Goal: Task Accomplishment & Management: Manage account settings

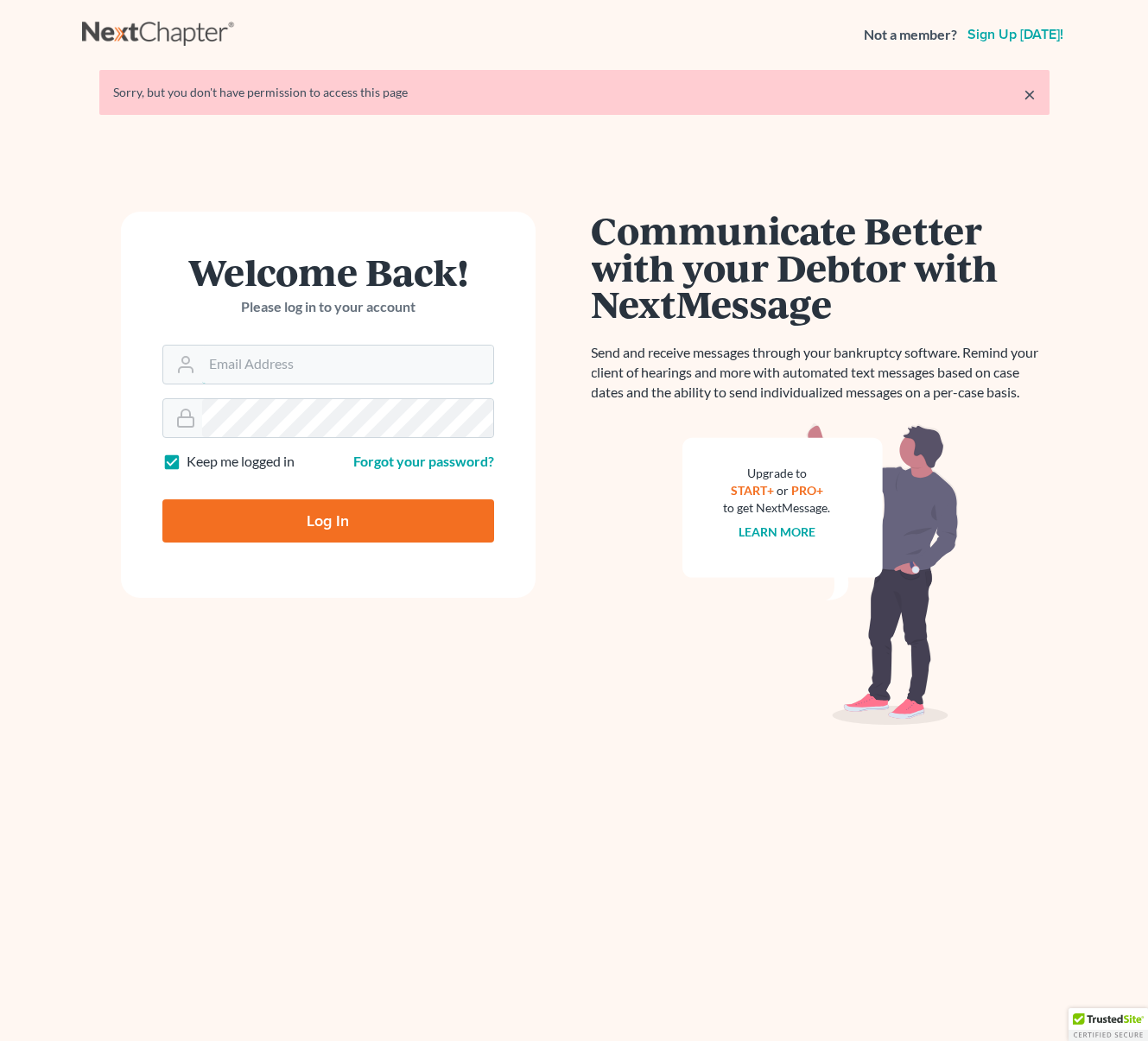
type input "[EMAIL_ADDRESS][DOMAIN_NAME]"
click at [396, 525] on input "Log In" at bounding box center [328, 520] width 332 height 43
type input "Thinking..."
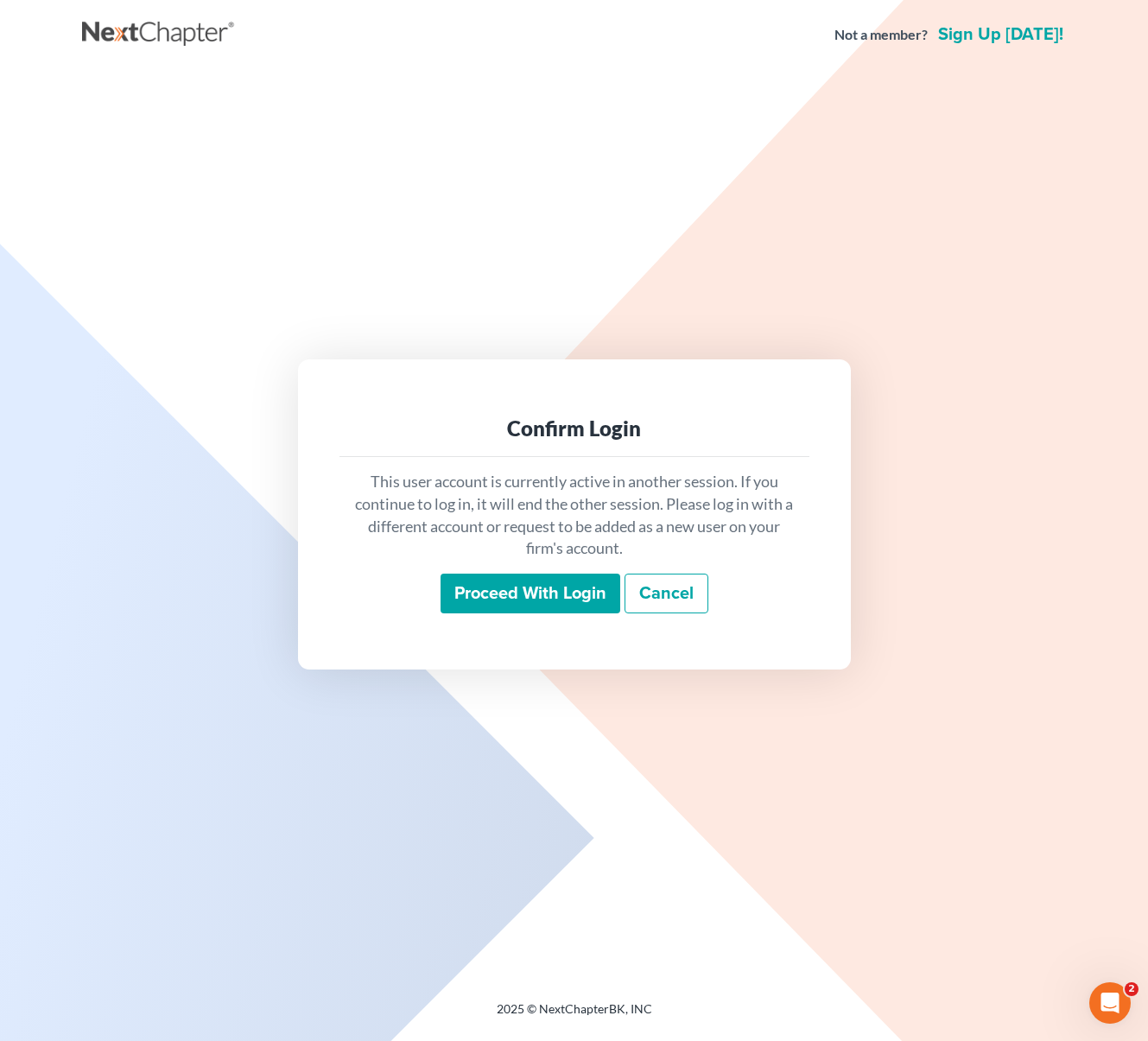
click at [545, 599] on input "Proceed with login" at bounding box center [530, 593] width 180 height 40
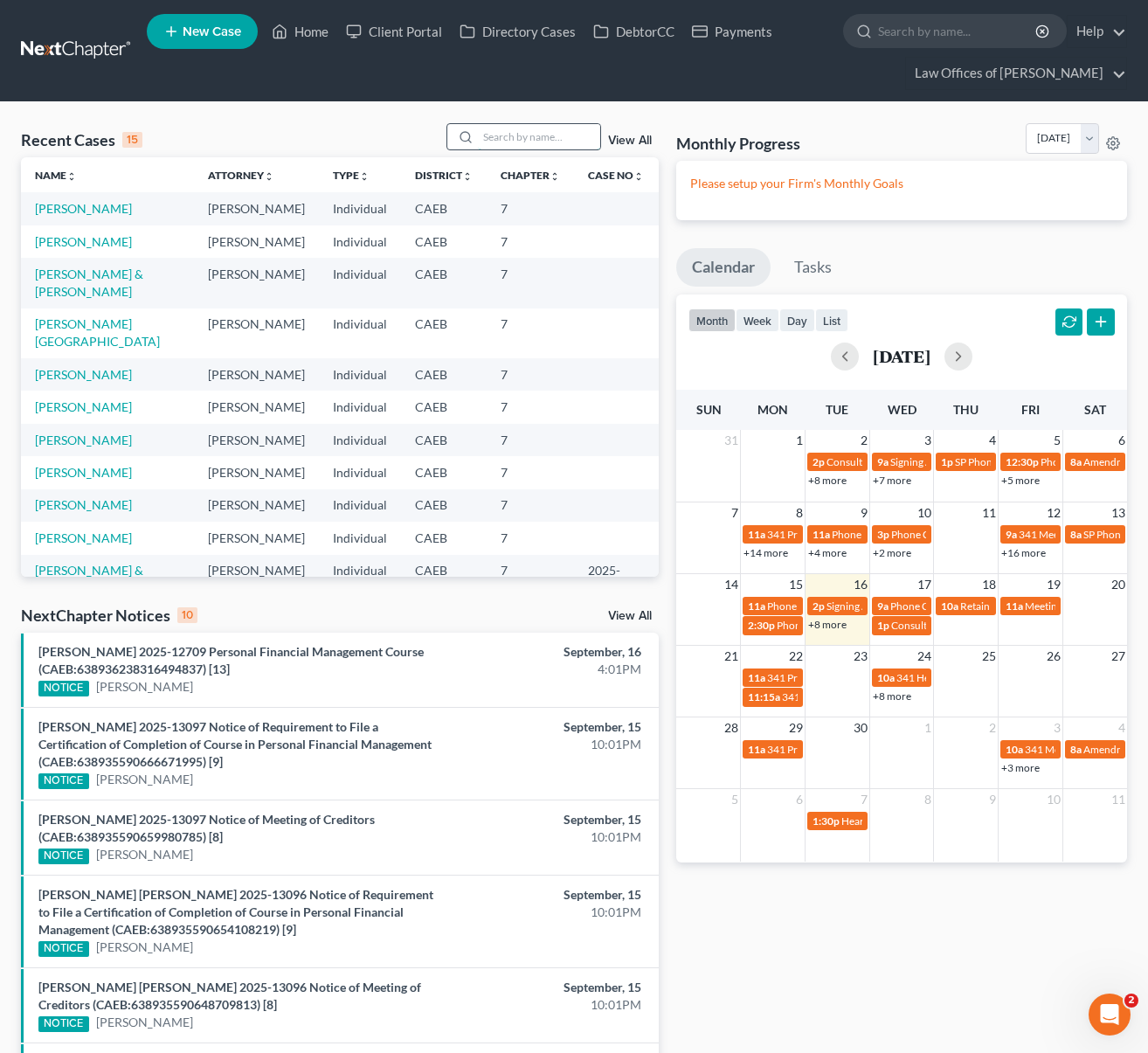
click at [497, 139] on input "search" at bounding box center [539, 136] width 122 height 25
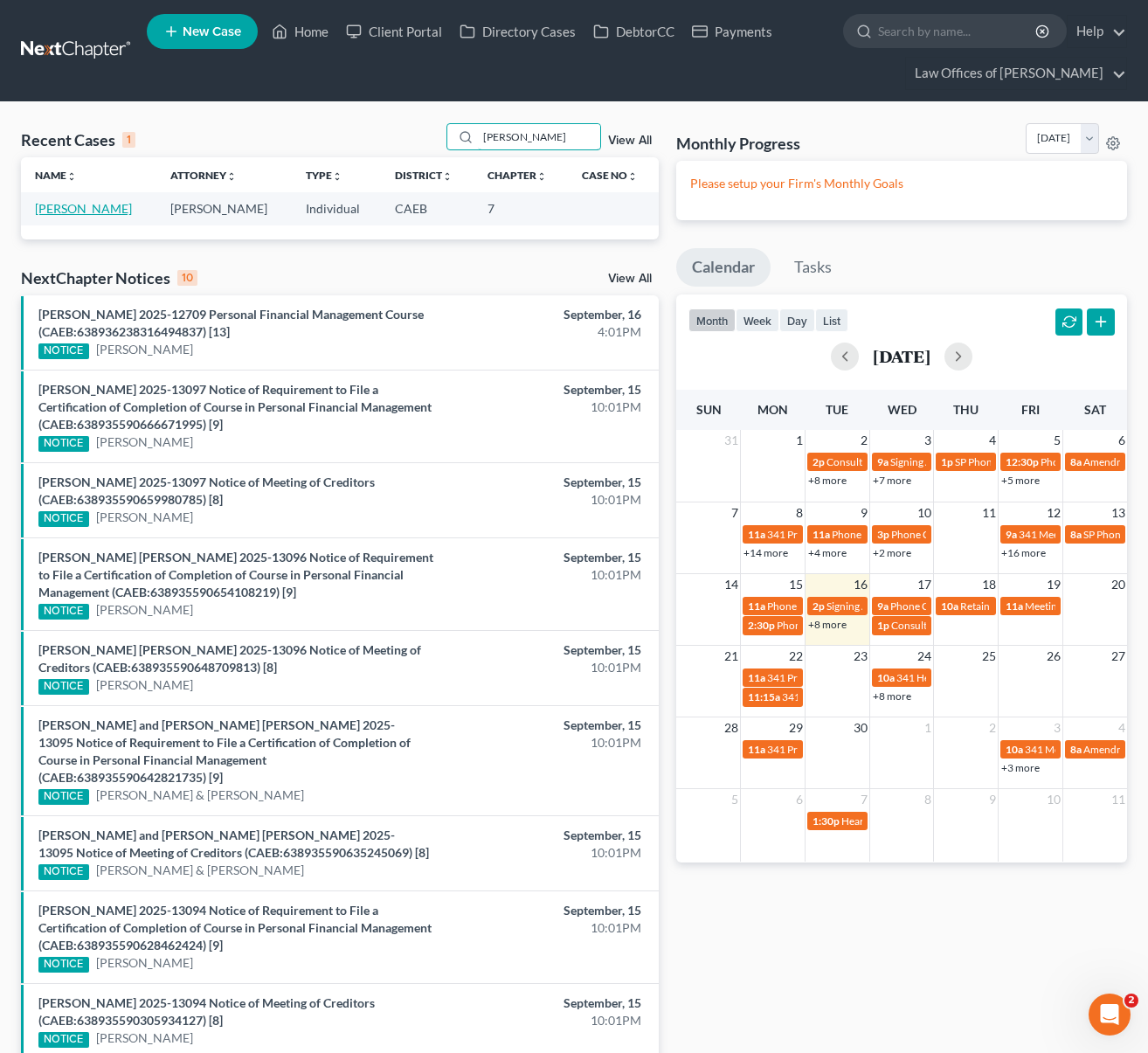
type input "barahona"
click at [75, 211] on link "Barahona, Ana" at bounding box center [83, 208] width 97 height 15
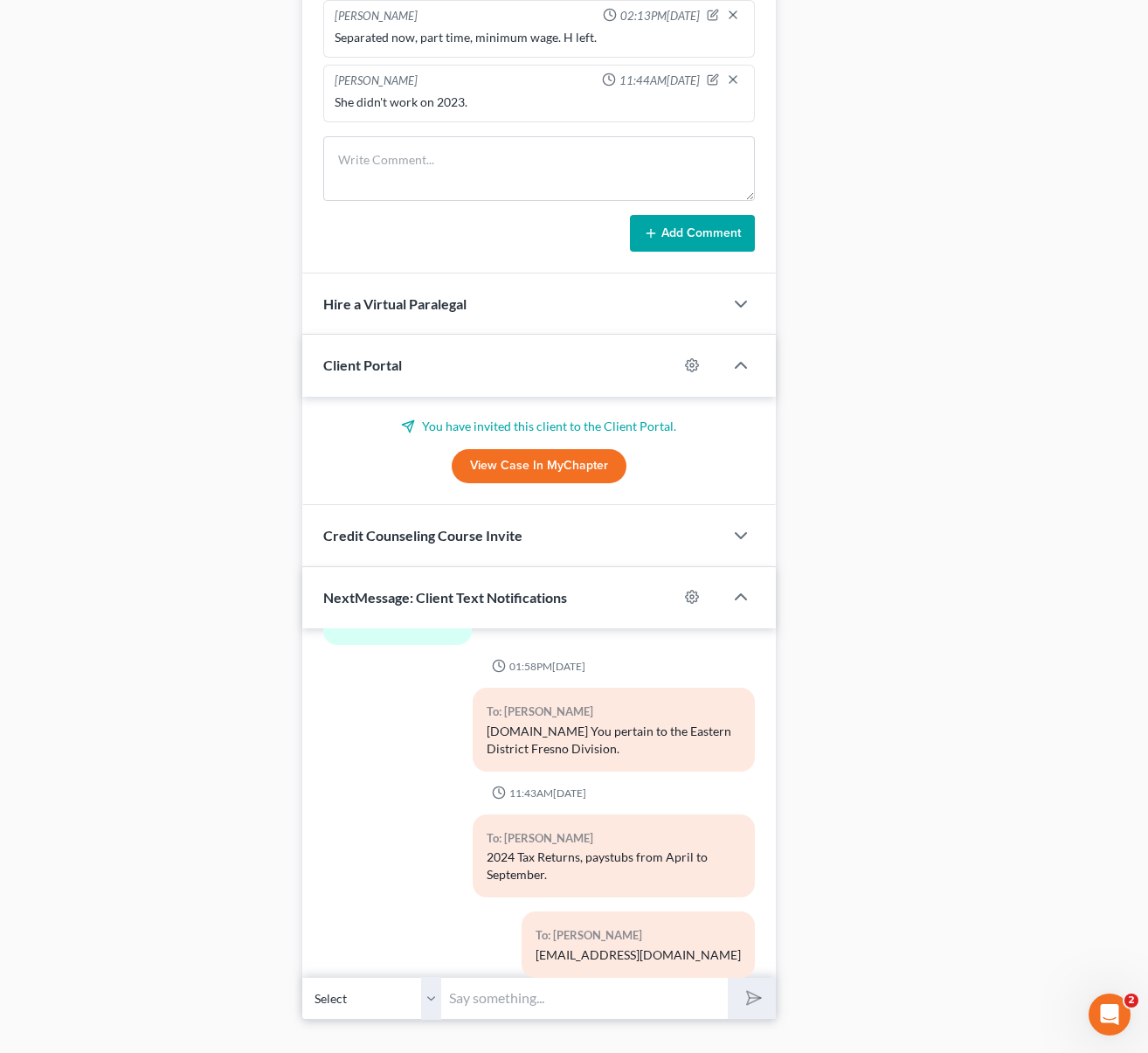
scroll to position [1467, 0]
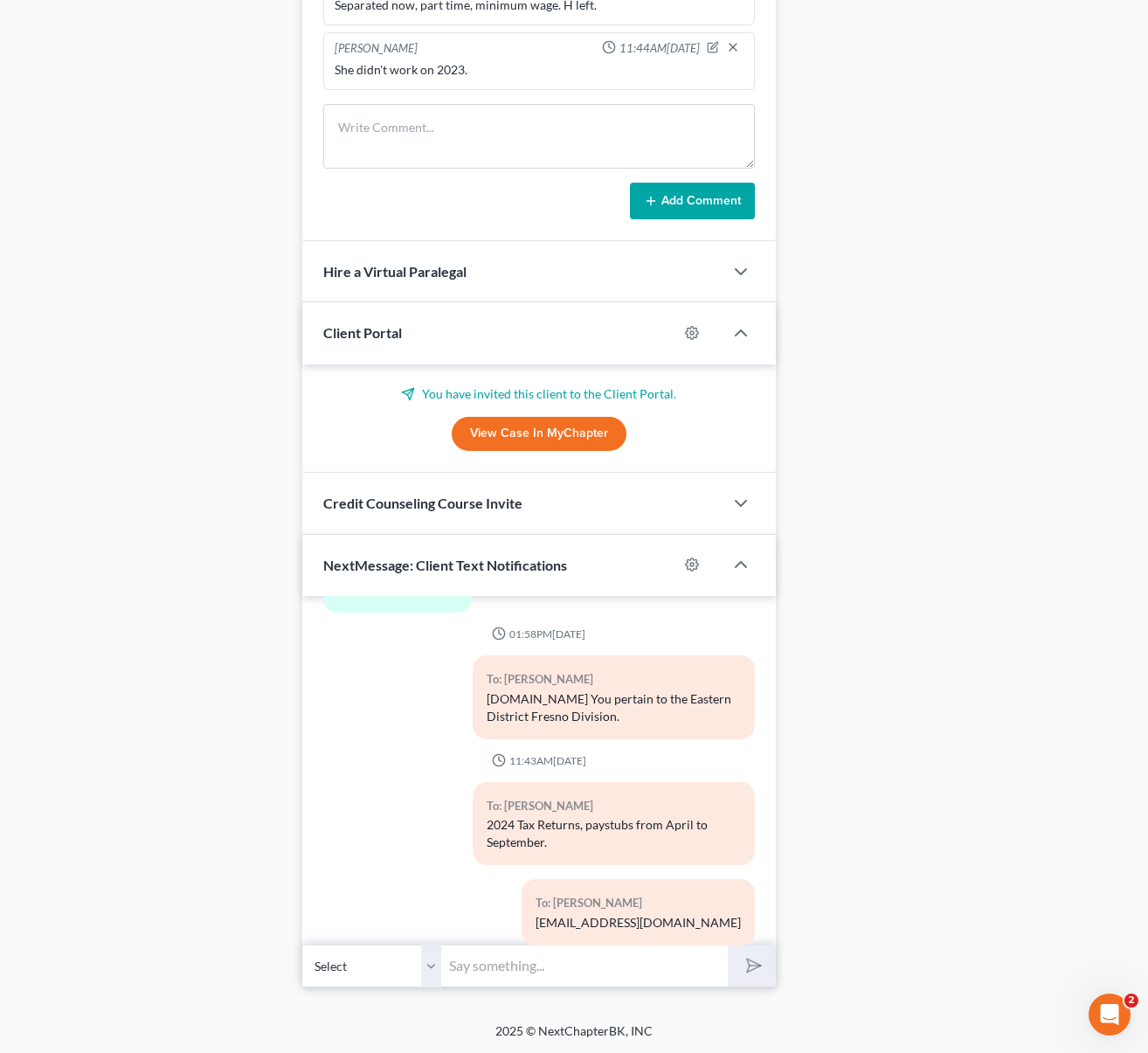
click at [494, 957] on input "text" at bounding box center [585, 966] width 286 height 43
type input "Hola Doña Ana. Podemos procesar el pago ?"
click at [728, 946] on button "submit" at bounding box center [752, 966] width 48 height 41
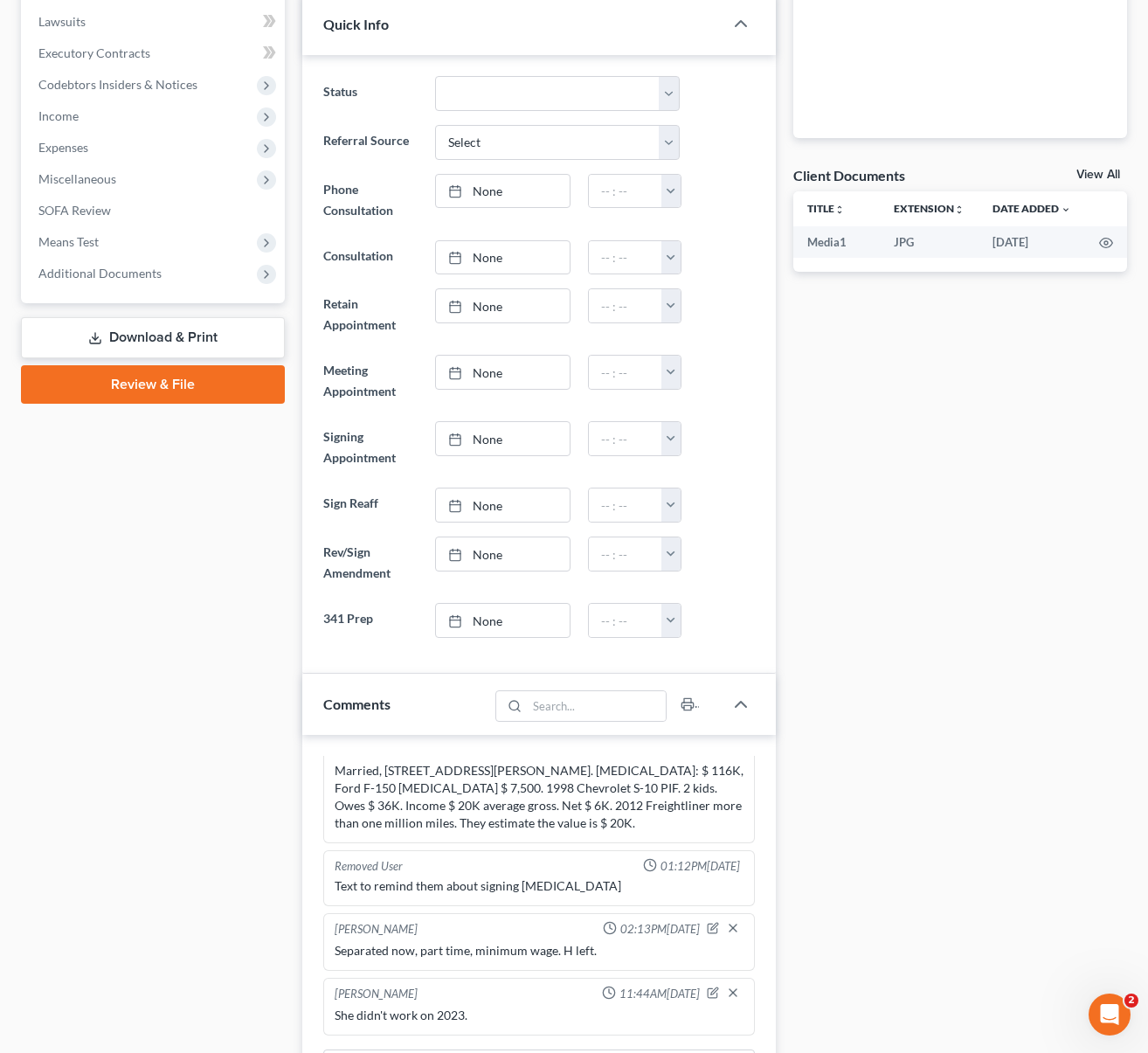
scroll to position [0, 0]
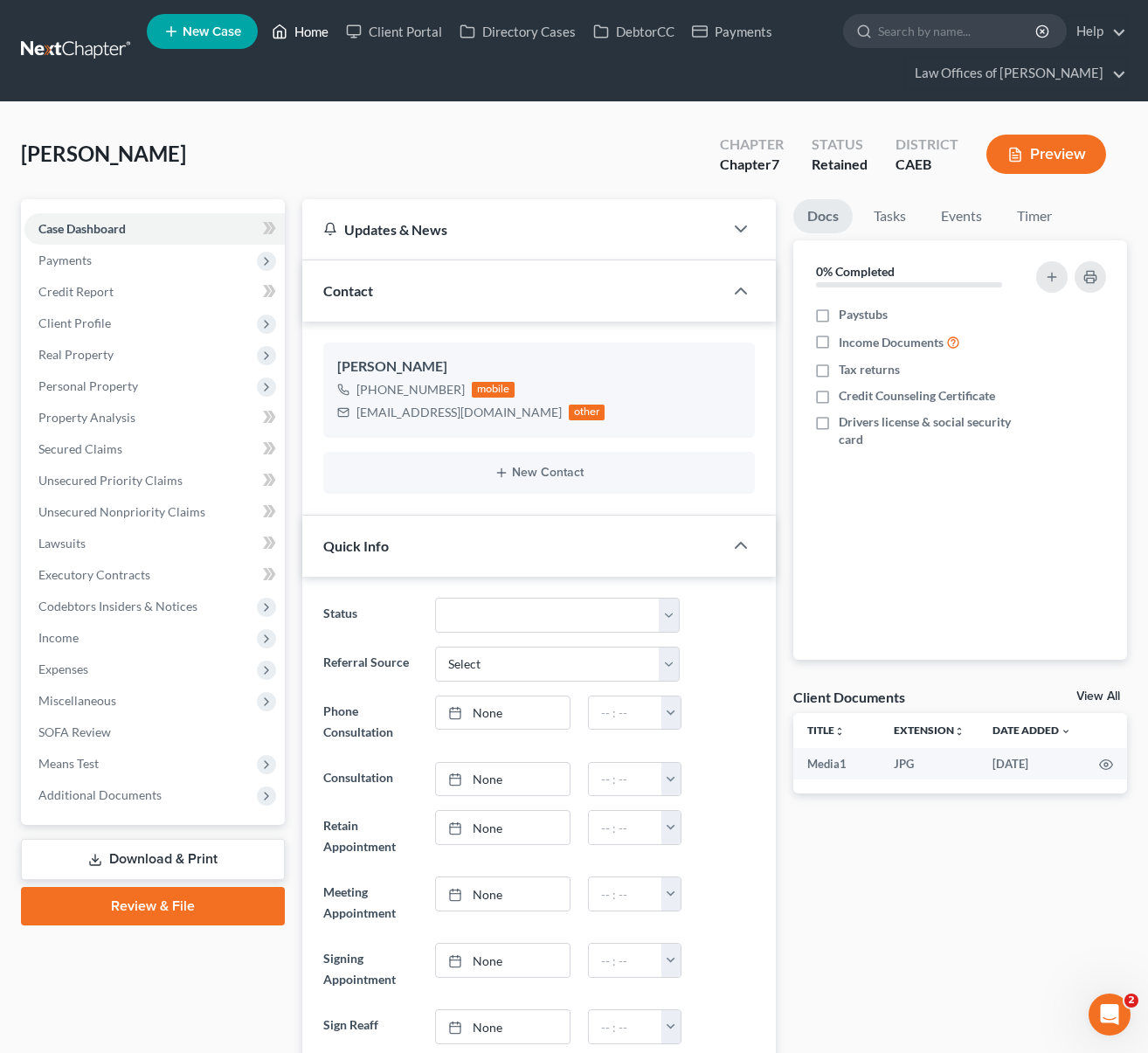
click at [303, 28] on link "Home" at bounding box center [300, 31] width 75 height 31
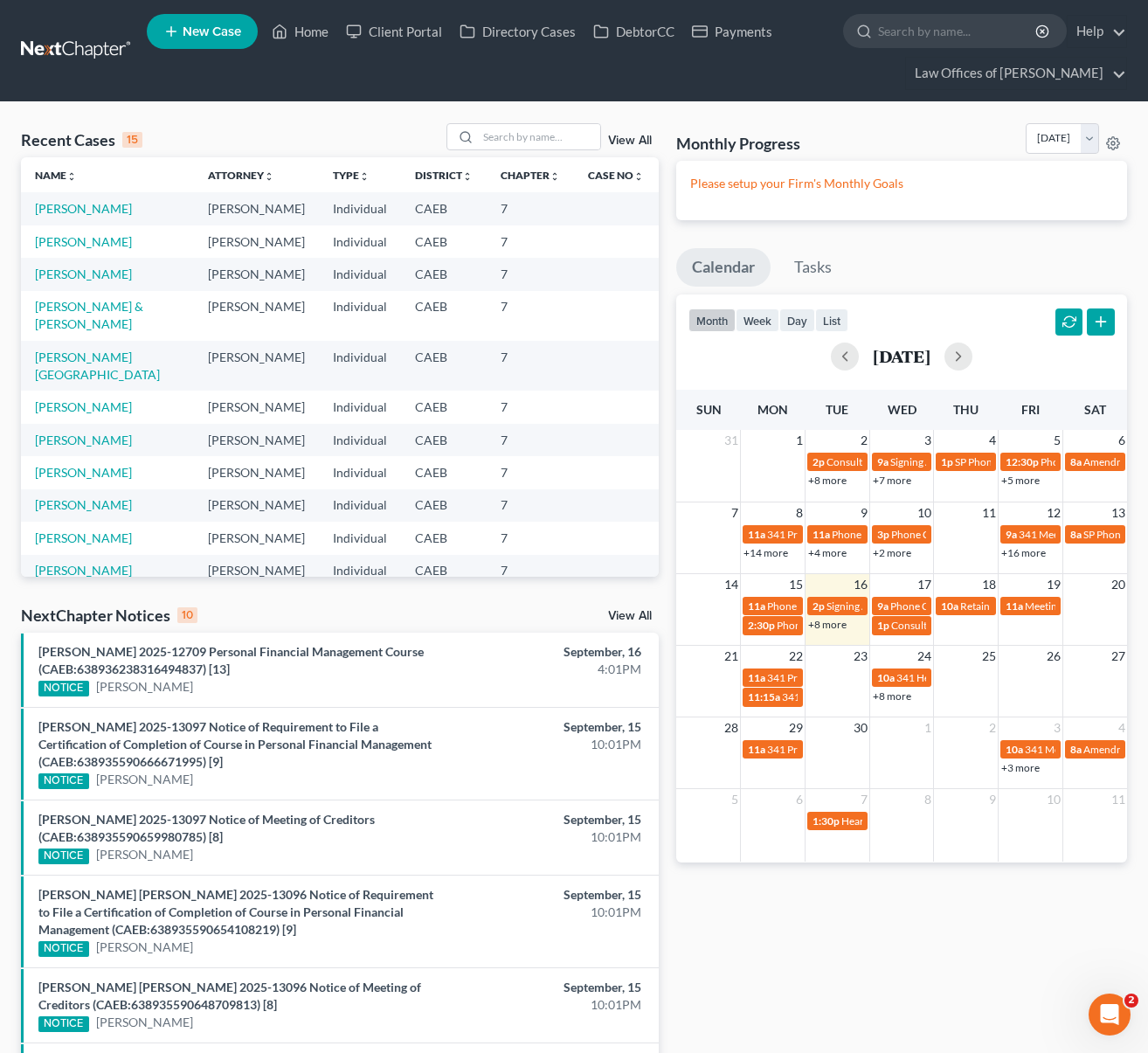
click at [817, 626] on link "+8 more" at bounding box center [828, 624] width 39 height 14
click at [130, 309] on link "Ballou, Kenneth & Christena" at bounding box center [89, 315] width 108 height 32
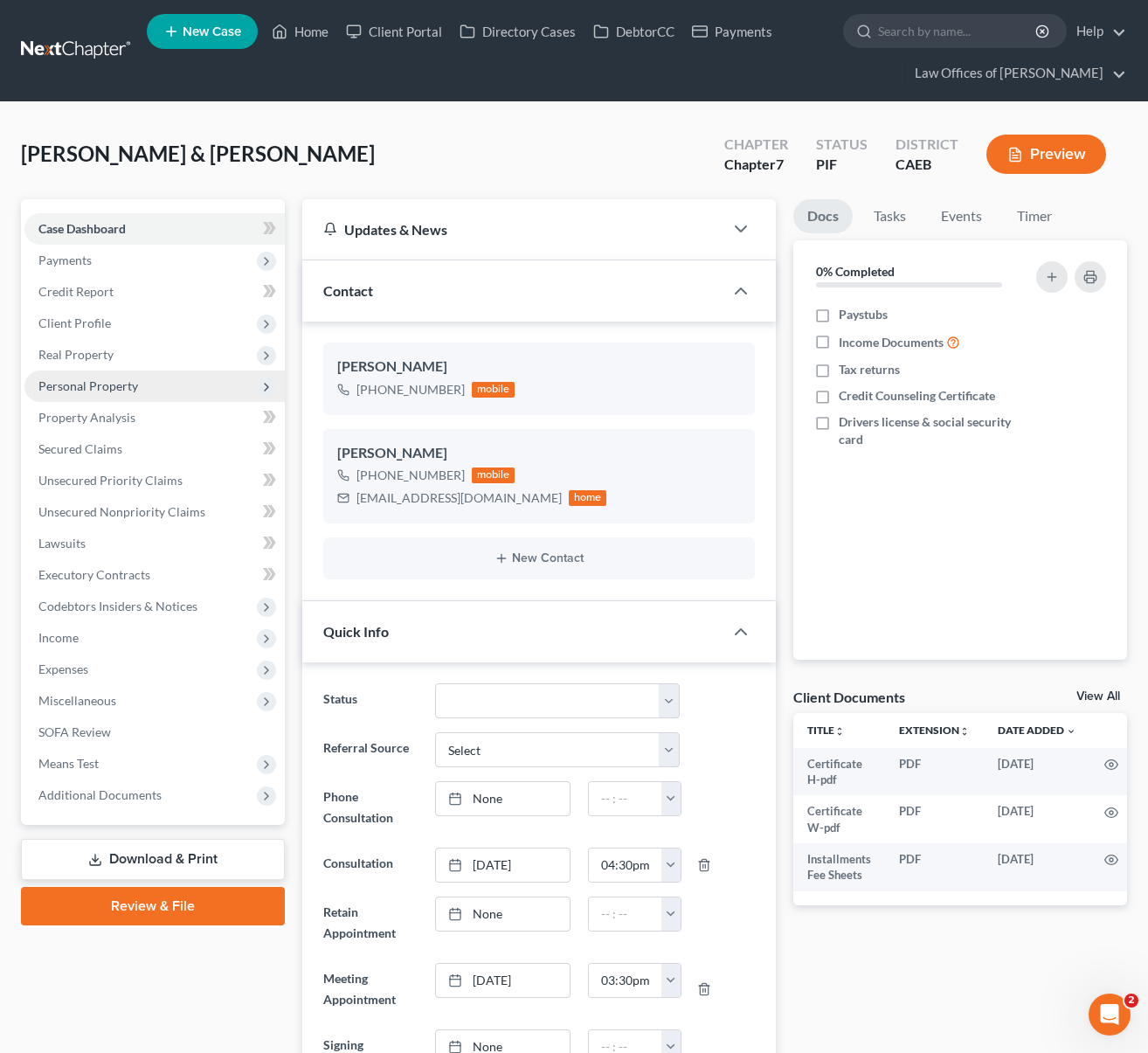
click at [129, 383] on span "Personal Property" at bounding box center [88, 385] width 100 height 15
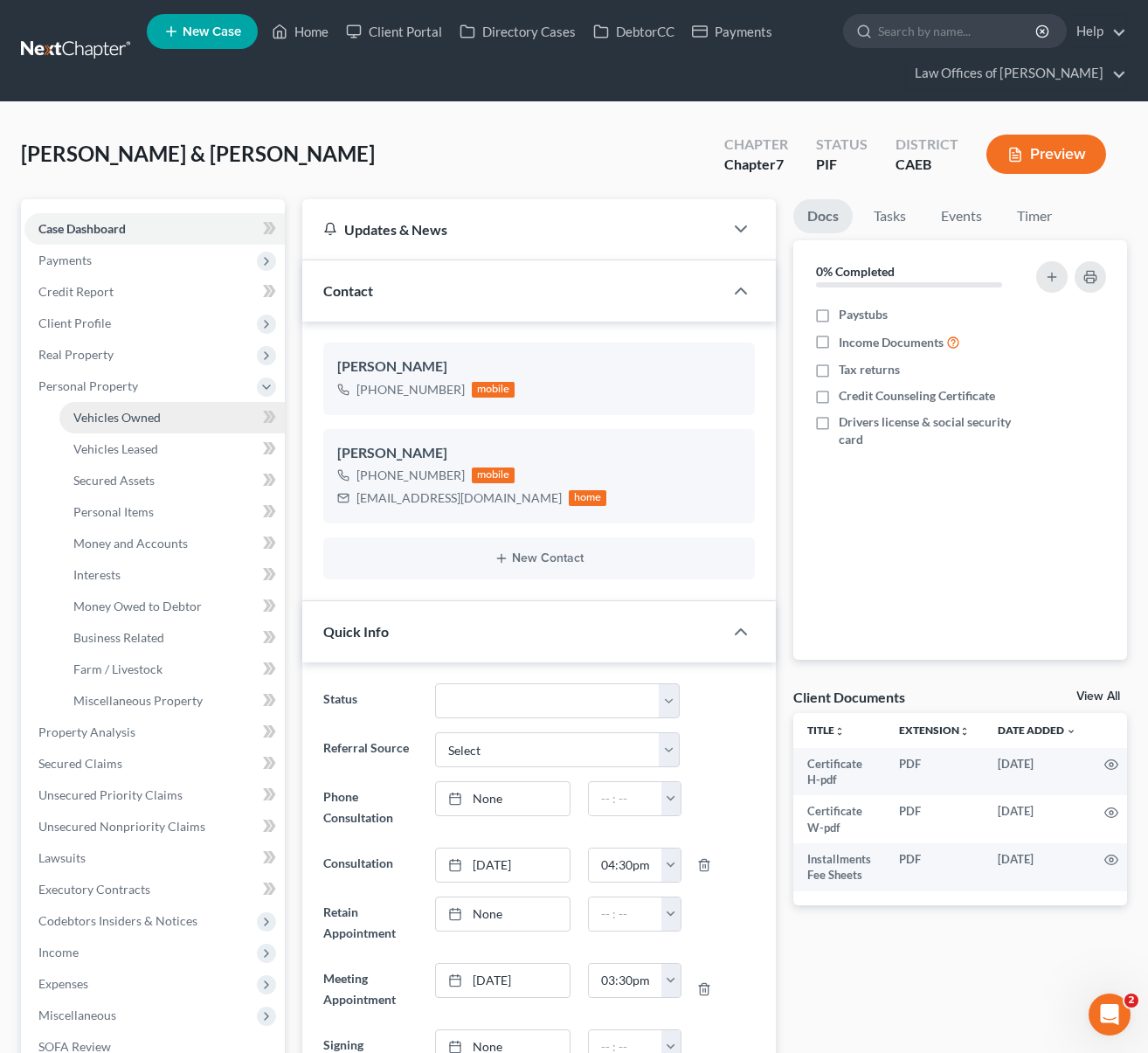
click at [141, 413] on span "Vehicles Owned" at bounding box center [117, 416] width 87 height 15
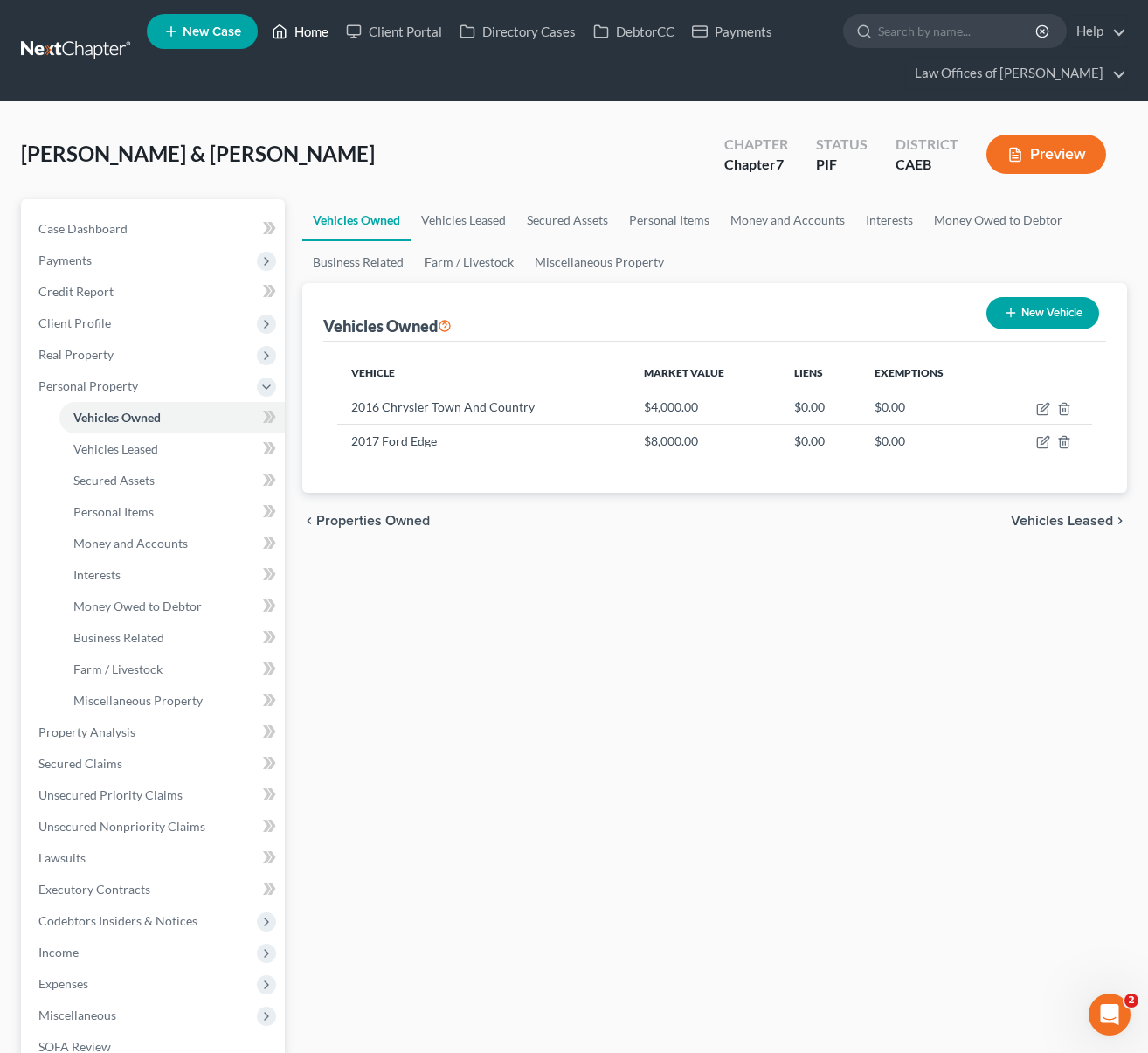
click at [325, 32] on link "Home" at bounding box center [300, 31] width 75 height 31
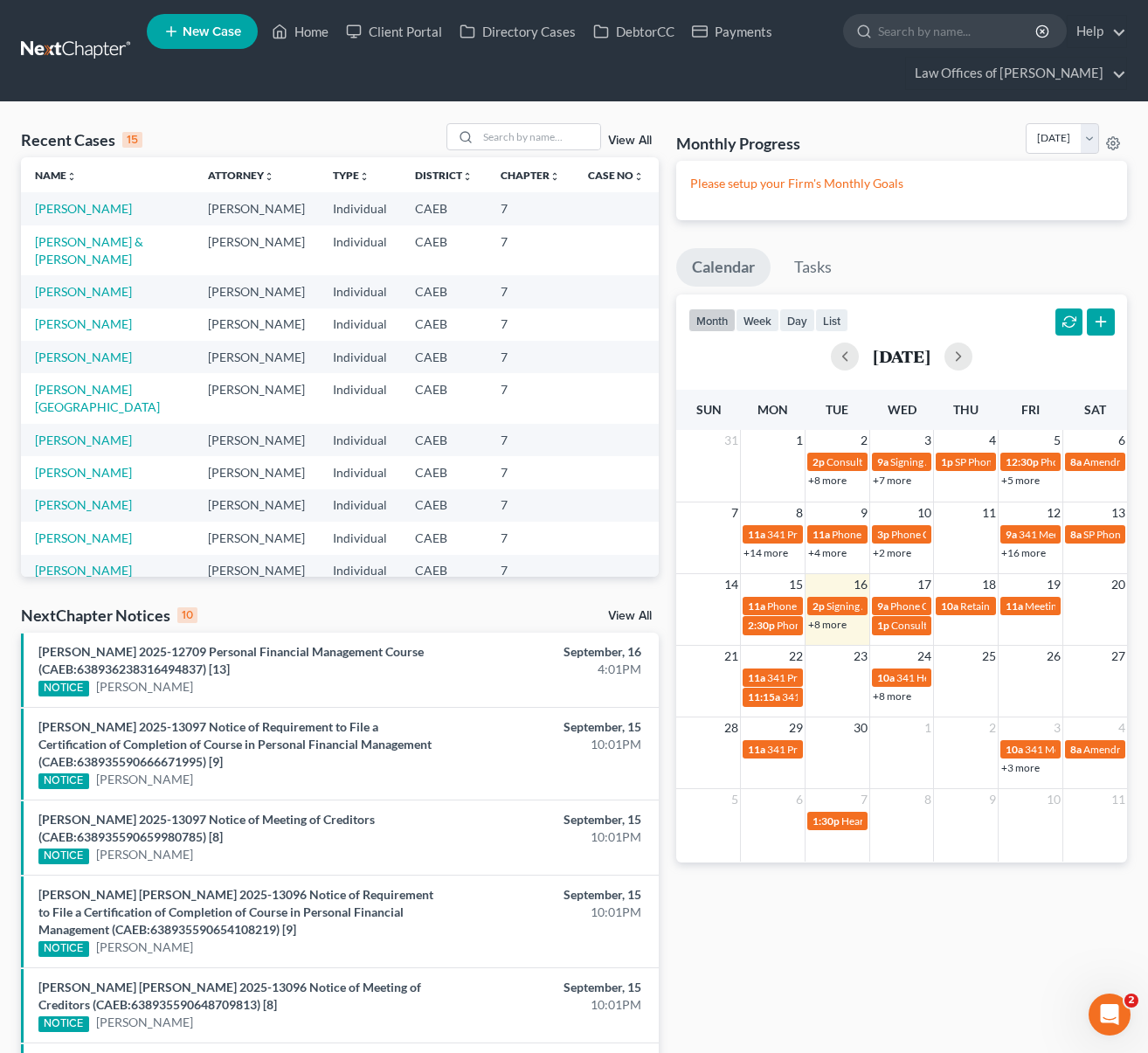
click at [831, 626] on link "+8 more" at bounding box center [828, 624] width 39 height 14
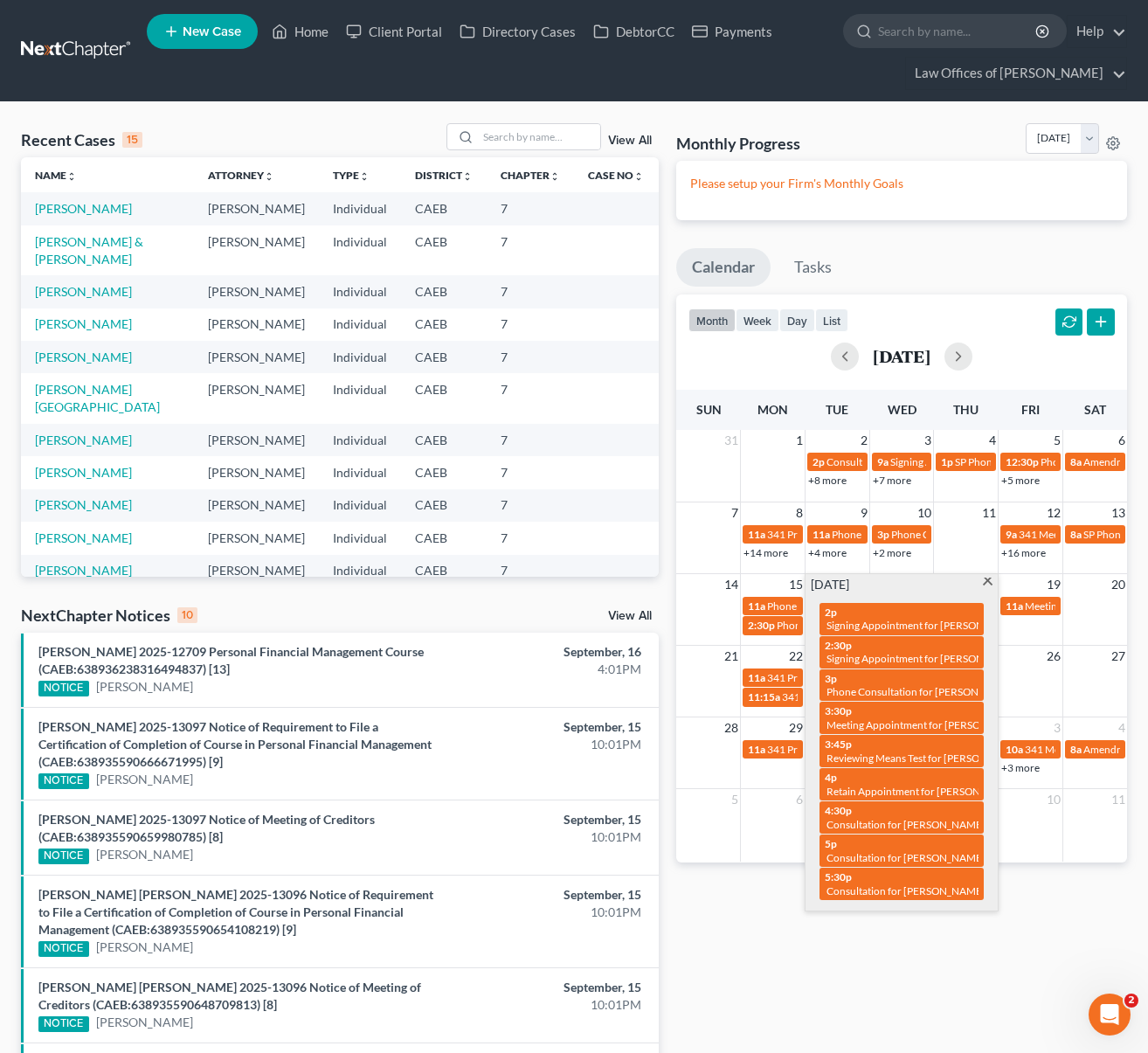
click at [989, 580] on span at bounding box center [988, 584] width 14 height 12
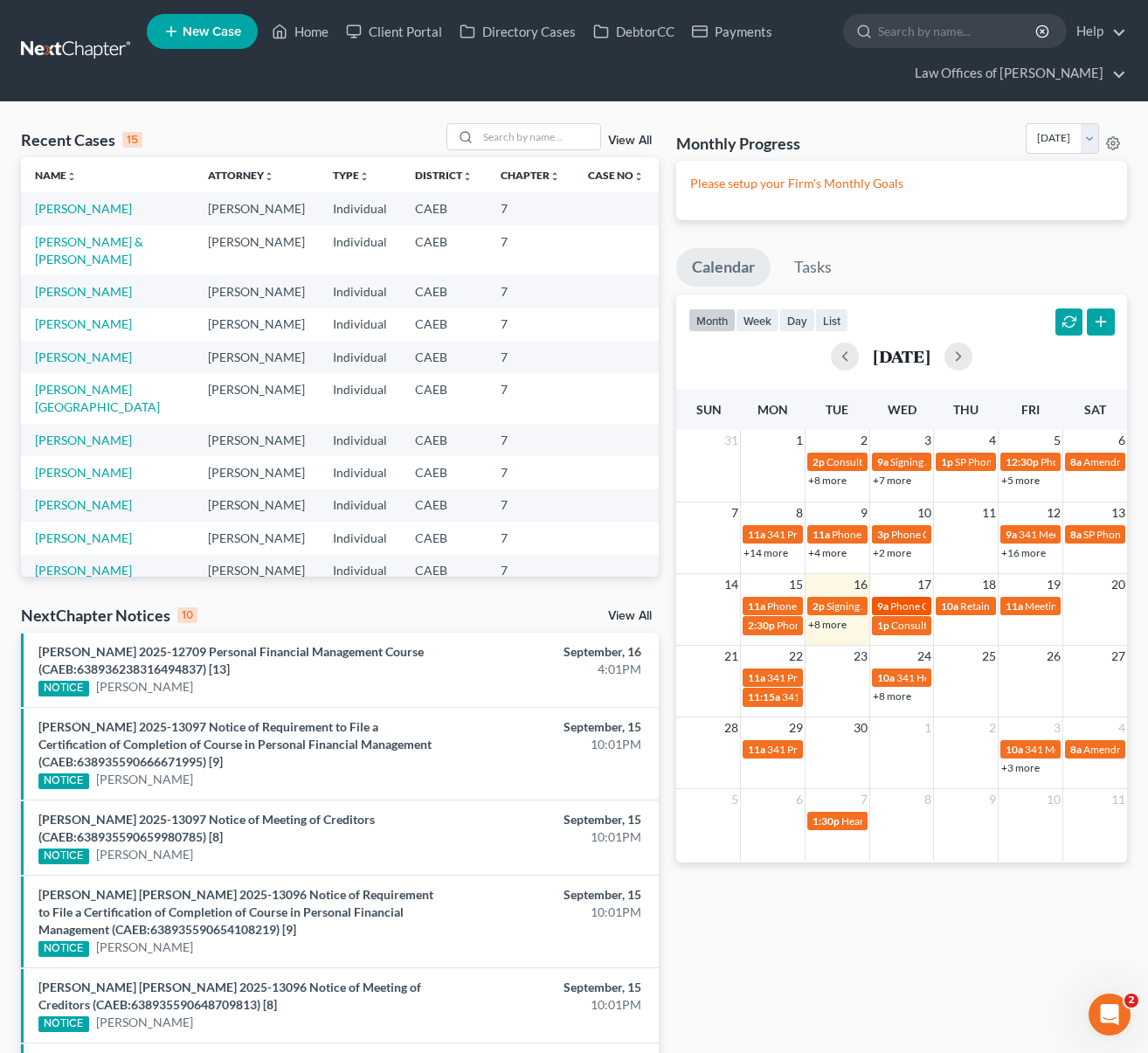
click at [885, 605] on span "9a" at bounding box center [883, 606] width 12 height 14
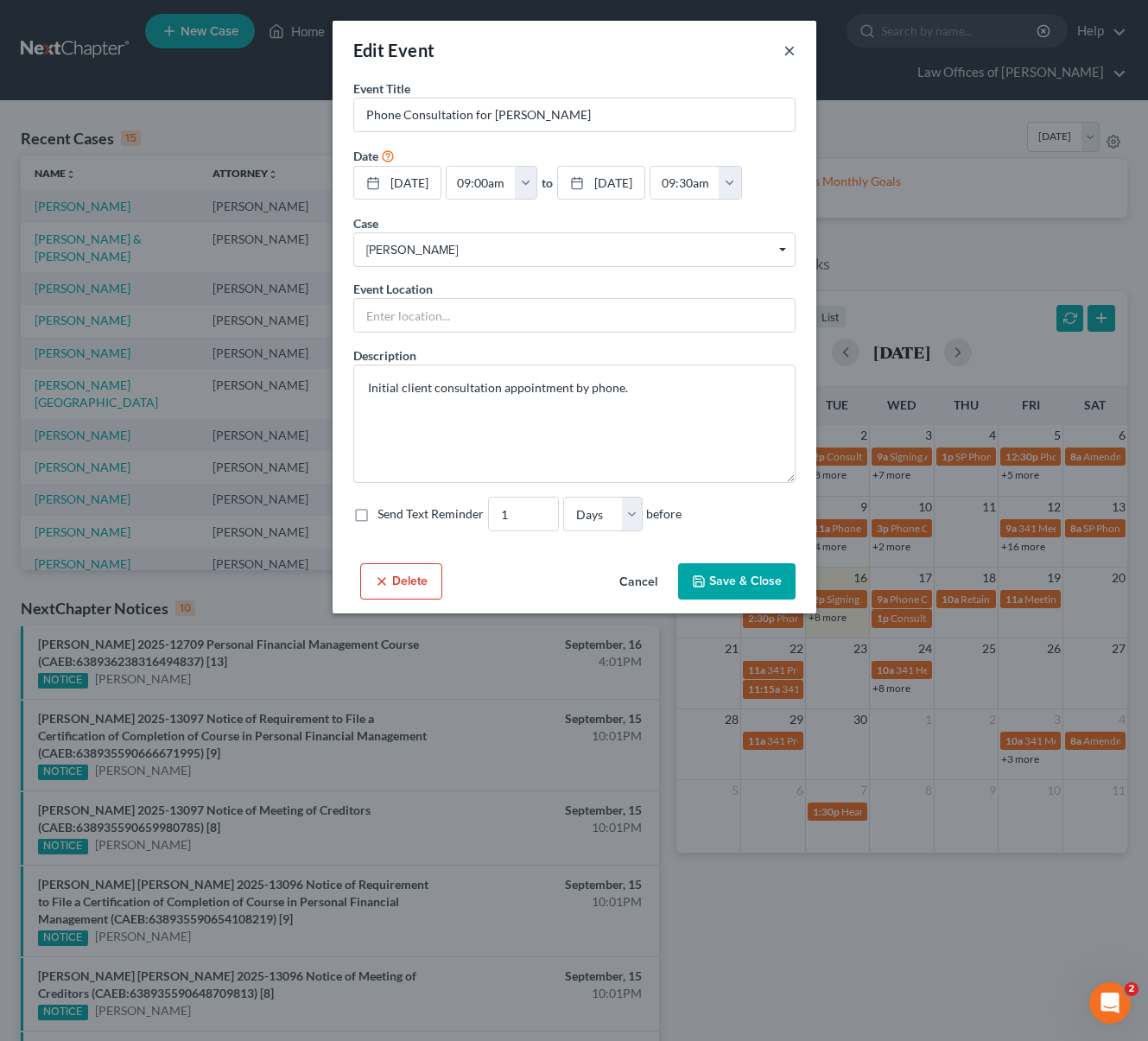
click at [786, 48] on button "×" at bounding box center [789, 51] width 12 height 21
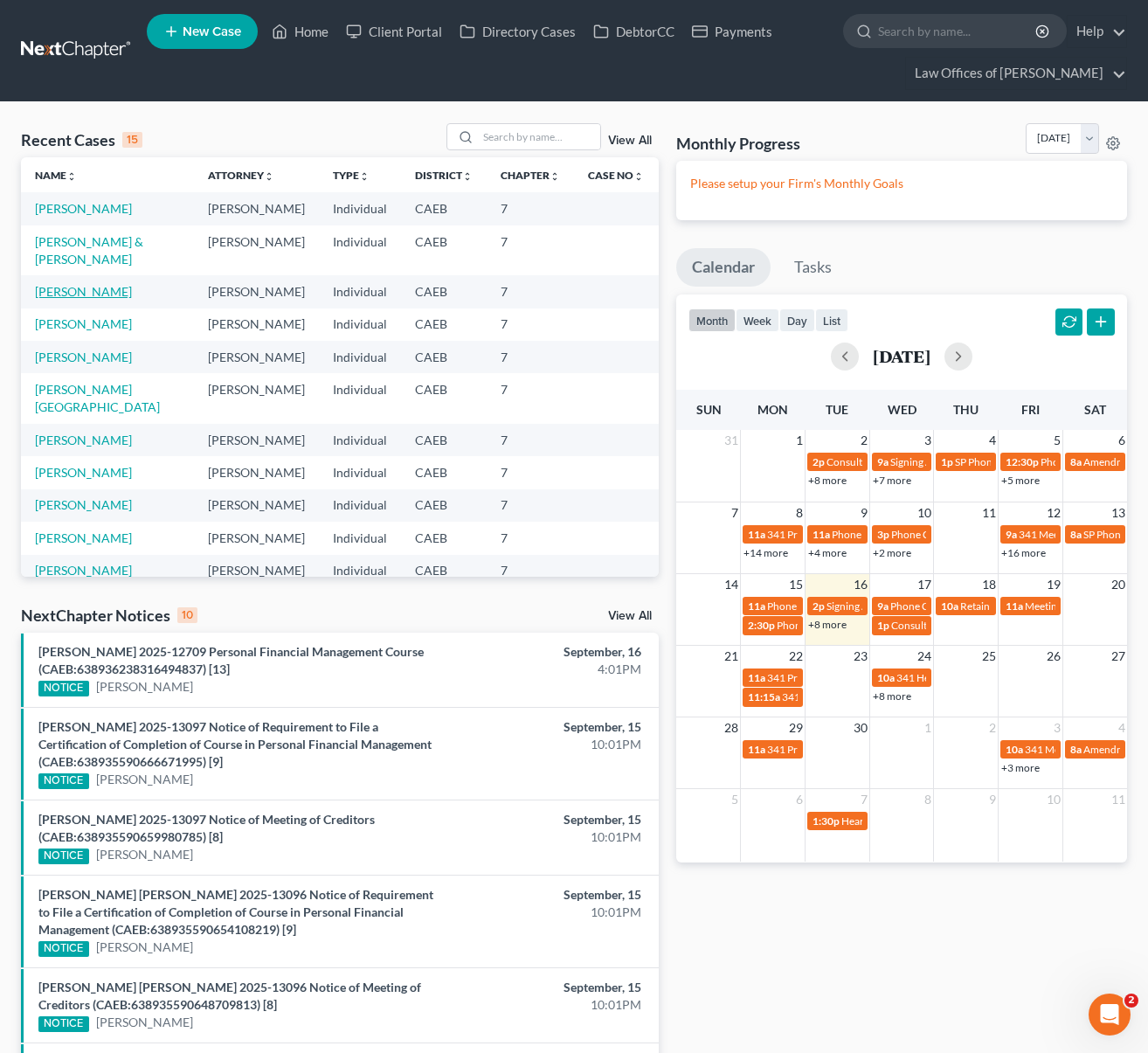
click at [85, 284] on link "Barahona, Ana" at bounding box center [83, 290] width 97 height 15
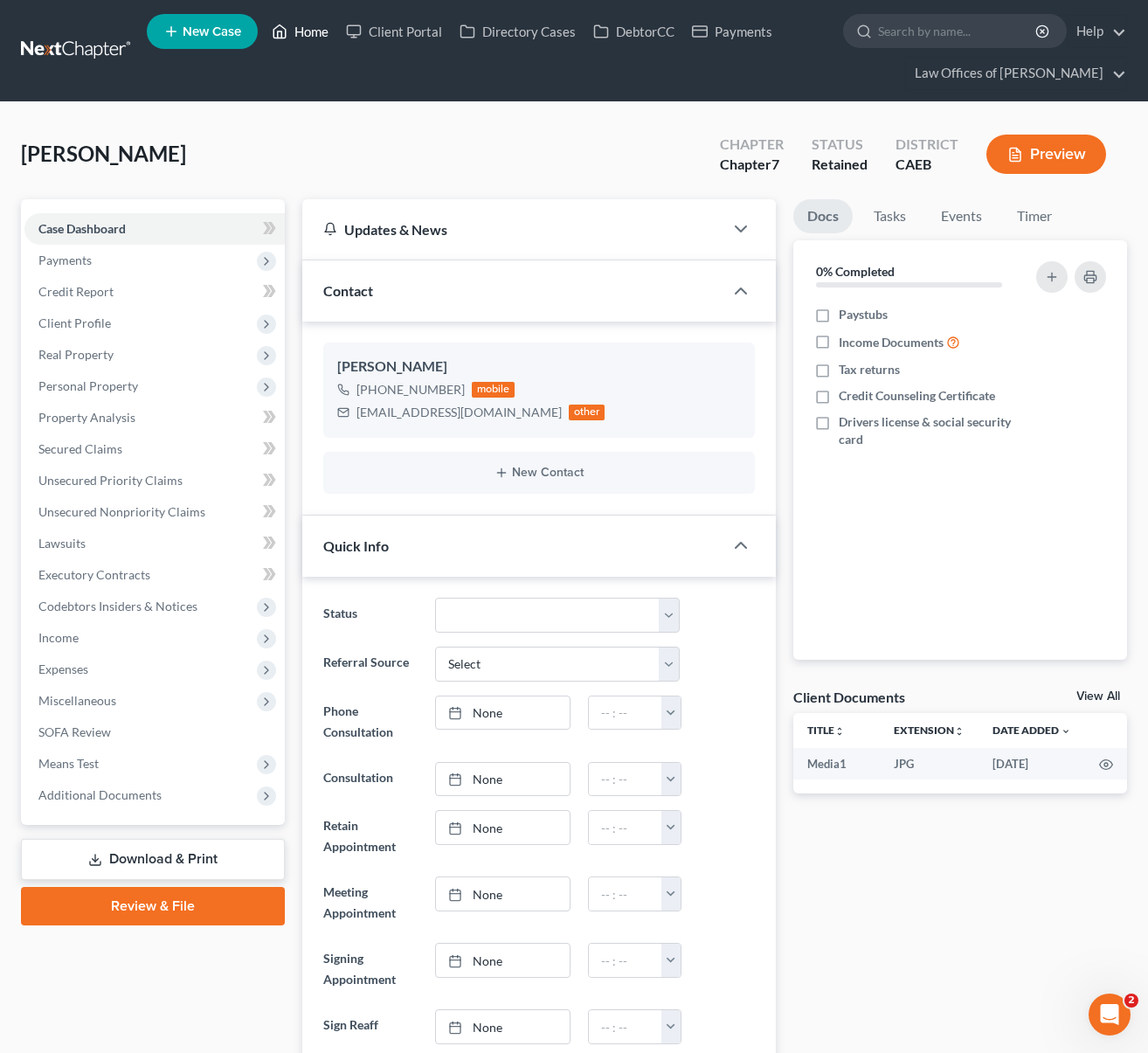
click at [307, 36] on link "Home" at bounding box center [300, 31] width 75 height 31
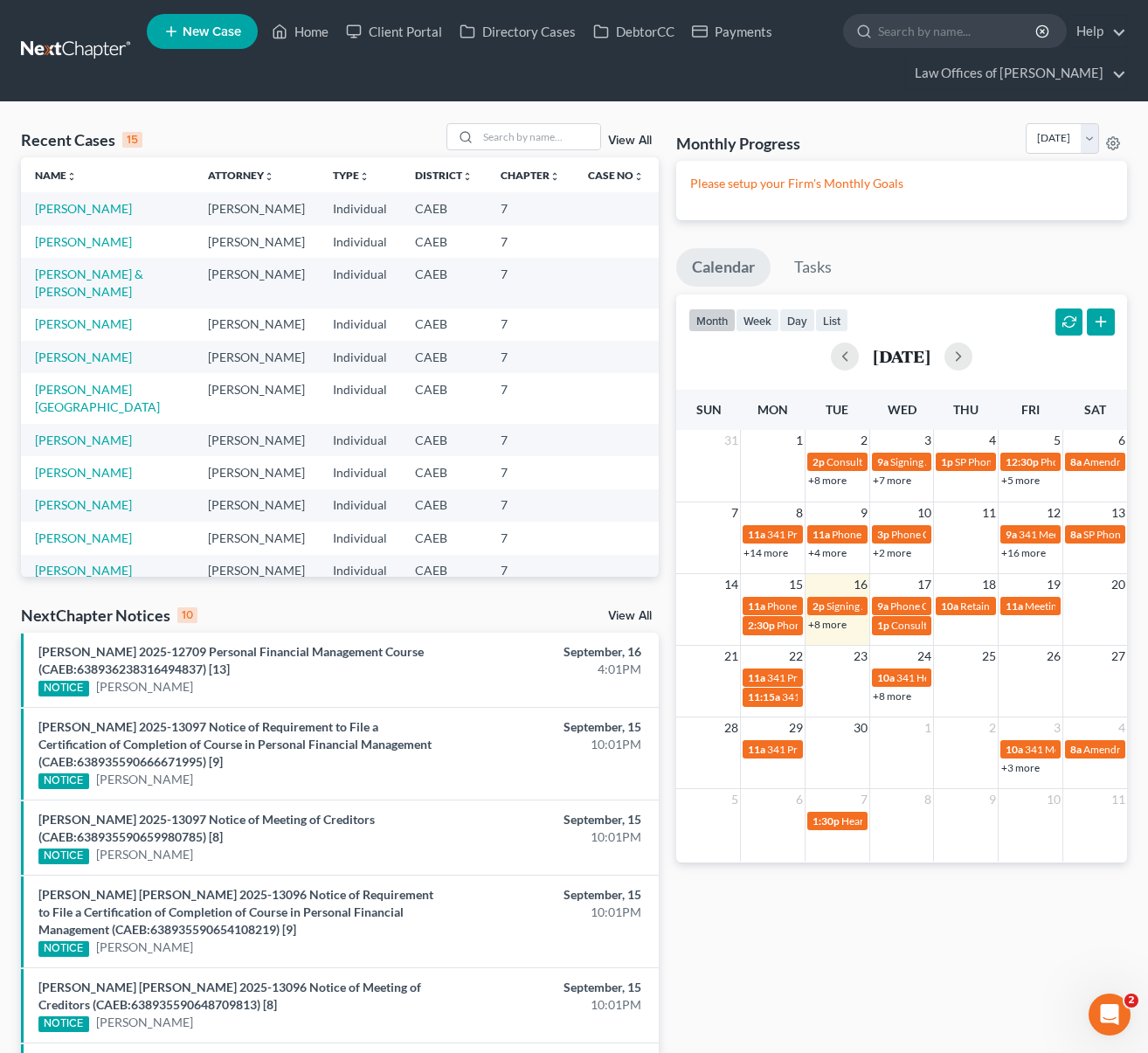
click at [823, 628] on link "+8 more" at bounding box center [828, 624] width 39 height 14
click at [560, 135] on input "search" at bounding box center [539, 136] width 122 height 25
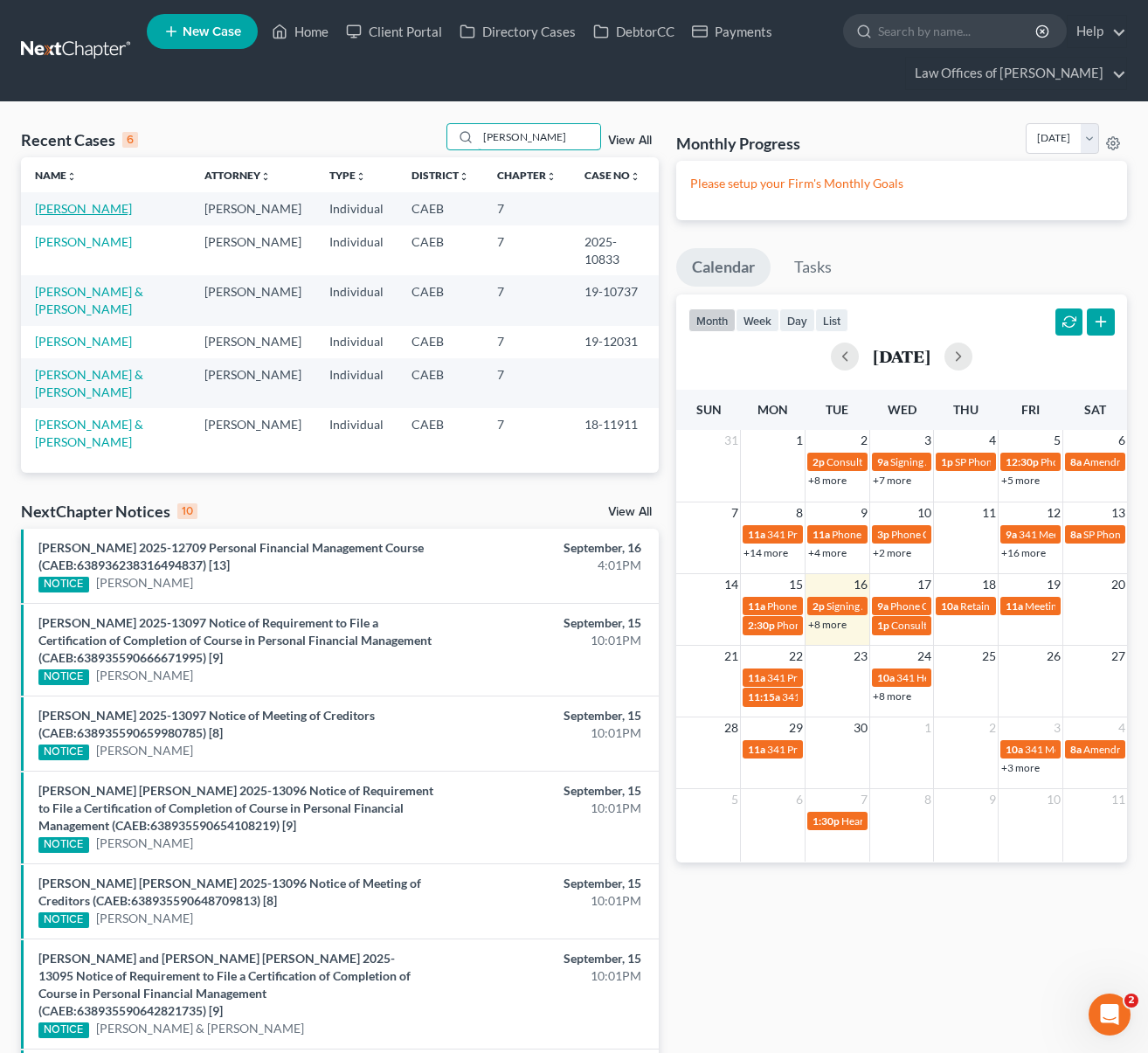
type input "Medrano"
click at [128, 212] on link "Medrano, Anthony" at bounding box center [83, 208] width 97 height 15
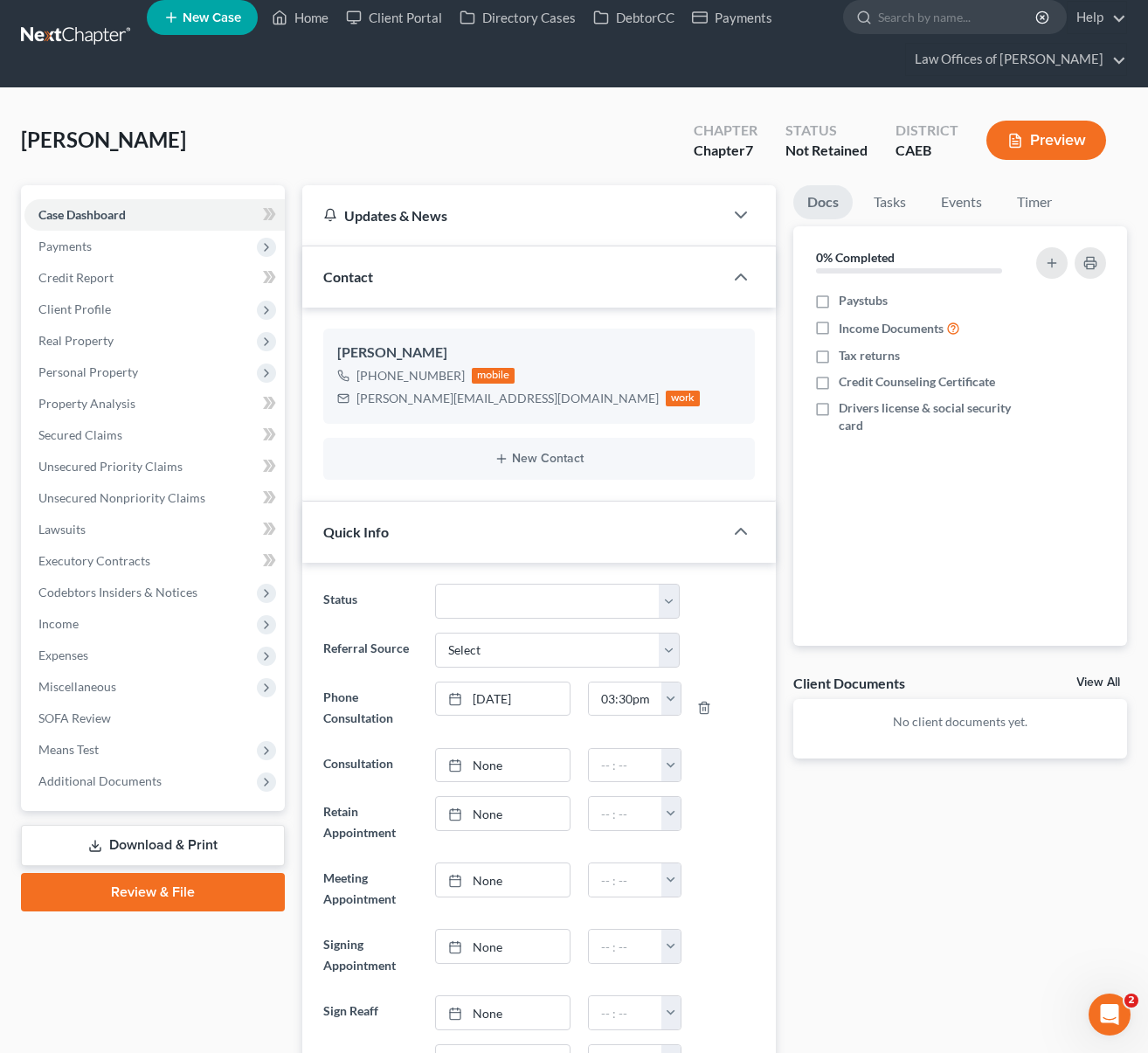
scroll to position [7, 0]
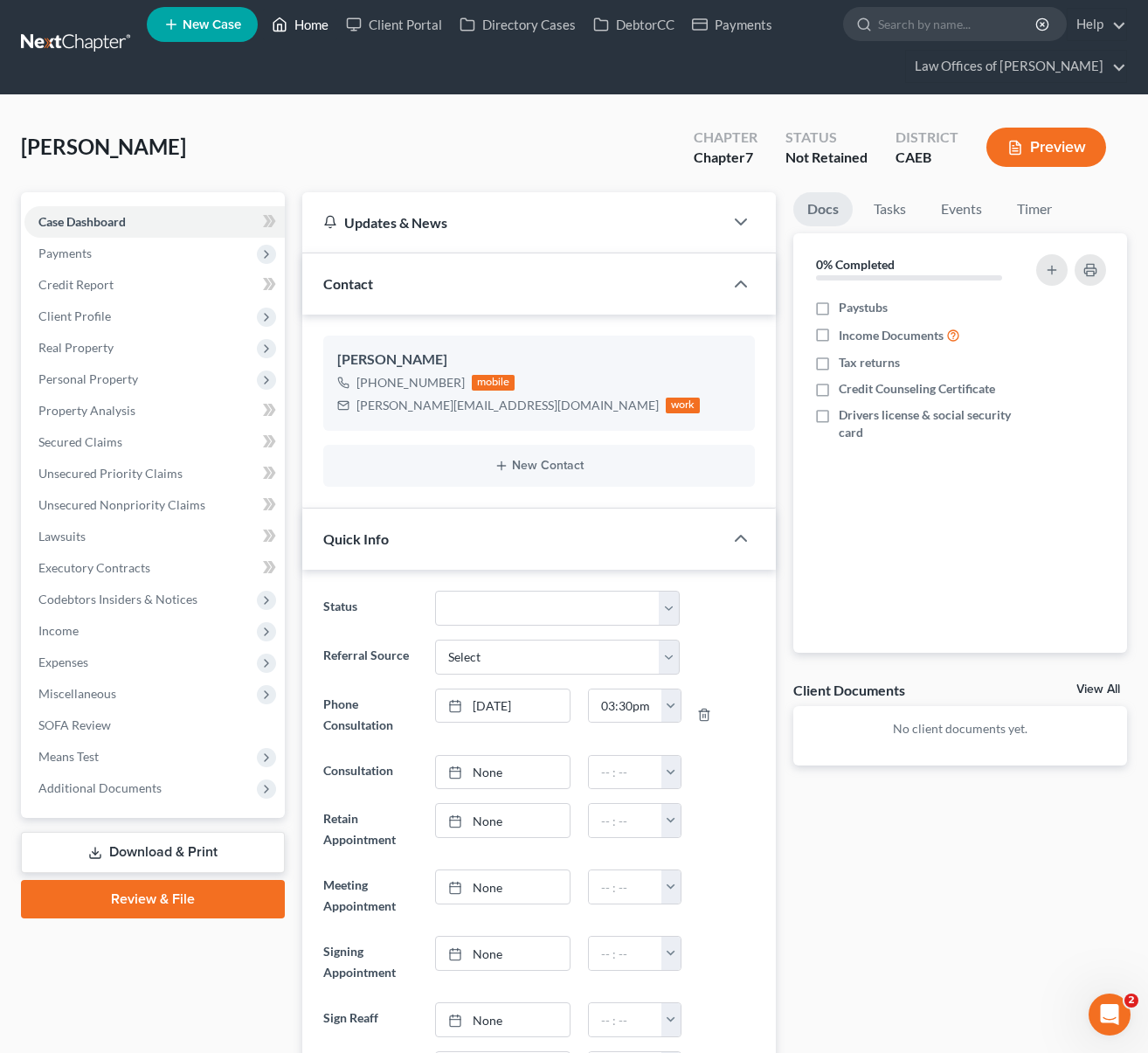
click at [312, 30] on link "Home" at bounding box center [300, 24] width 75 height 31
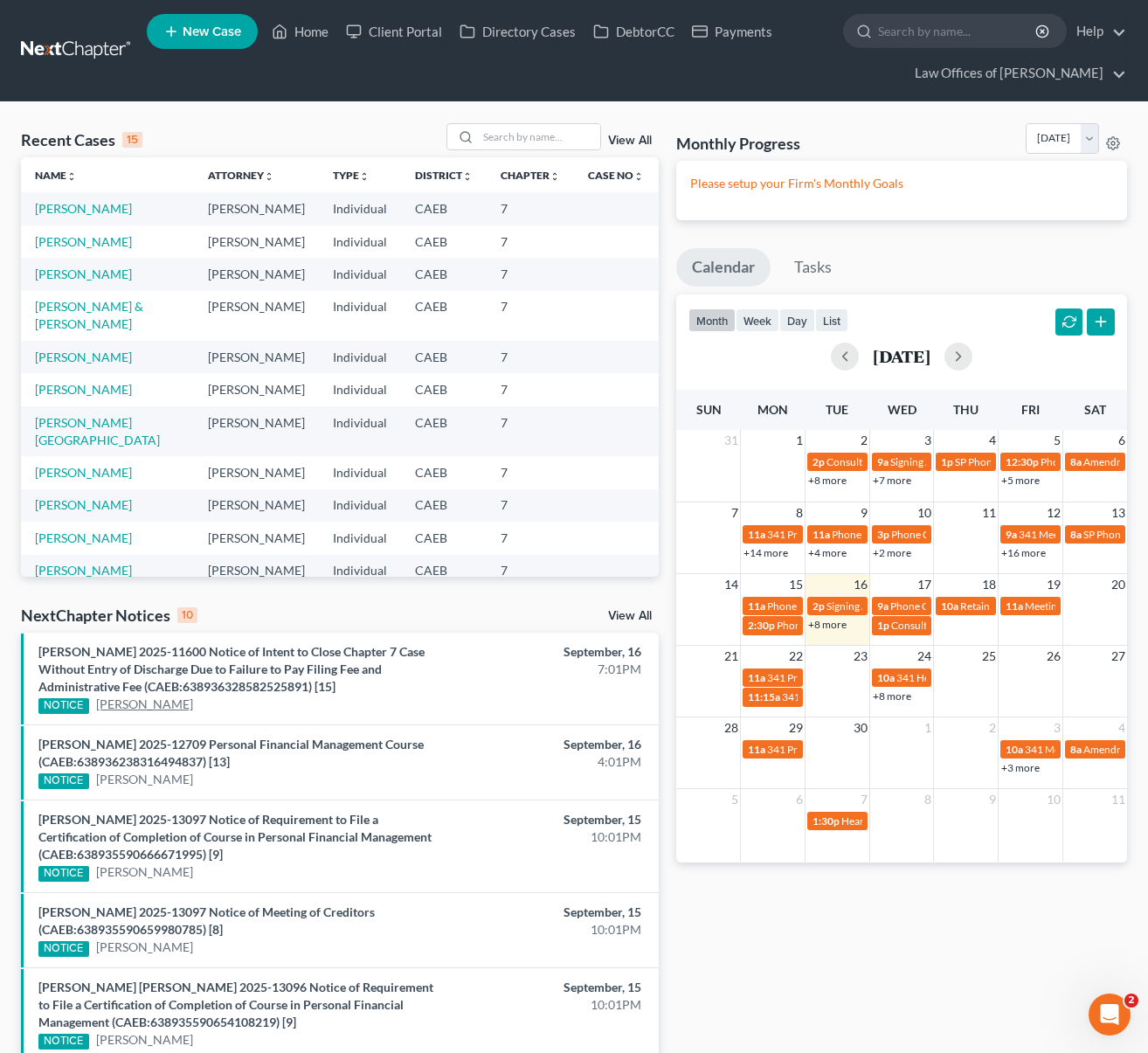
click at [173, 707] on link "Alejandro Bravo-Lopez" at bounding box center [144, 705] width 97 height 17
select select "0"
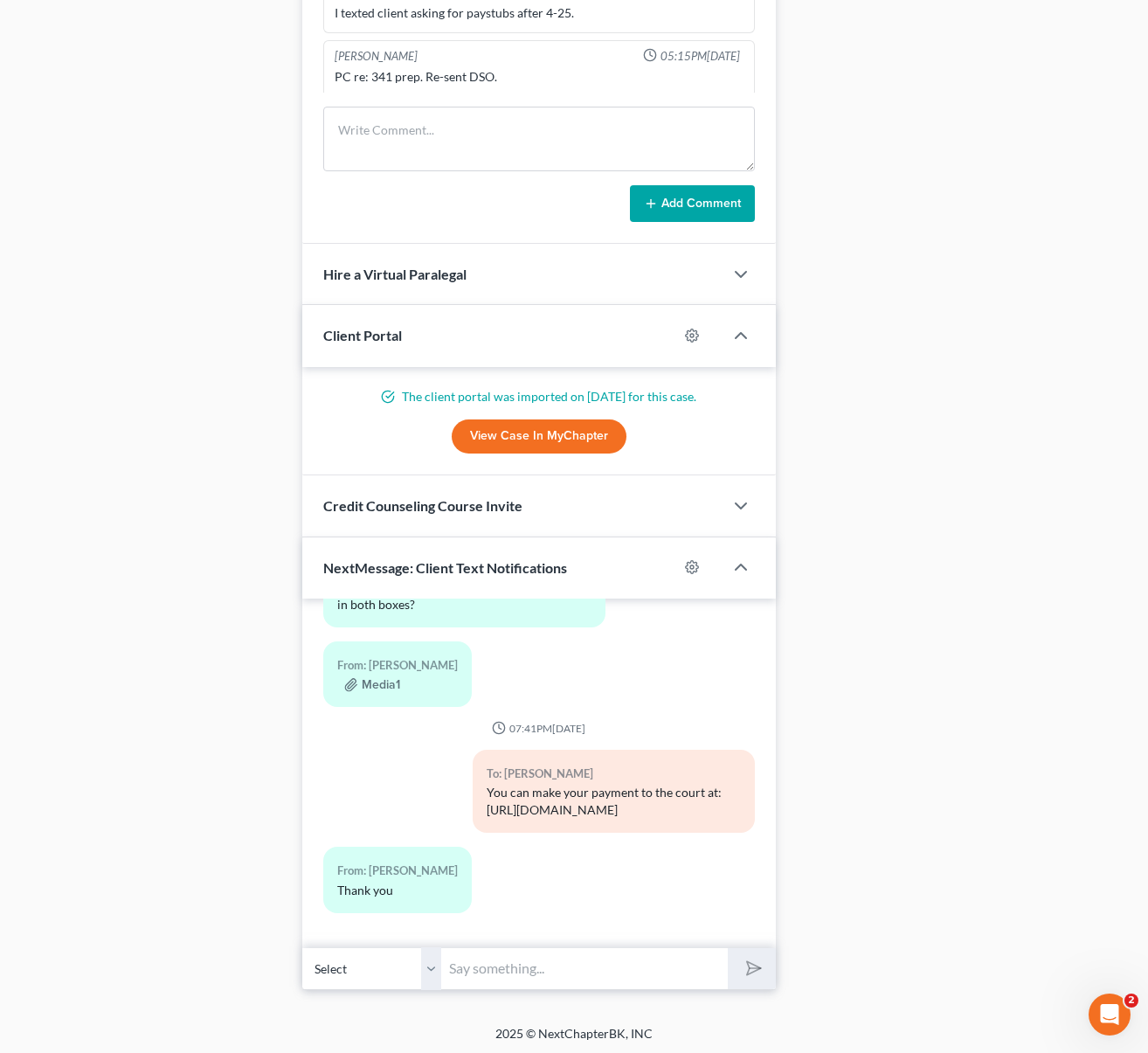
scroll to position [1467, 0]
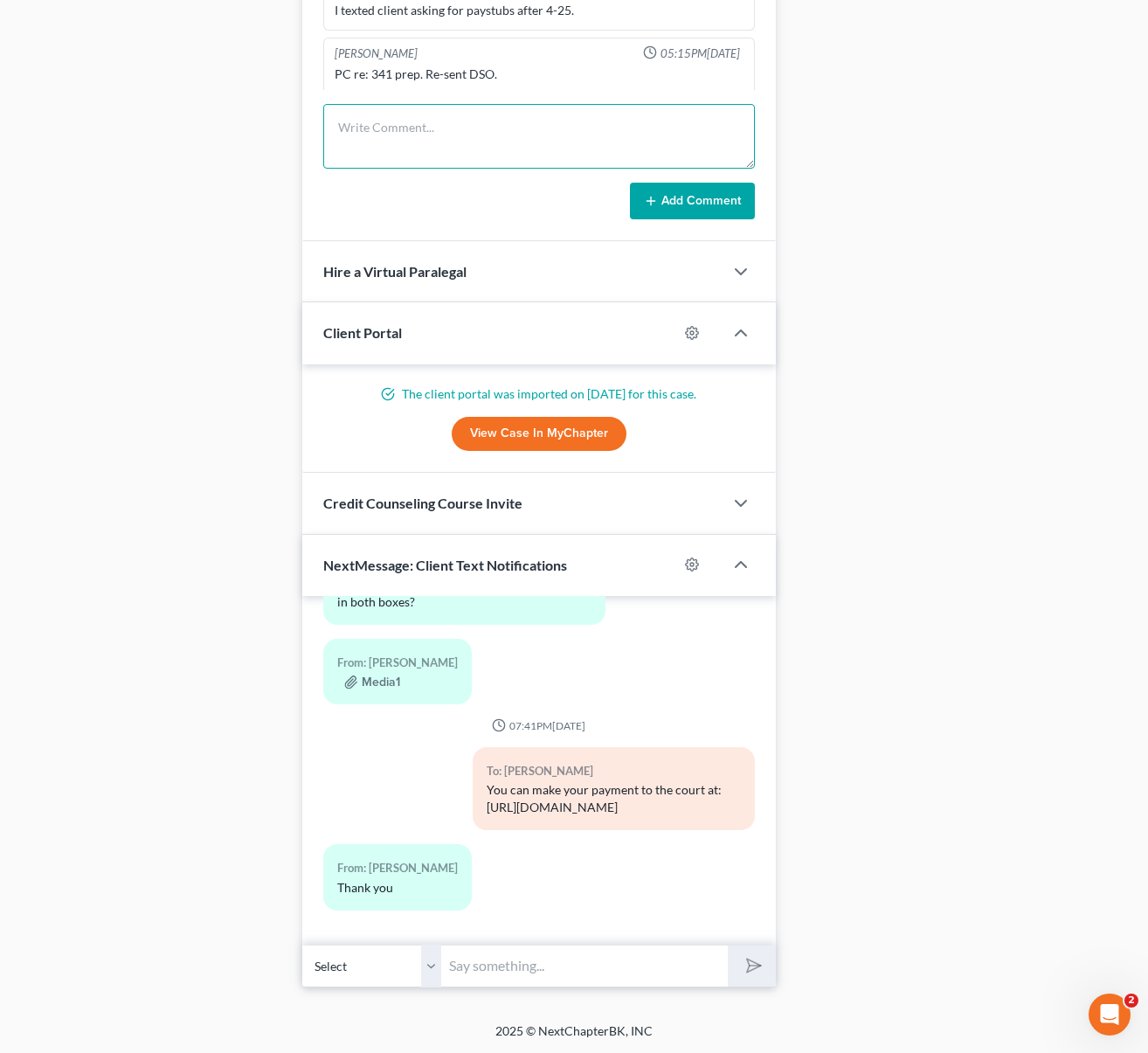
click at [382, 124] on textarea at bounding box center [539, 135] width 433 height 65
type textarea "A reminder was sent to client yesterday to pay the FF."
click at [687, 203] on button "Add Comment" at bounding box center [692, 201] width 125 height 37
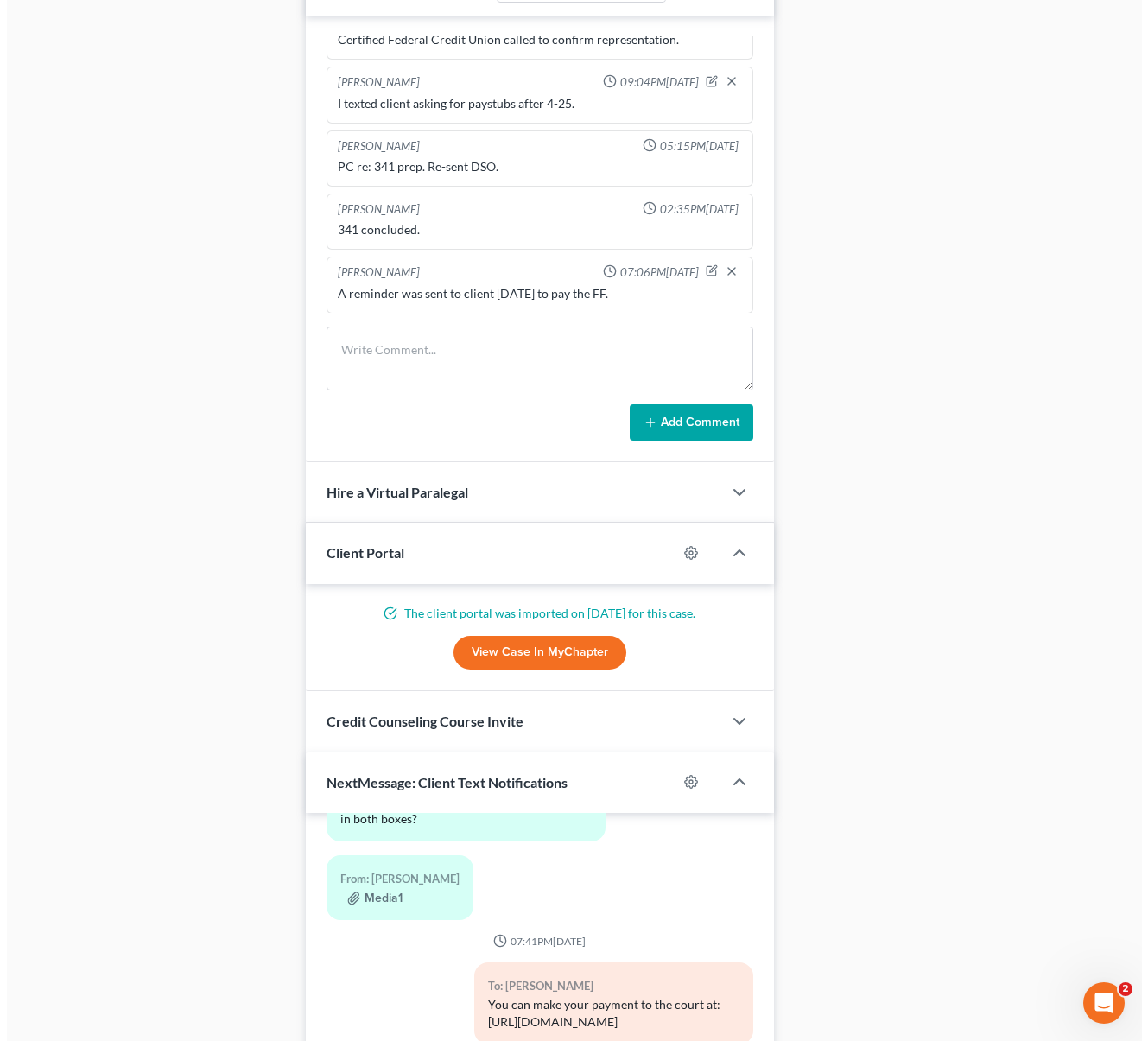
scroll to position [1238, 0]
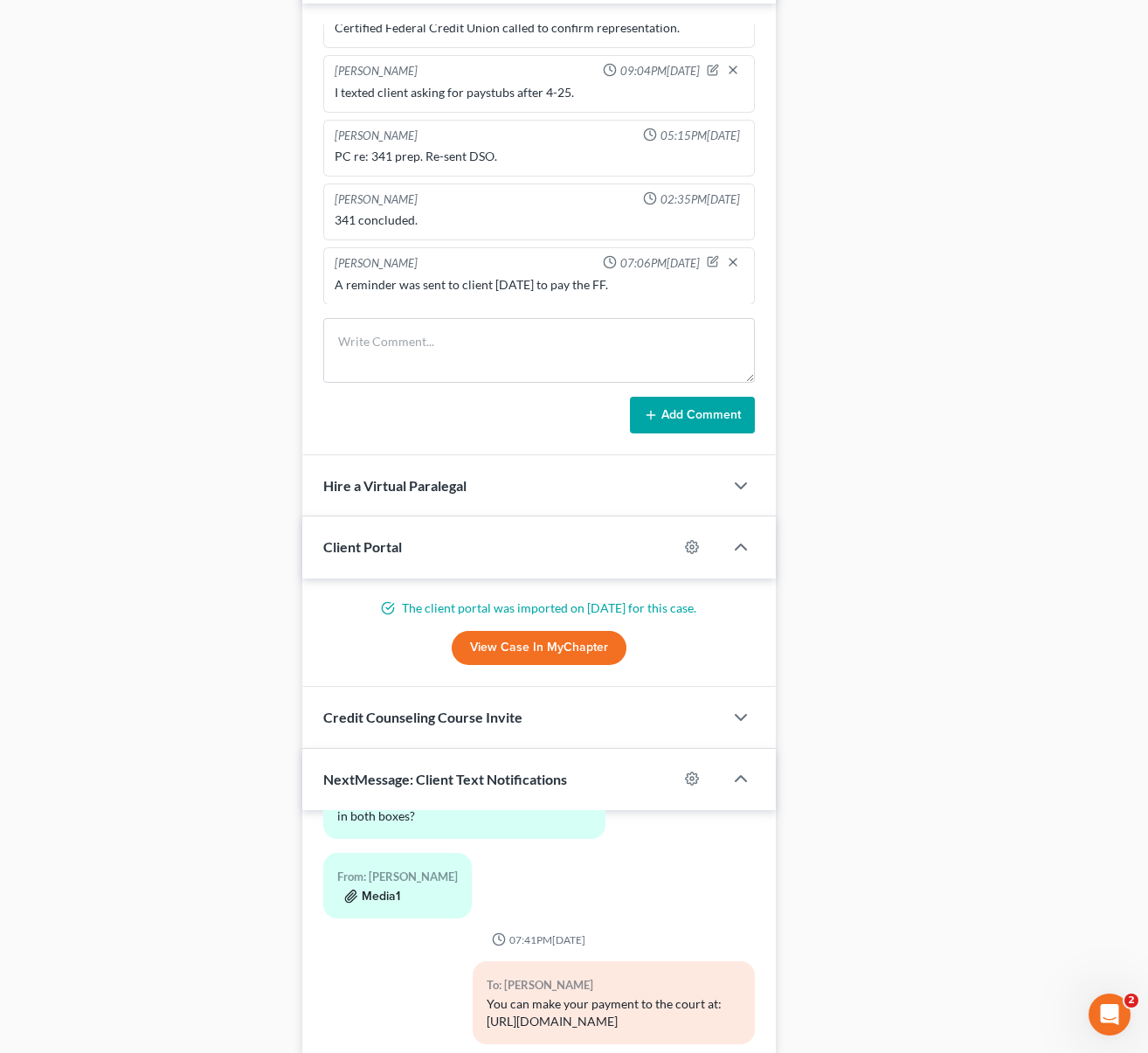
click at [380, 889] on button "Media1" at bounding box center [373, 896] width 56 height 14
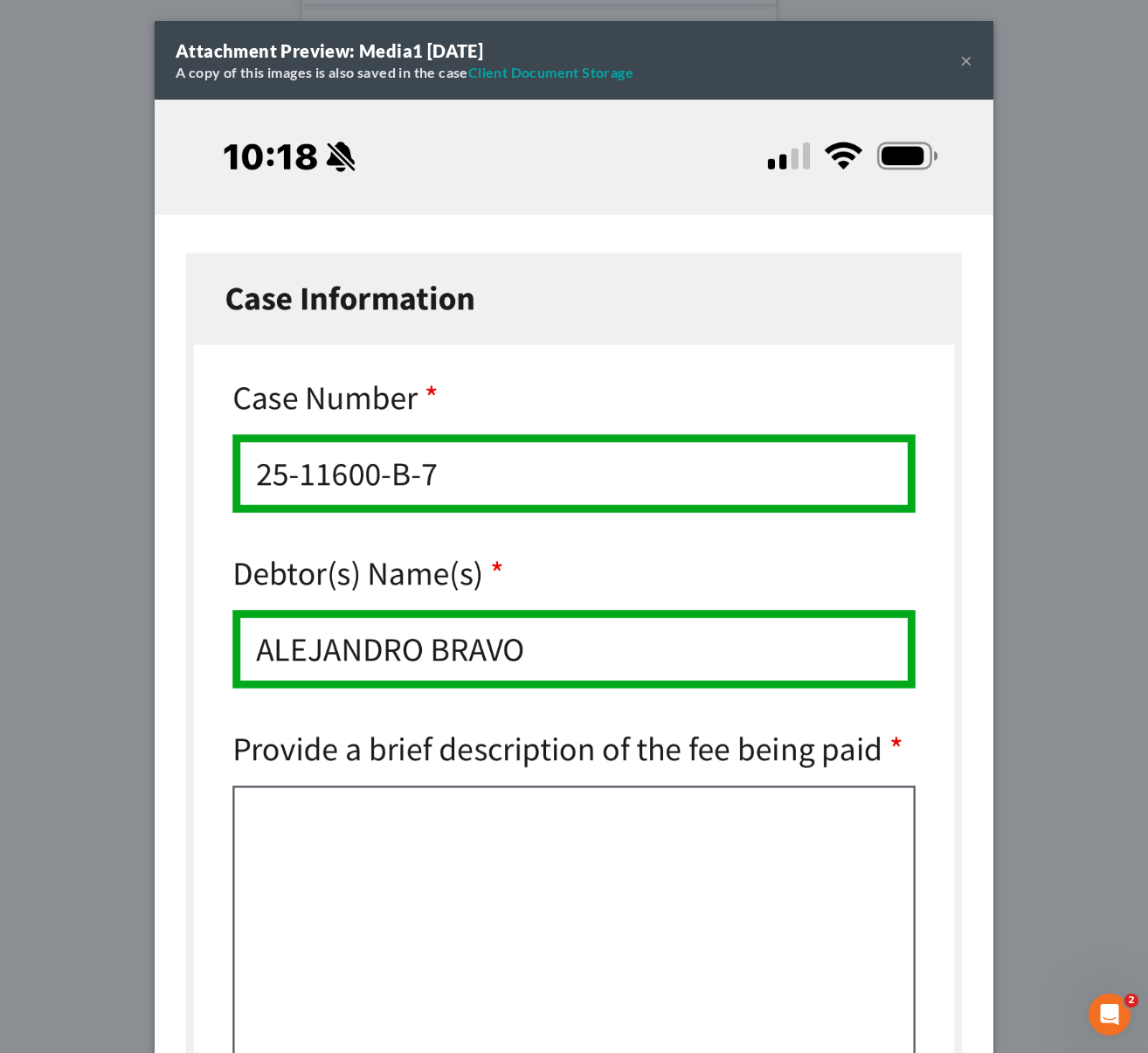
scroll to position [11356, 0]
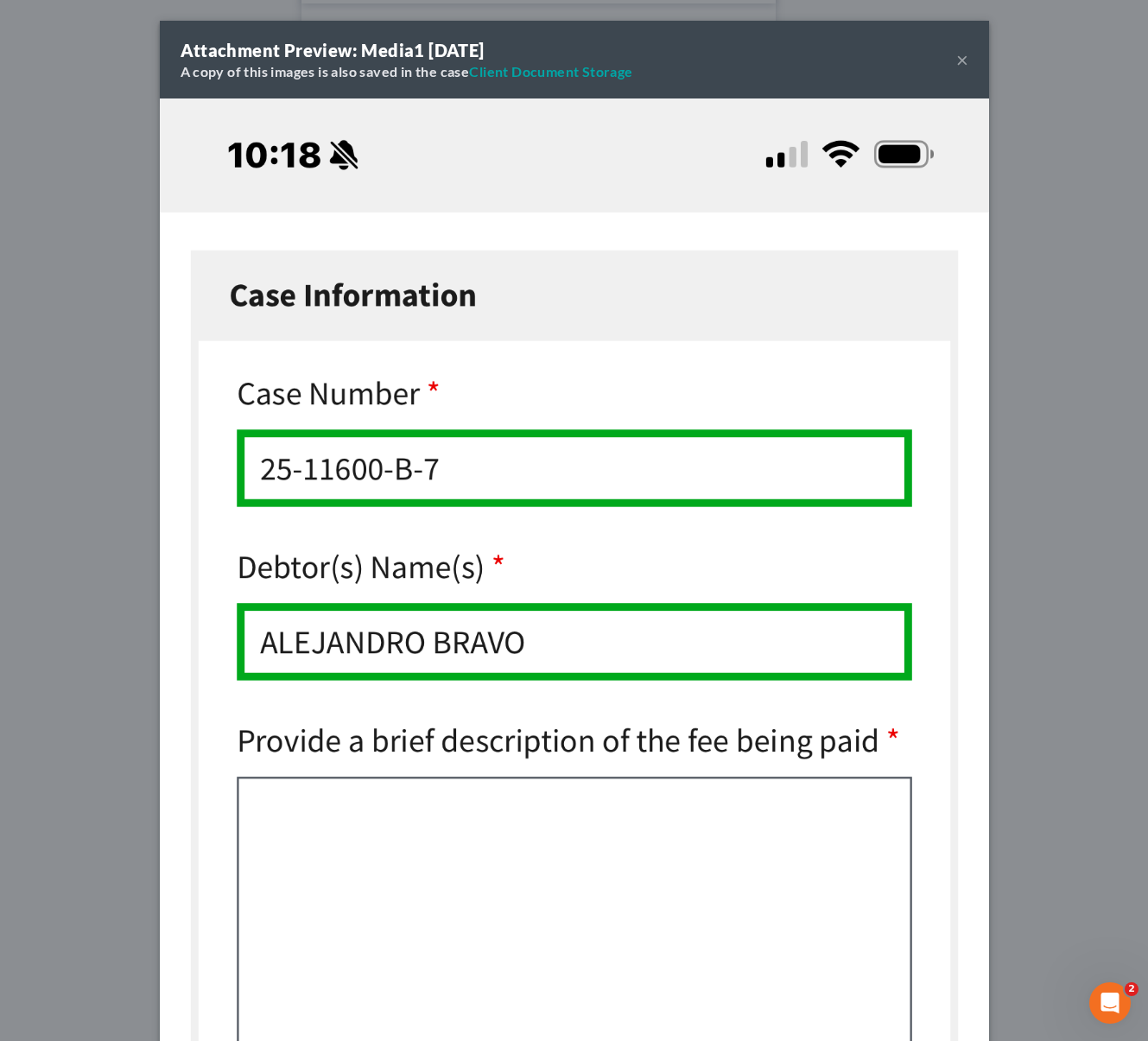
click at [958, 66] on button "×" at bounding box center [961, 59] width 12 height 21
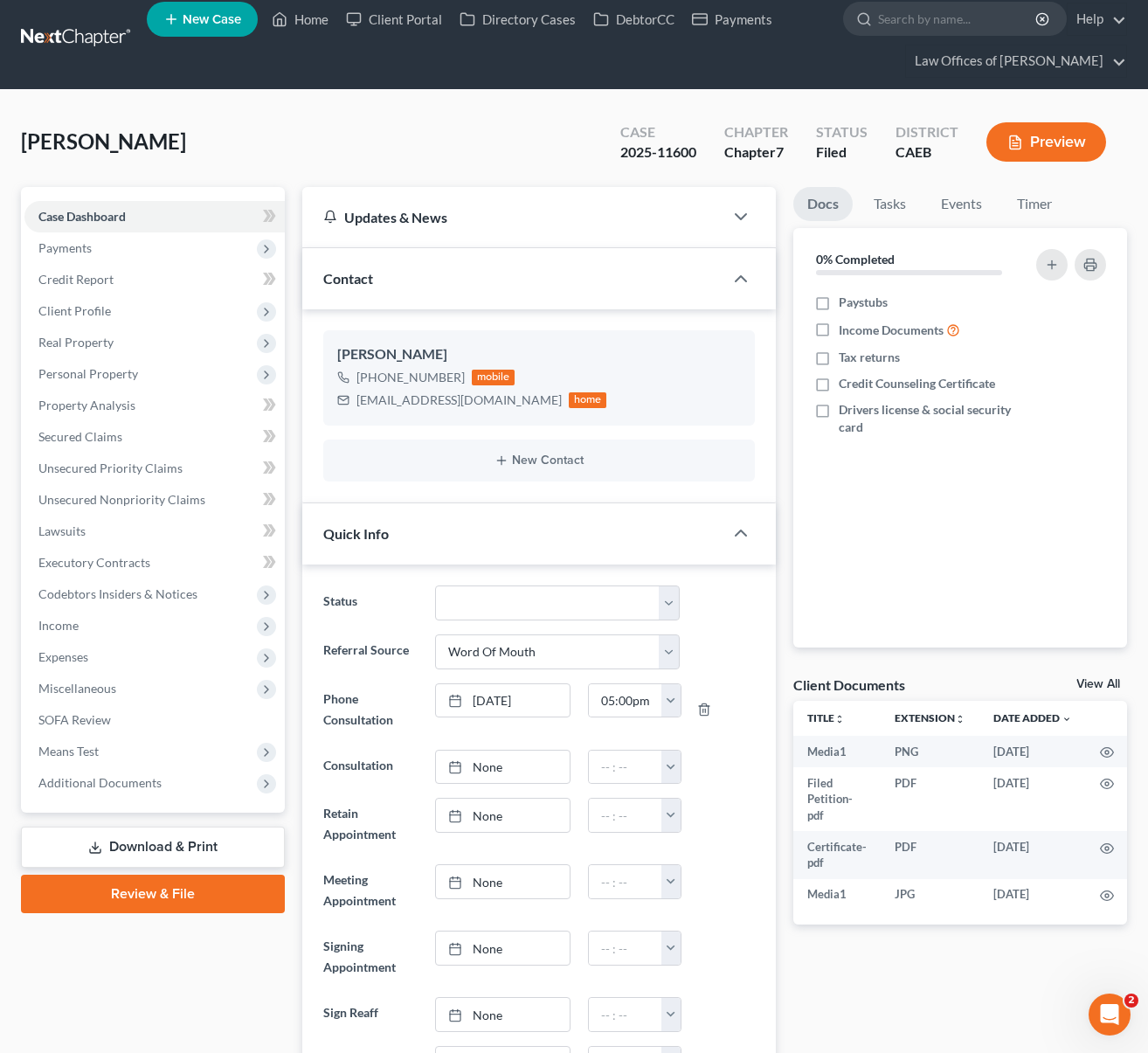
scroll to position [0, 0]
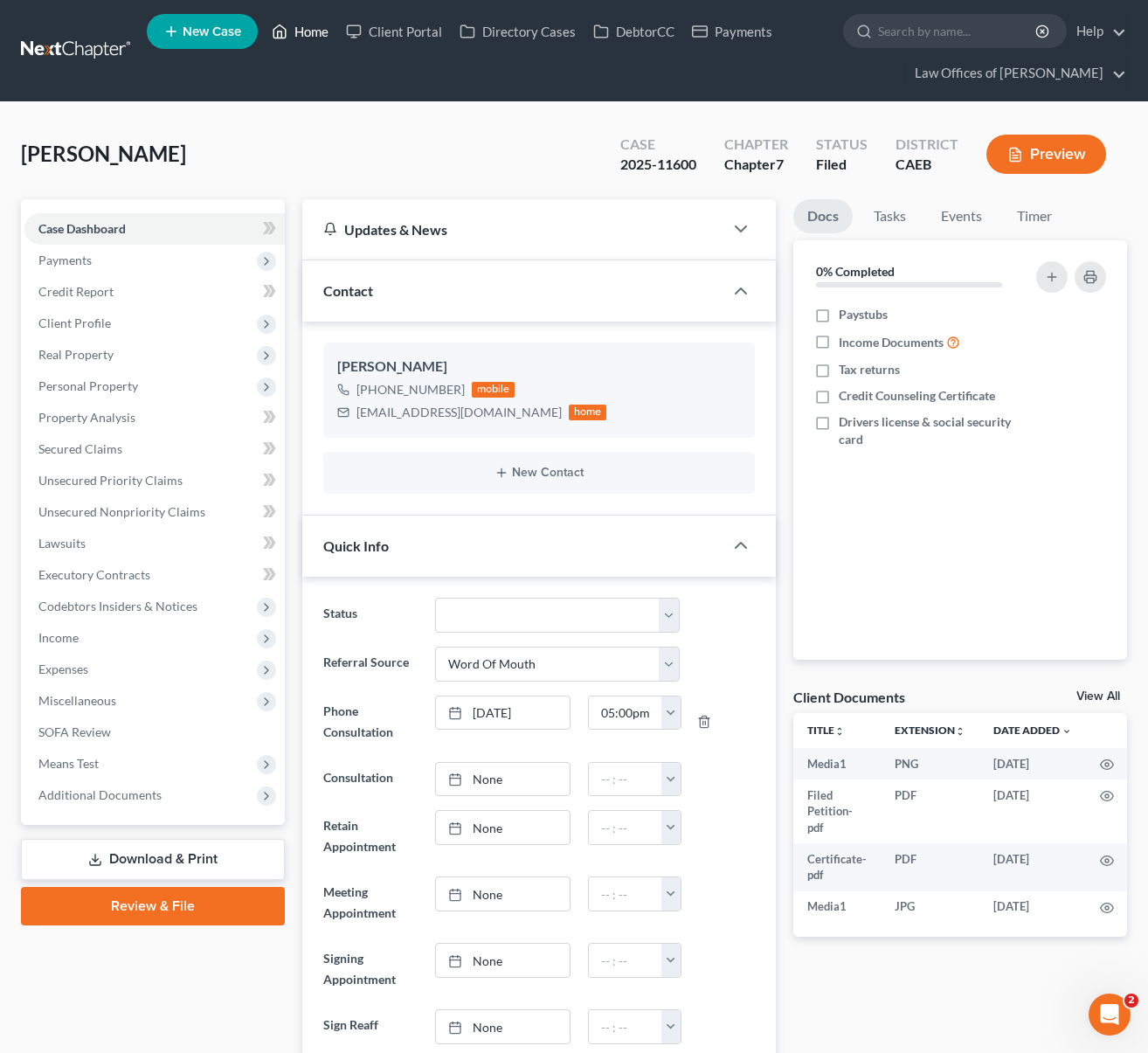
click at [301, 31] on link "Home" at bounding box center [300, 31] width 75 height 31
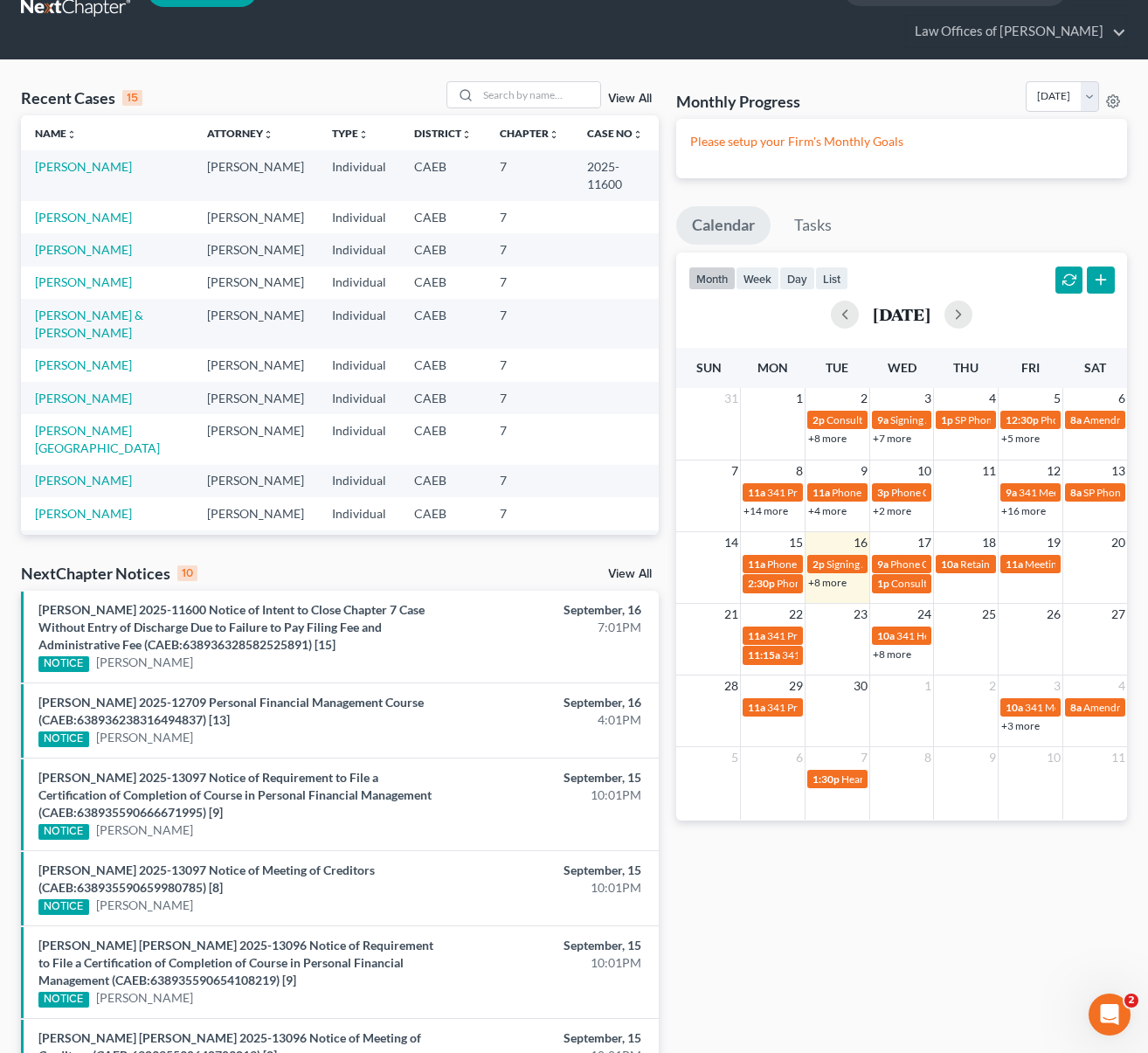
scroll to position [39, 0]
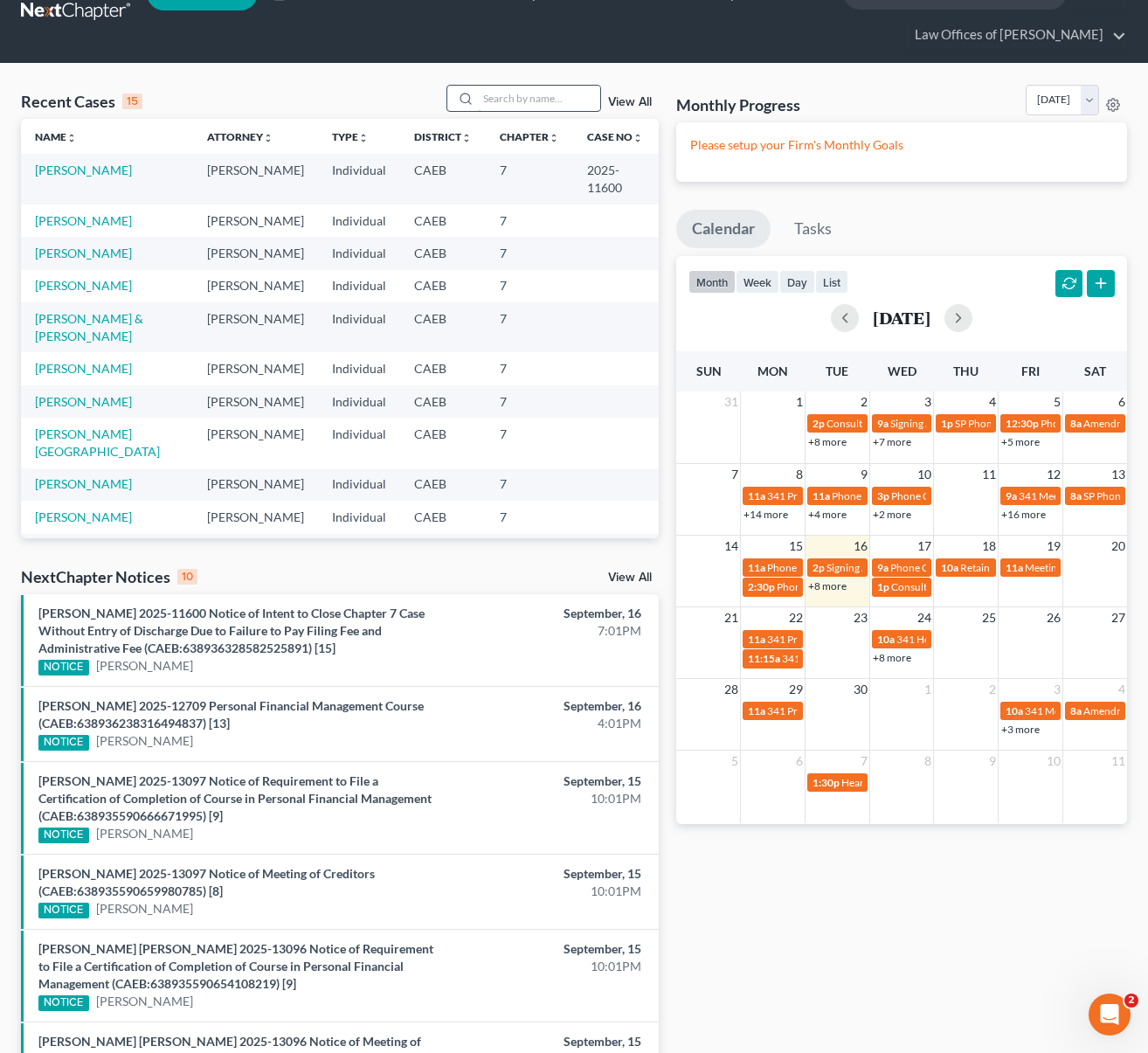
click at [543, 94] on input "search" at bounding box center [539, 98] width 122 height 25
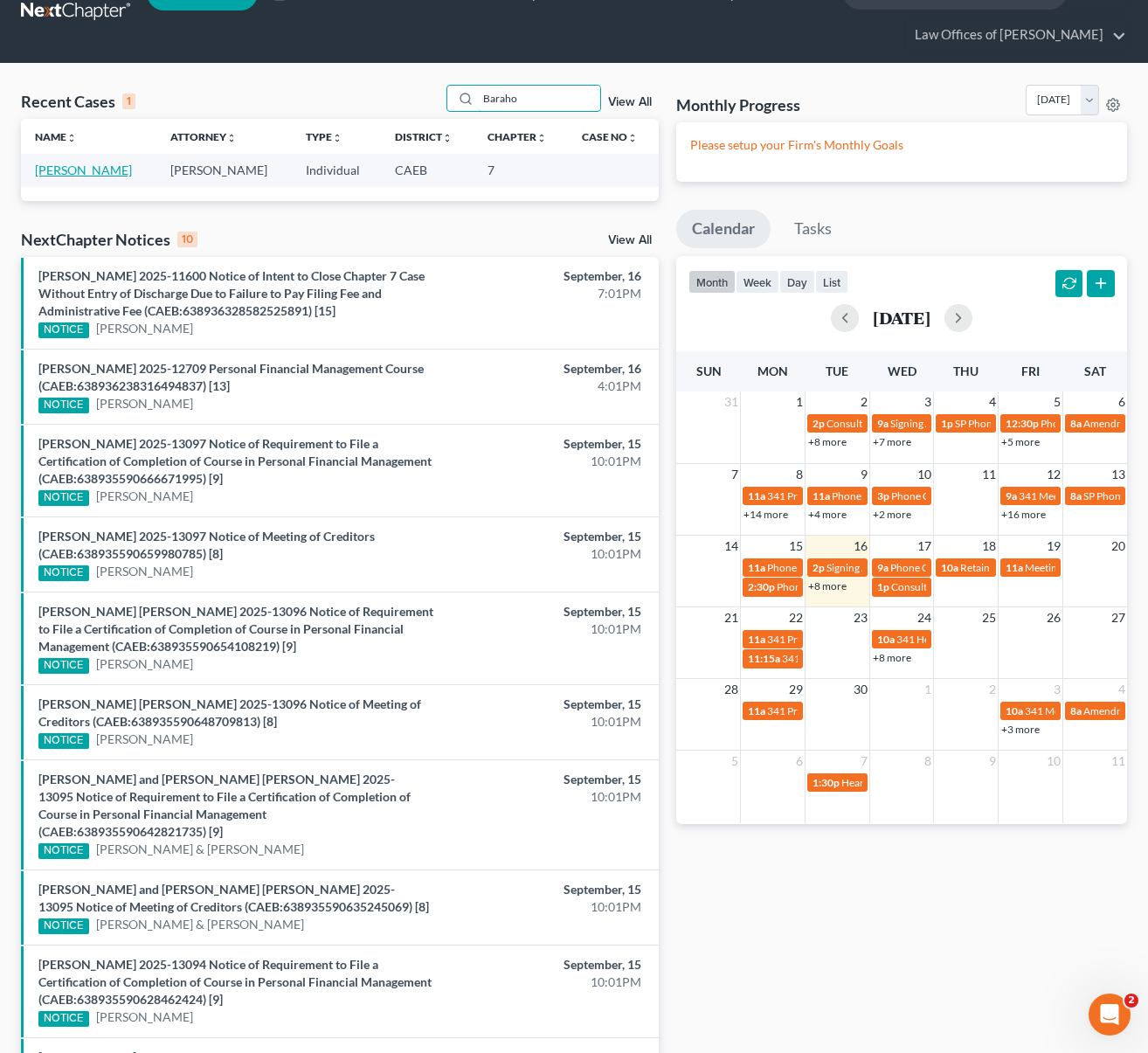
type input "Baraho"
click at [76, 169] on link "Barahona, Ana" at bounding box center [83, 169] width 97 height 15
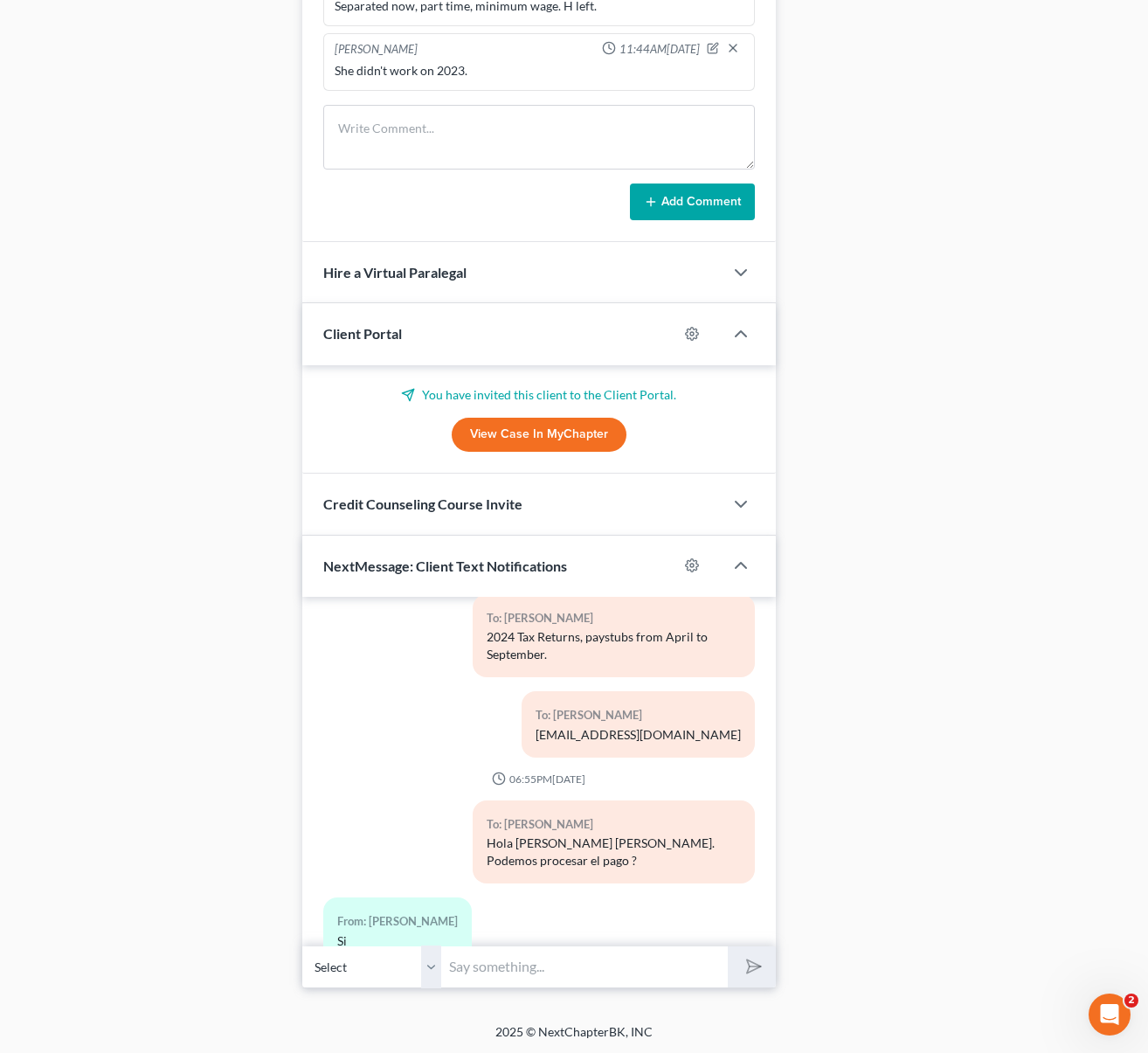
scroll to position [1467, 0]
click at [500, 963] on input "text" at bounding box center [585, 966] width 286 height 43
type input "Muy bien, gracias."
click at [728, 946] on button "submit" at bounding box center [752, 966] width 48 height 41
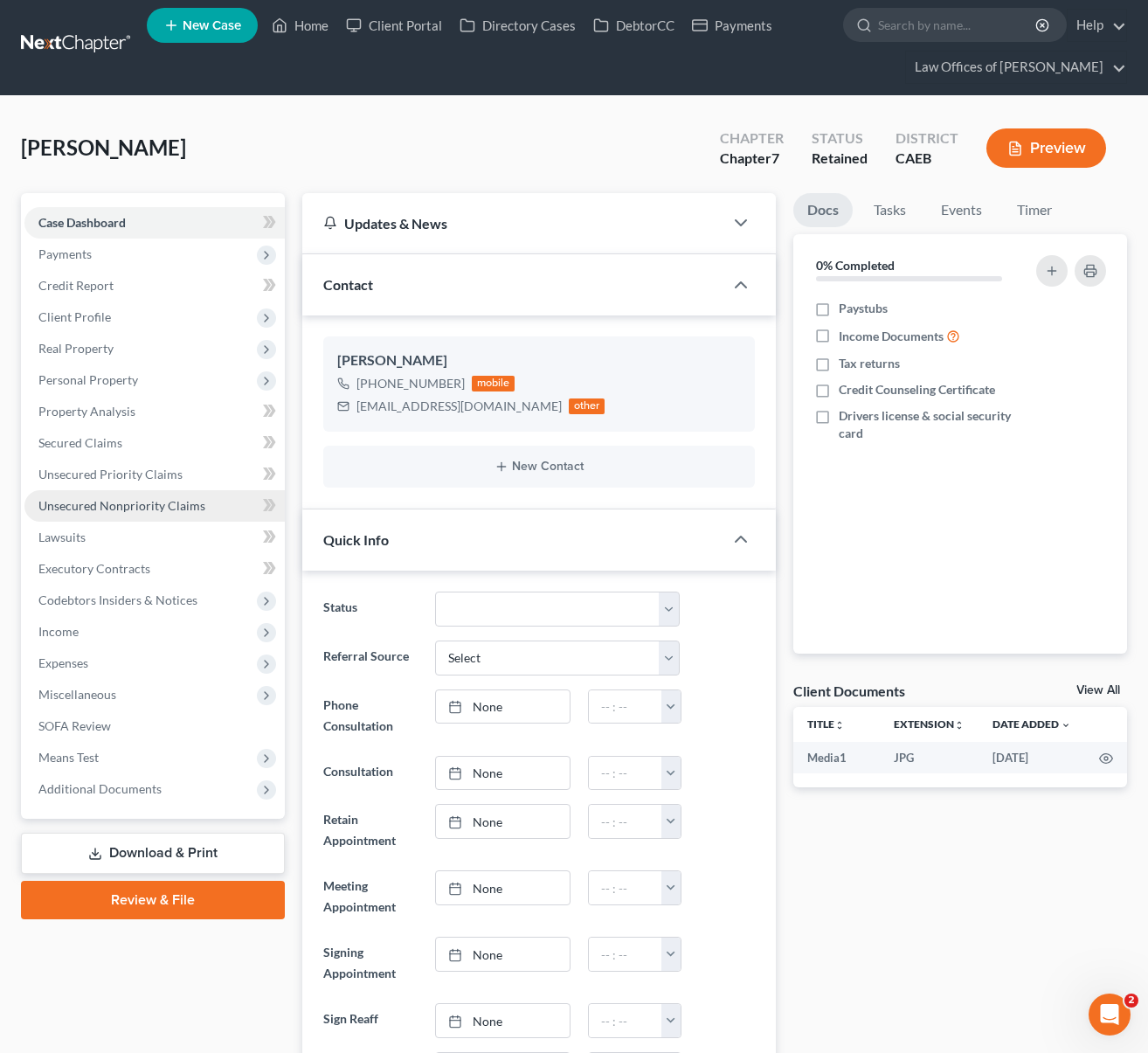
scroll to position [0, 0]
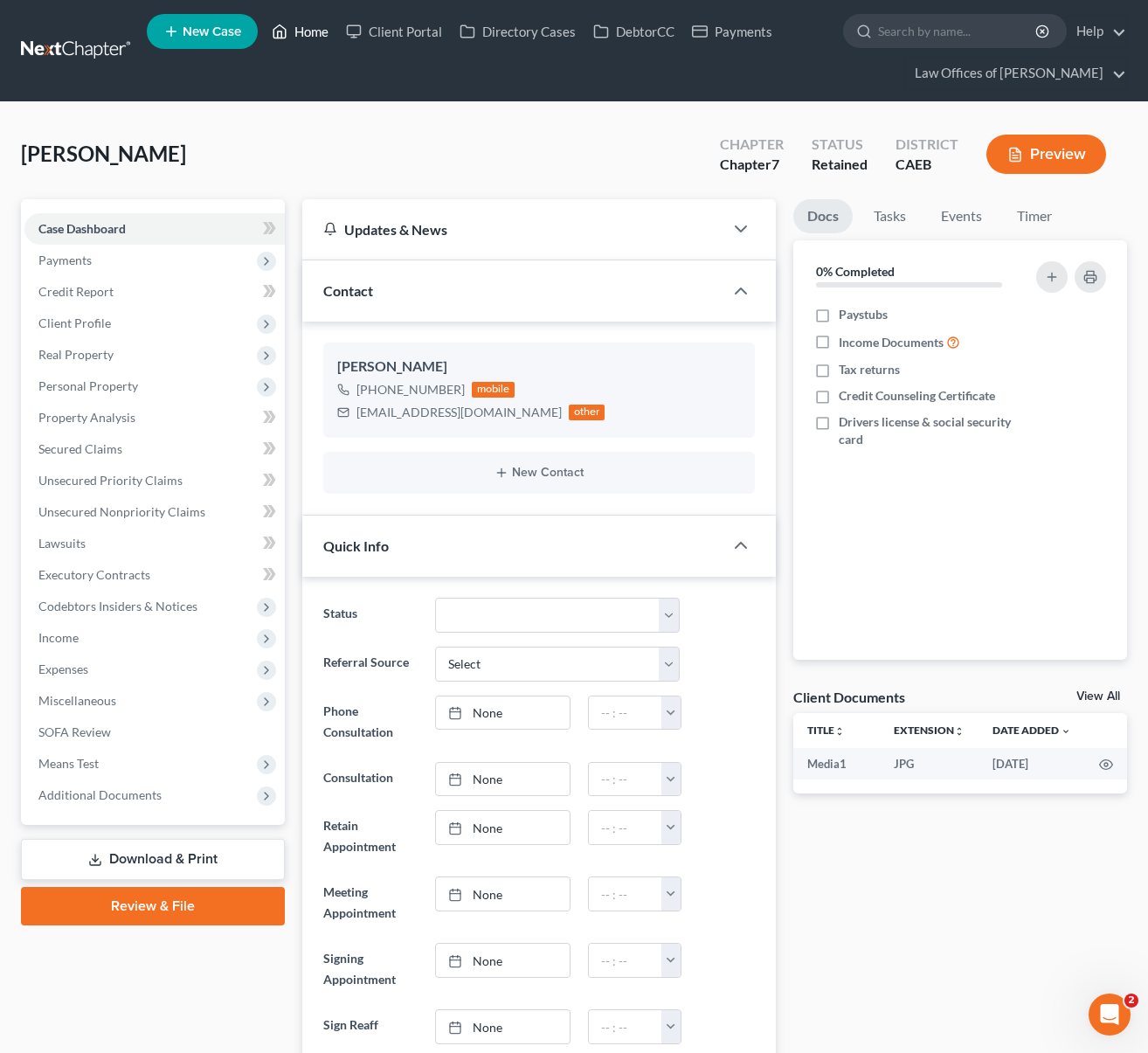
click at [327, 40] on link "Home" at bounding box center [300, 31] width 75 height 31
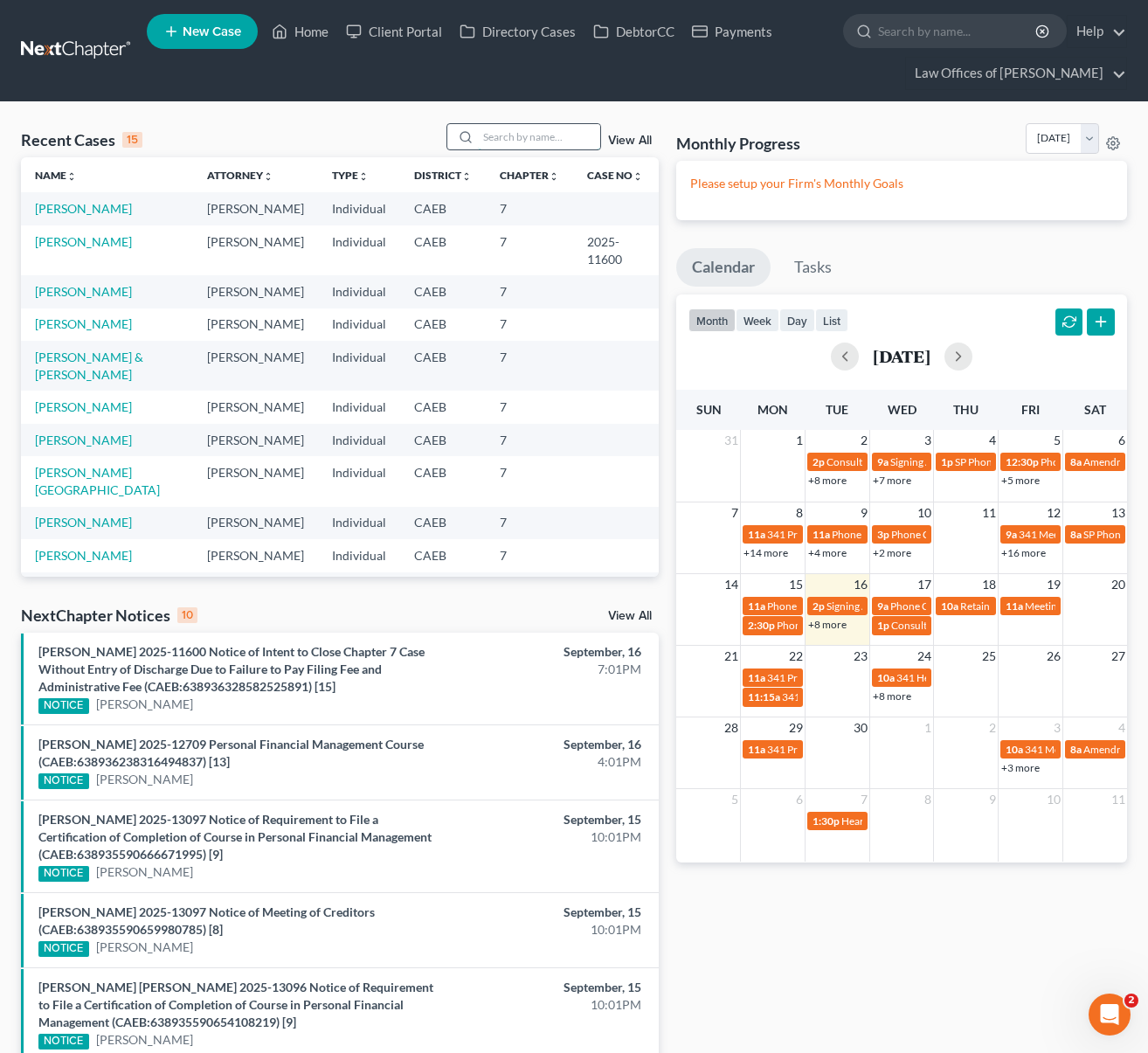
drag, startPoint x: 525, startPoint y: 137, endPoint x: 570, endPoint y: 143, distance: 45.4
click at [525, 138] on input "search" at bounding box center [539, 136] width 122 height 25
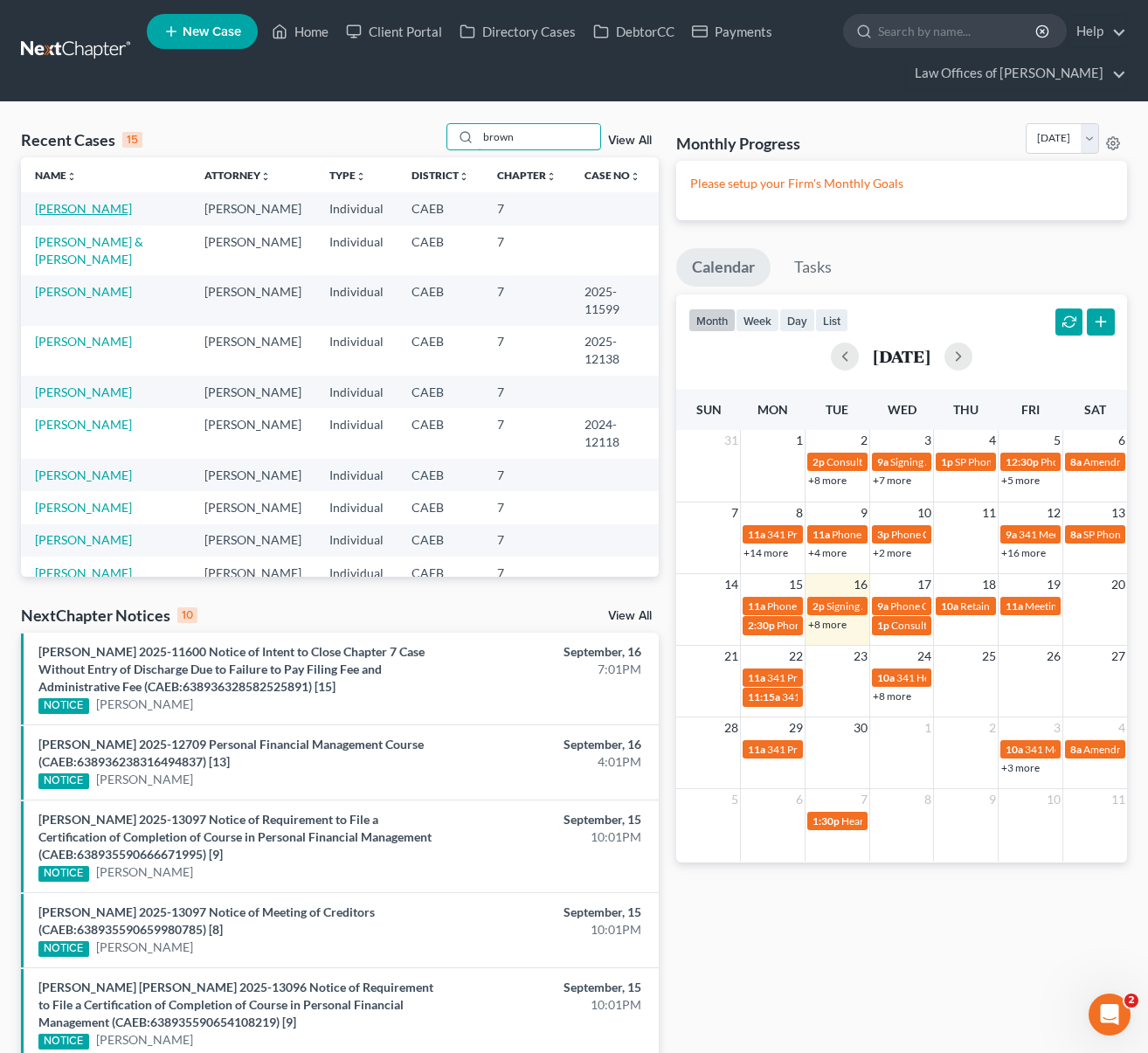
type input "brown"
click at [81, 209] on link "Brown, Vickey" at bounding box center [83, 208] width 97 height 15
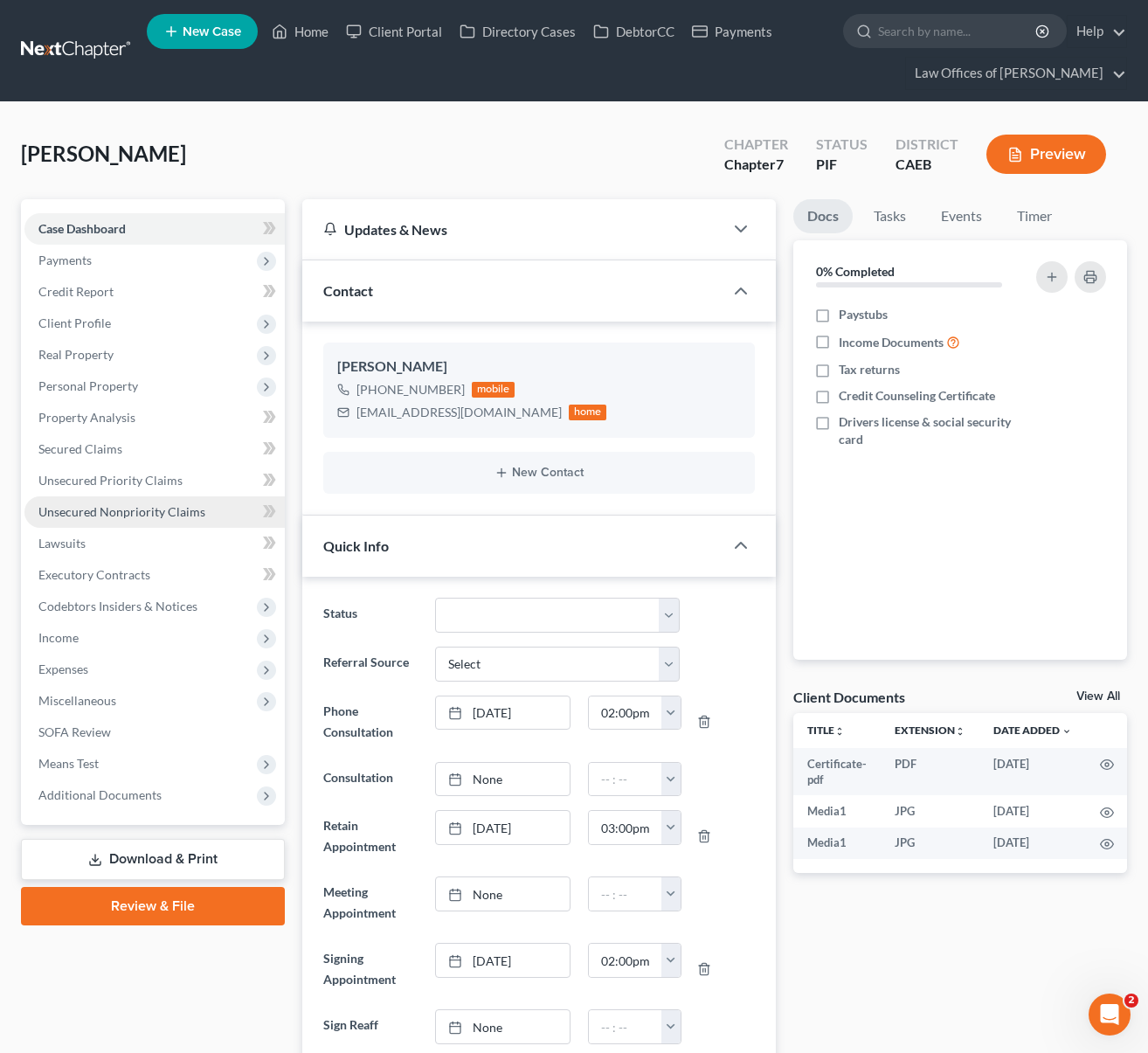
click at [148, 510] on span "Unsecured Nonpriority Claims" at bounding box center [122, 511] width 166 height 15
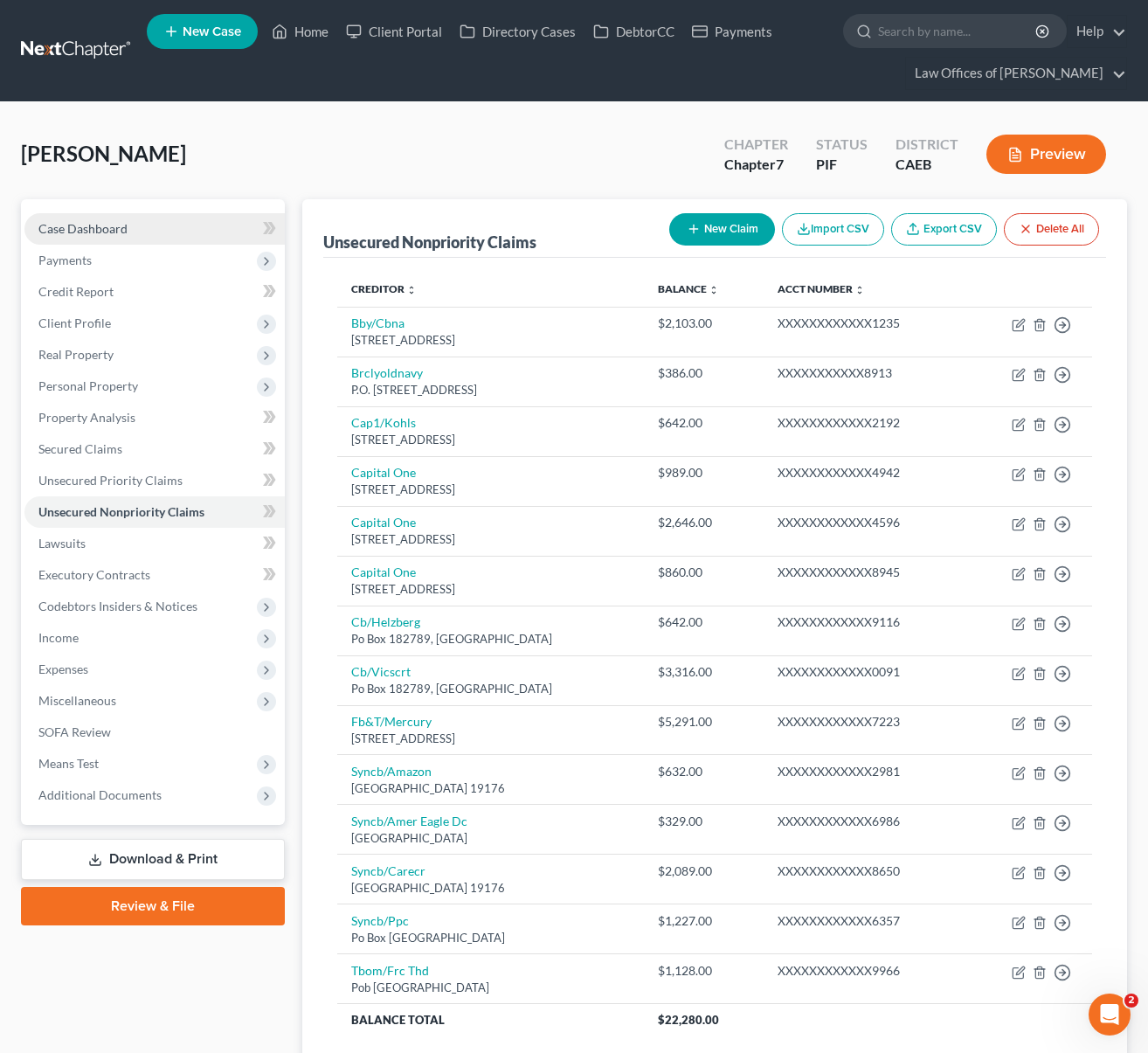
click at [169, 226] on link "Case Dashboard" at bounding box center [154, 228] width 260 height 31
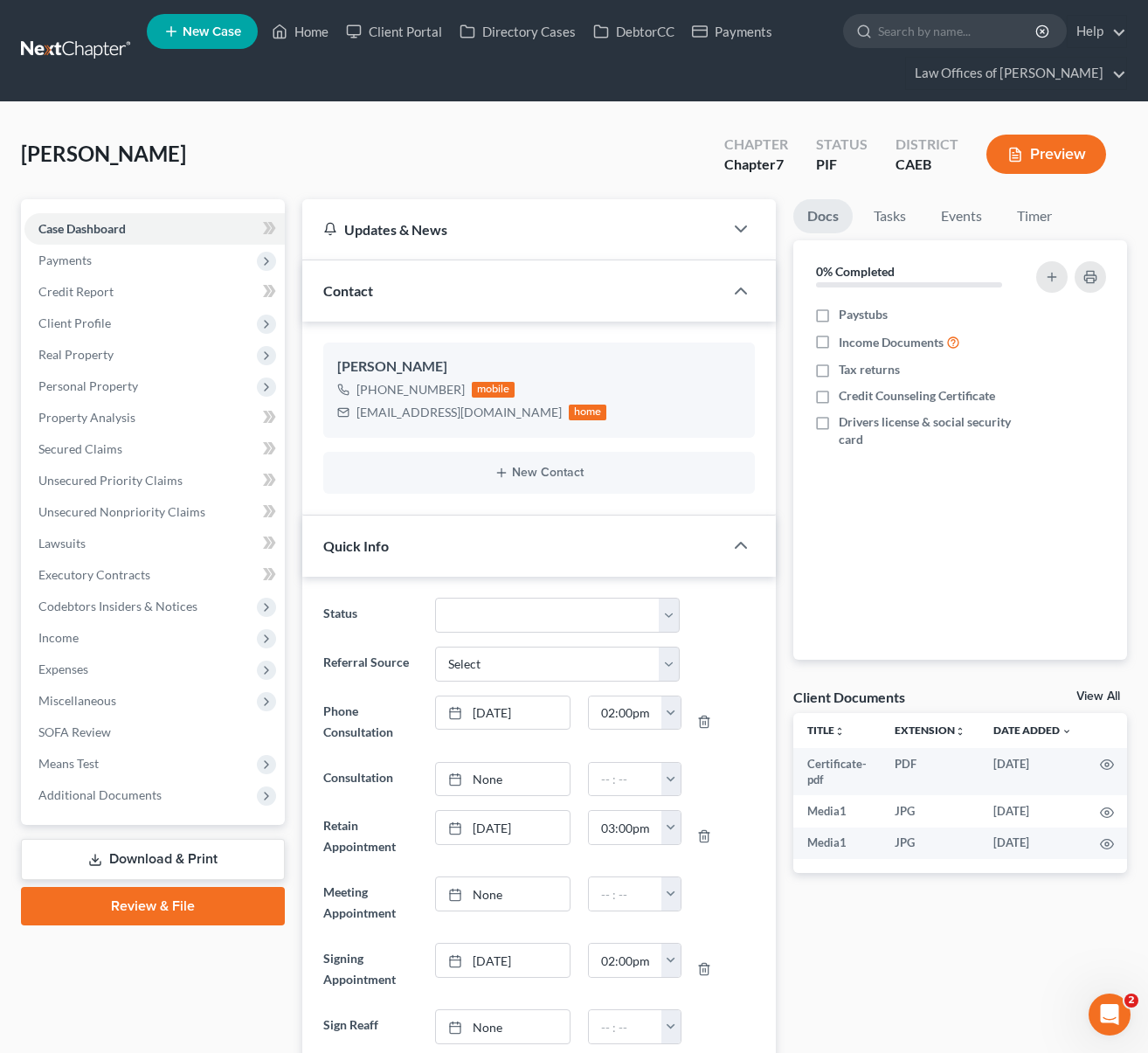
click at [210, 857] on link "Download & Print" at bounding box center [153, 859] width 264 height 41
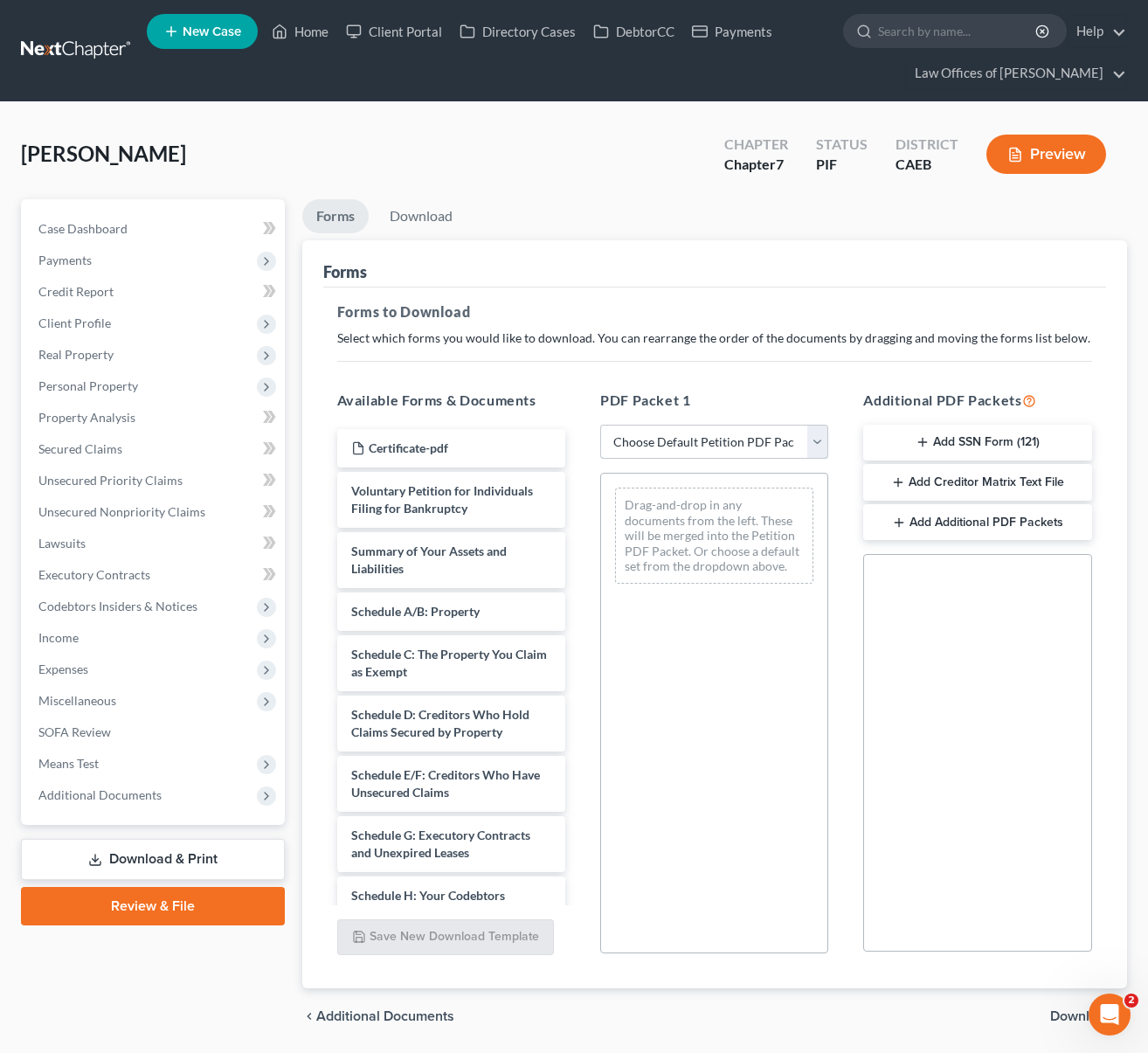
click at [822, 444] on select "Choose Default Petition PDF Packet Complete Bankruptcy Petition (all forms and …" at bounding box center [714, 442] width 228 height 35
select select "5"
click at [600, 425] on select "Choose Default Petition PDF Packet Complete Bankruptcy Petition (all forms and …" at bounding box center [714, 442] width 228 height 35
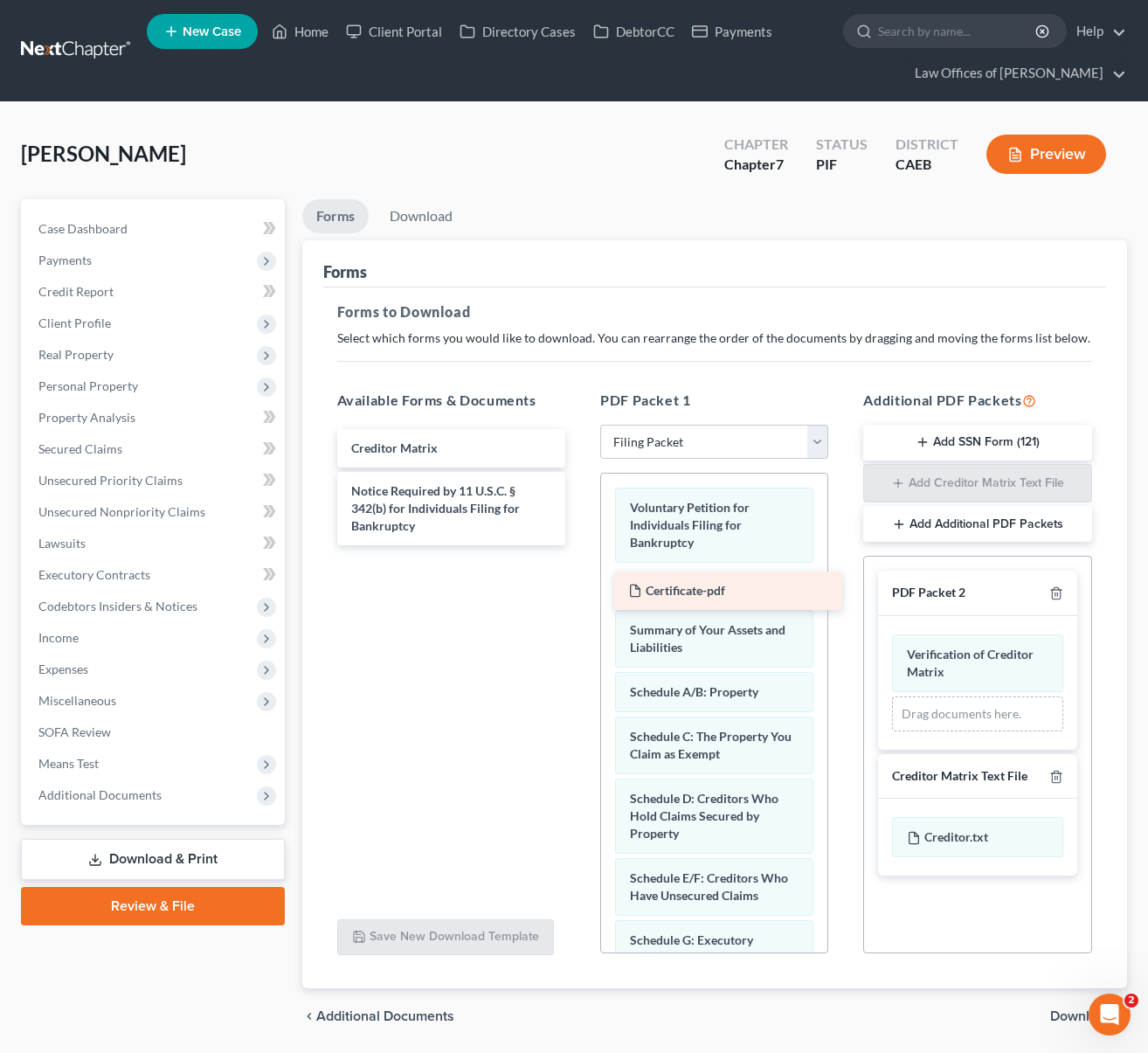
drag, startPoint x: 454, startPoint y: 442, endPoint x: 732, endPoint y: 586, distance: 313.1
click at [579, 545] on div "Certificate-pdf Certificate-pdf Creditor Matrix Notice Required by 11 U.S.C. § …" at bounding box center [451, 487] width 256 height 116
click at [1079, 1010] on span "Download" at bounding box center [1081, 1016] width 63 height 14
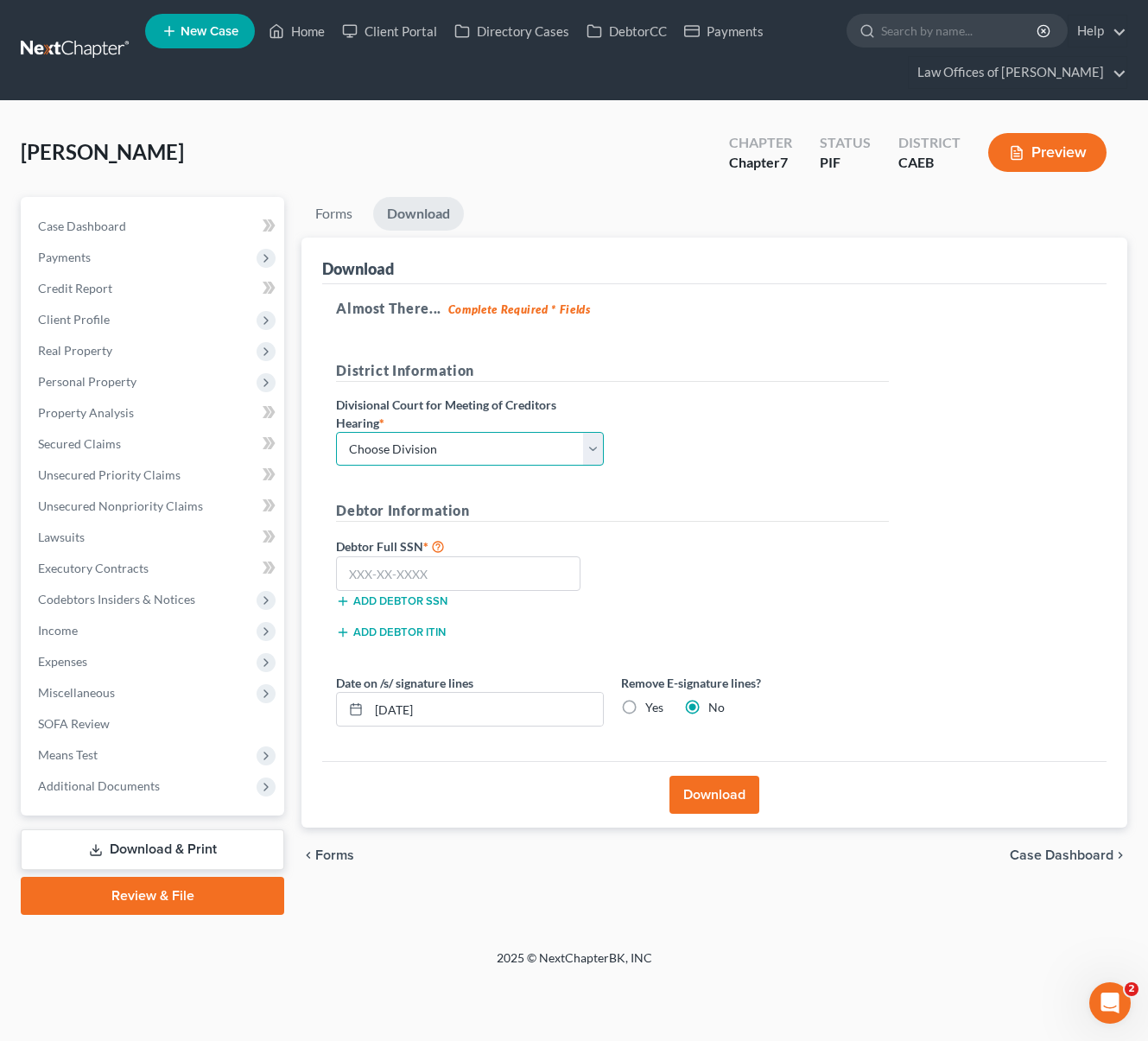
click at [596, 448] on select "Choose Division Fresno Modesto Sacramento" at bounding box center [470, 449] width 268 height 34
select select "0"
click at [336, 432] on select "Choose Division Fresno Modesto Sacramento" at bounding box center [470, 449] width 268 height 34
click at [467, 584] on input "text" at bounding box center [457, 573] width 244 height 34
type input "553-84-9769"
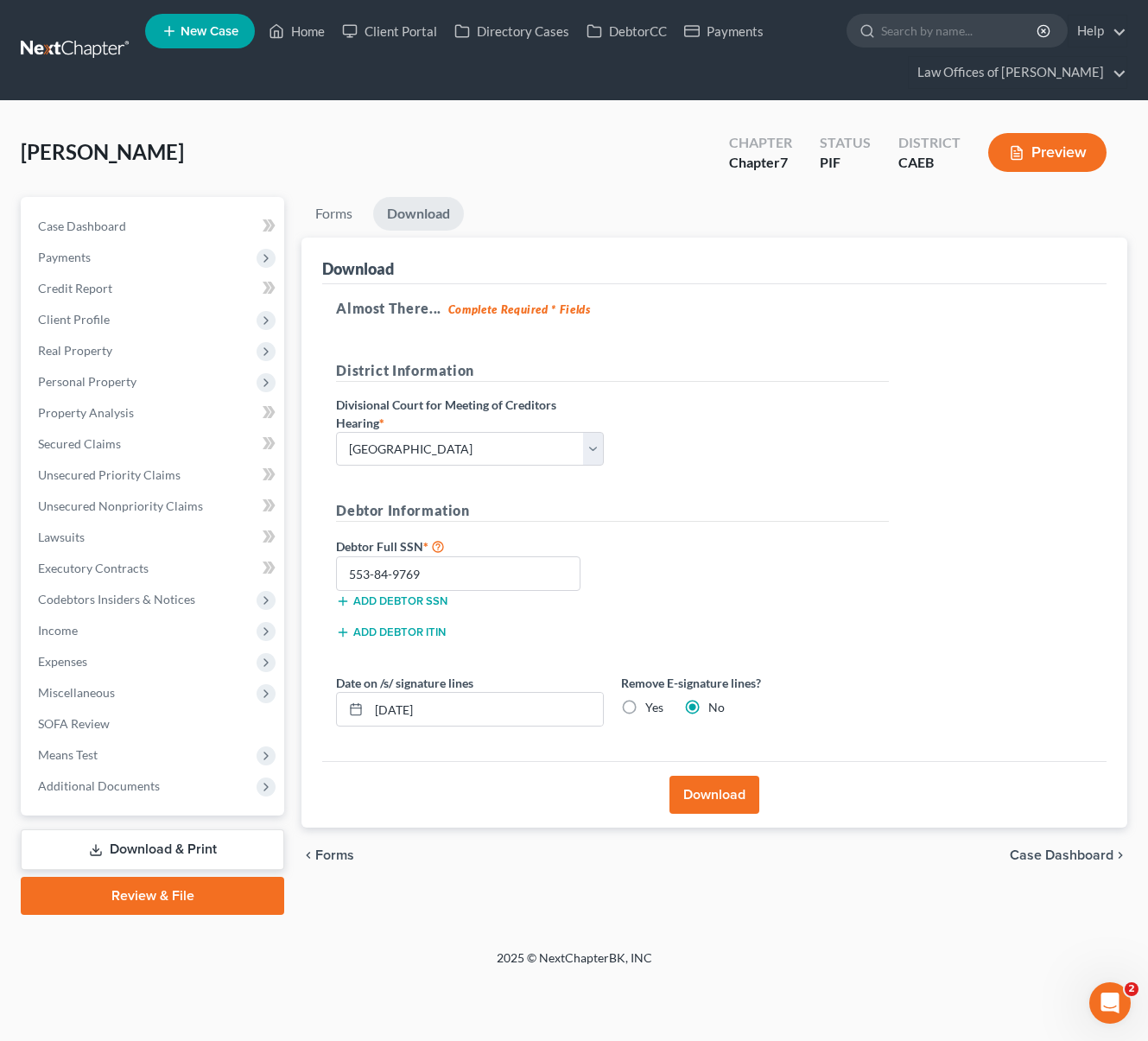
click at [707, 794] on button "Download" at bounding box center [715, 795] width 90 height 38
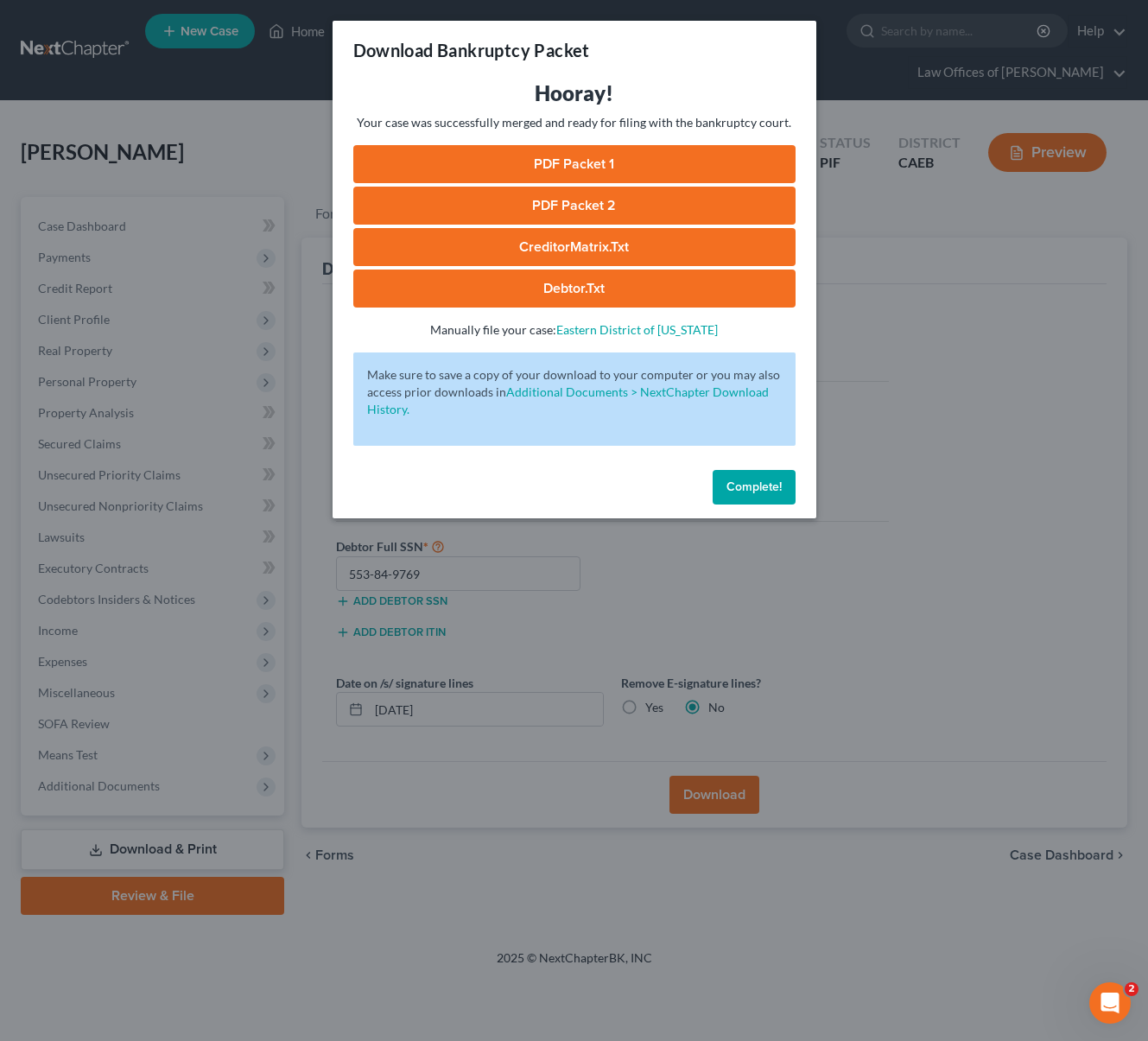
click at [600, 166] on link "PDF Packet 1" at bounding box center [574, 165] width 442 height 38
click at [629, 209] on link "PDF Packet 2" at bounding box center [574, 206] width 442 height 38
click at [607, 251] on link "CreditorMatrix.txt" at bounding box center [574, 247] width 442 height 38
click at [637, 290] on link "Debtor.txt" at bounding box center [574, 289] width 442 height 38
click at [752, 484] on span "Complete!" at bounding box center [754, 486] width 55 height 14
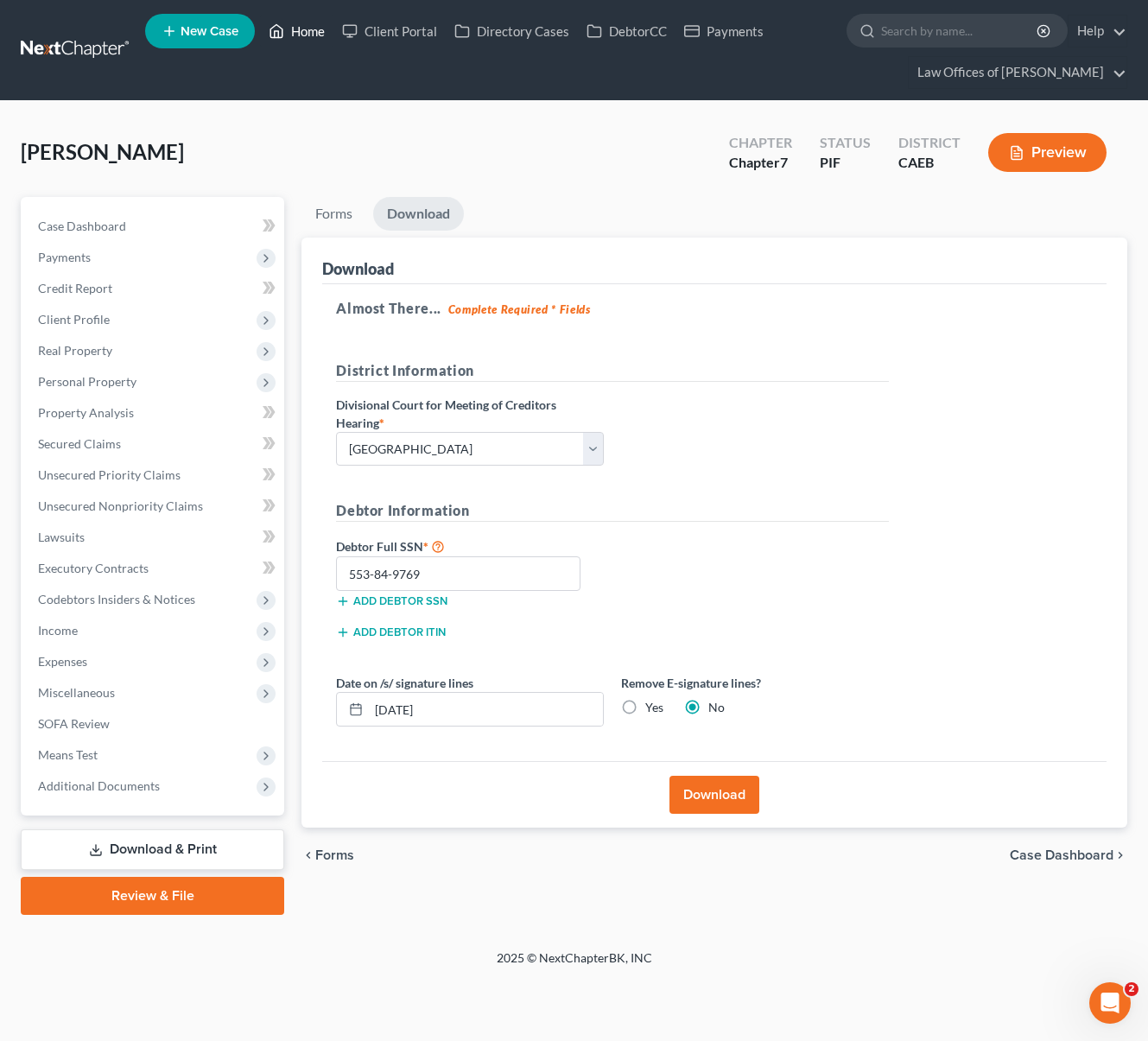
click at [305, 32] on link "Home" at bounding box center [297, 31] width 74 height 31
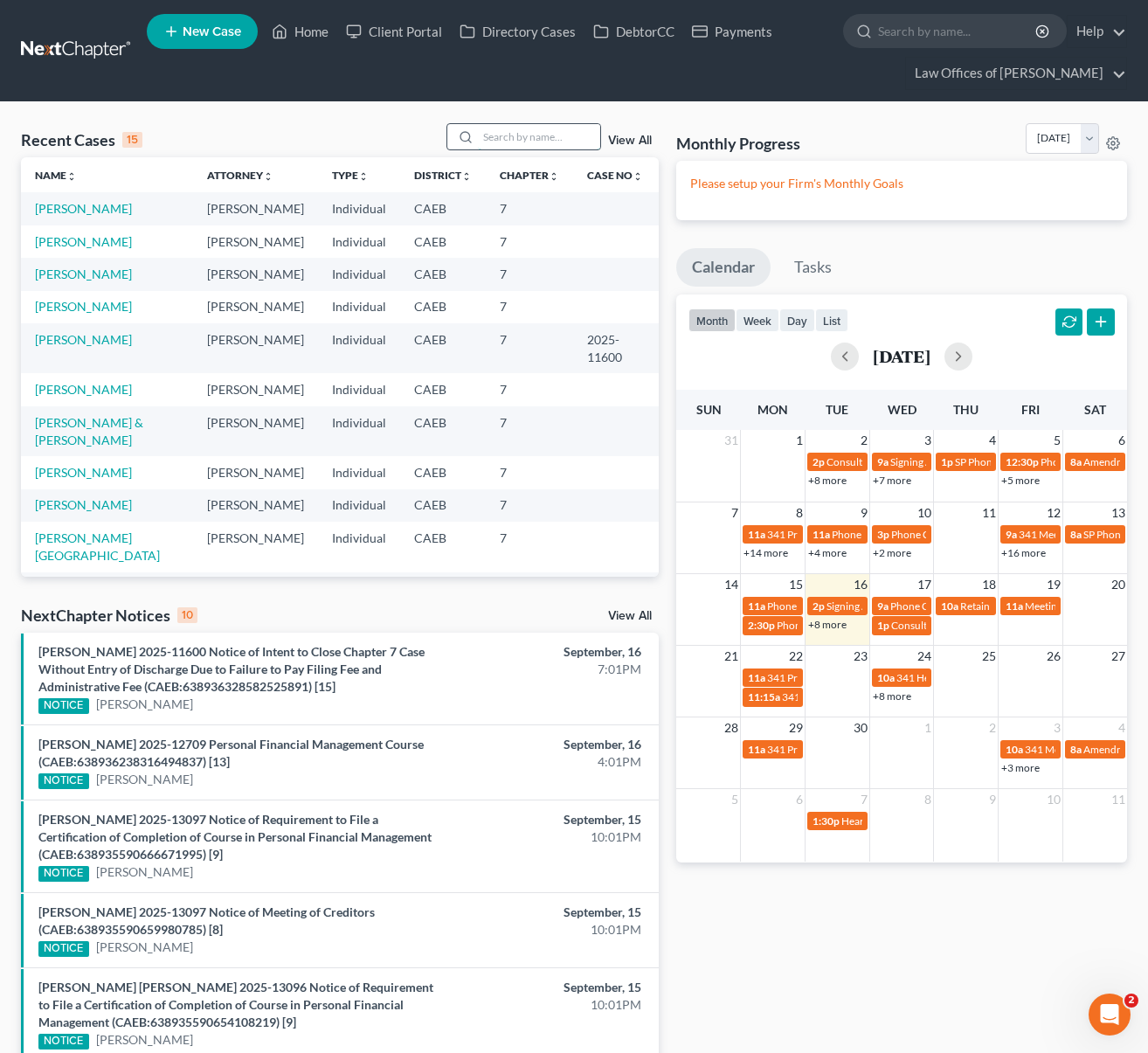
click at [510, 141] on input "search" at bounding box center [539, 136] width 122 height 25
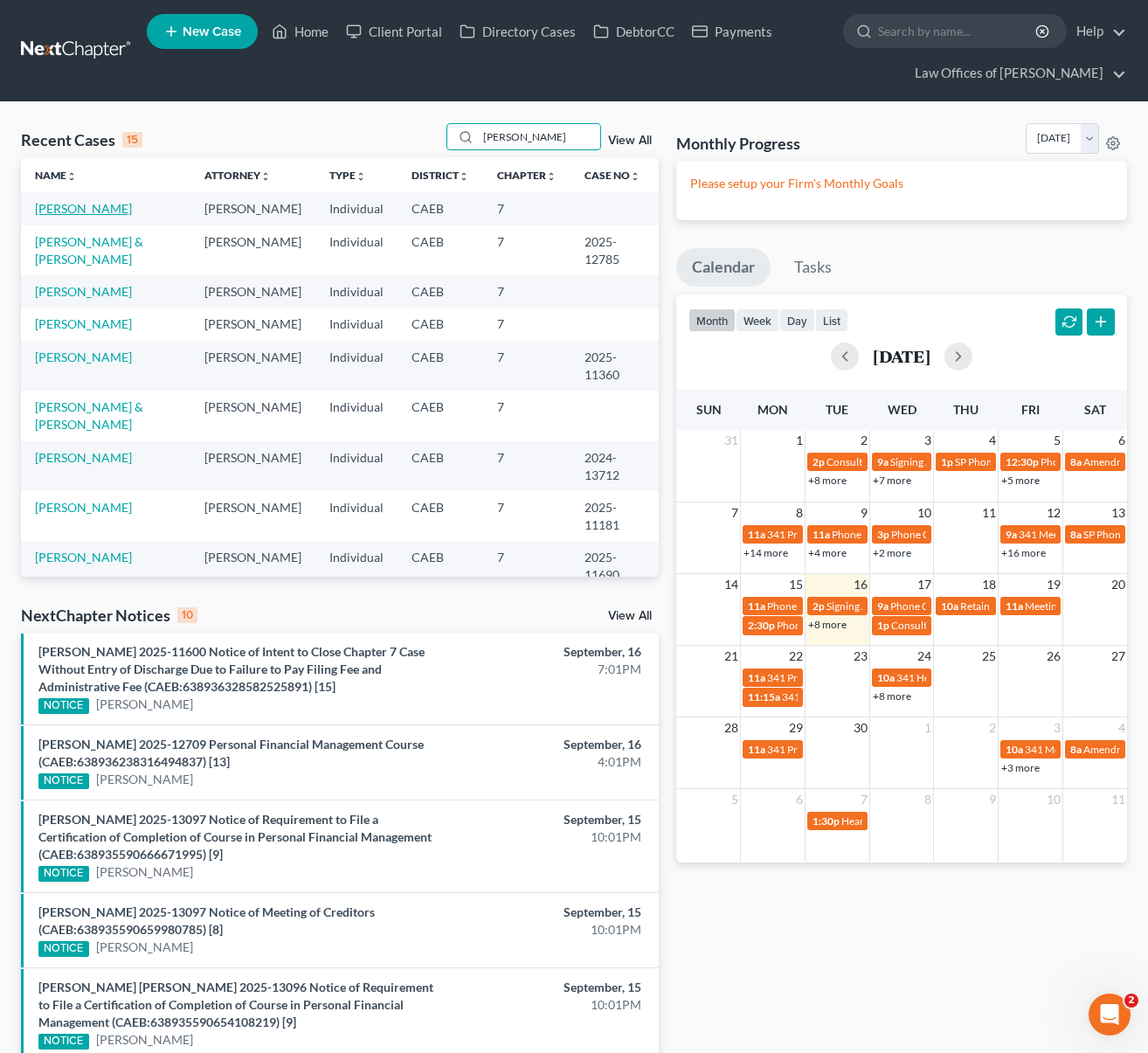
type input "Gonzalez"
click at [107, 209] on link "Gonzalez, Priscilla" at bounding box center [83, 208] width 97 height 15
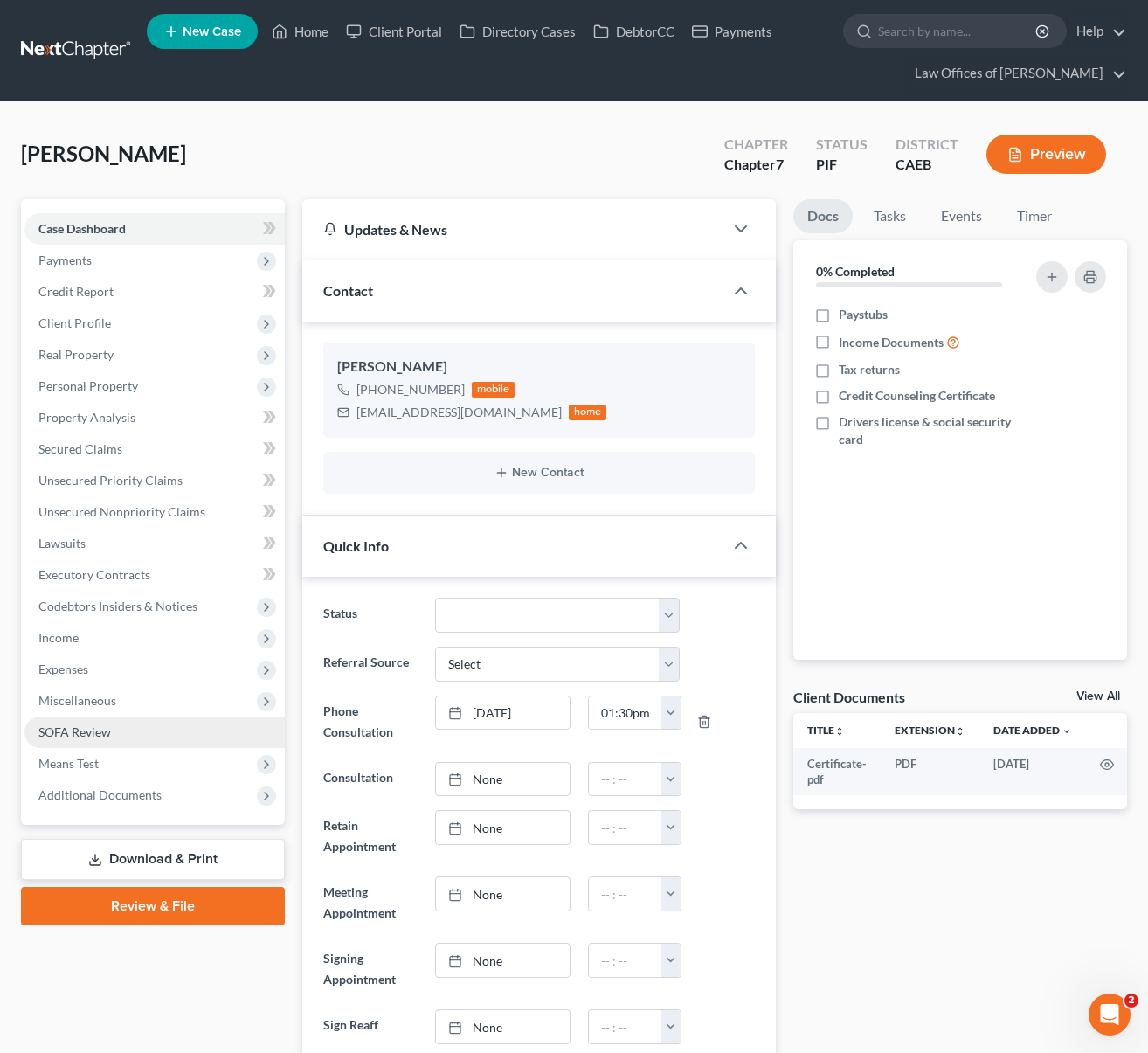
scroll to position [2443, 0]
click at [139, 578] on span "Executory Contracts" at bounding box center [95, 574] width 112 height 15
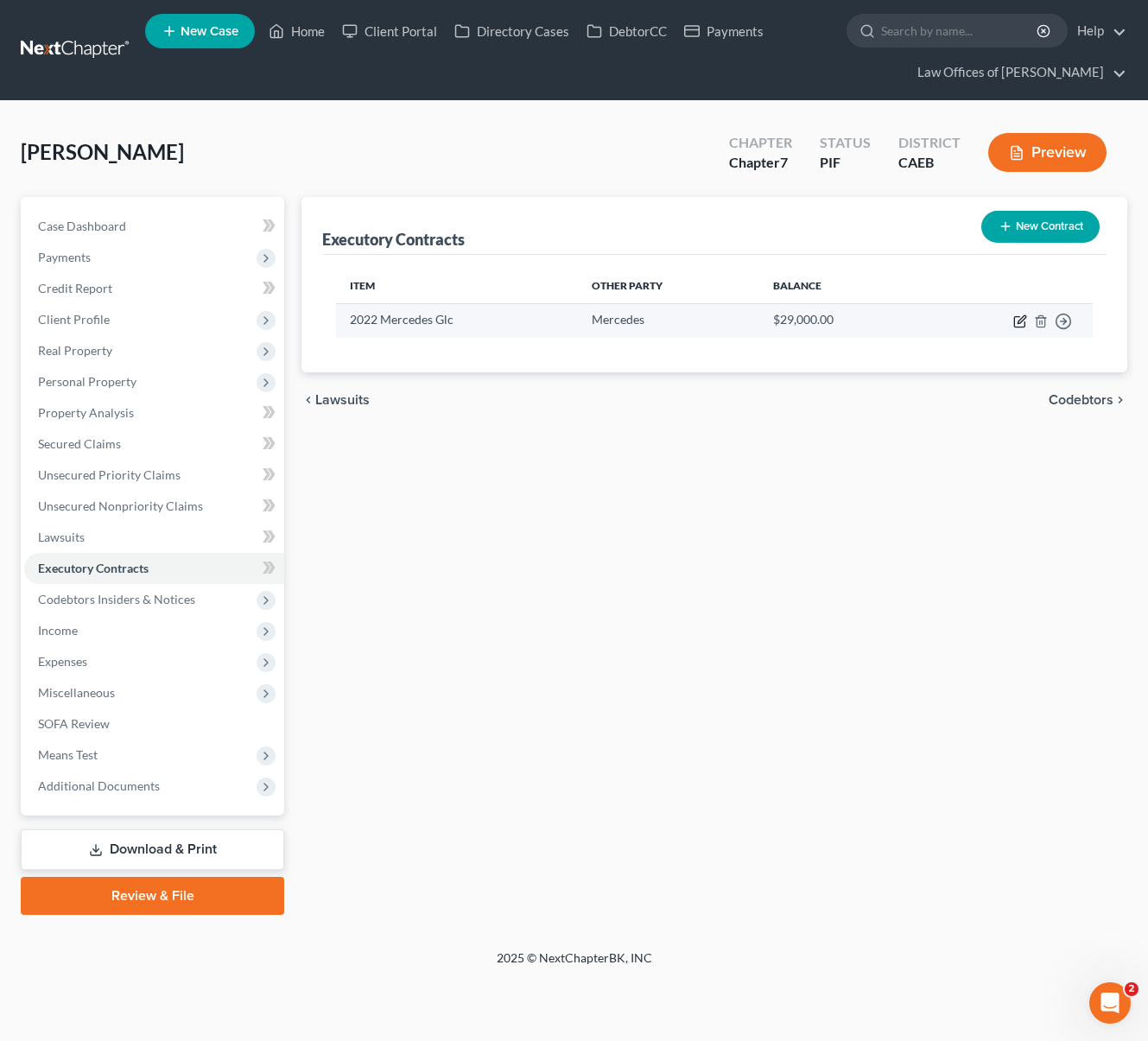
click at [1020, 322] on icon "button" at bounding box center [1021, 319] width 8 height 8
select select "1"
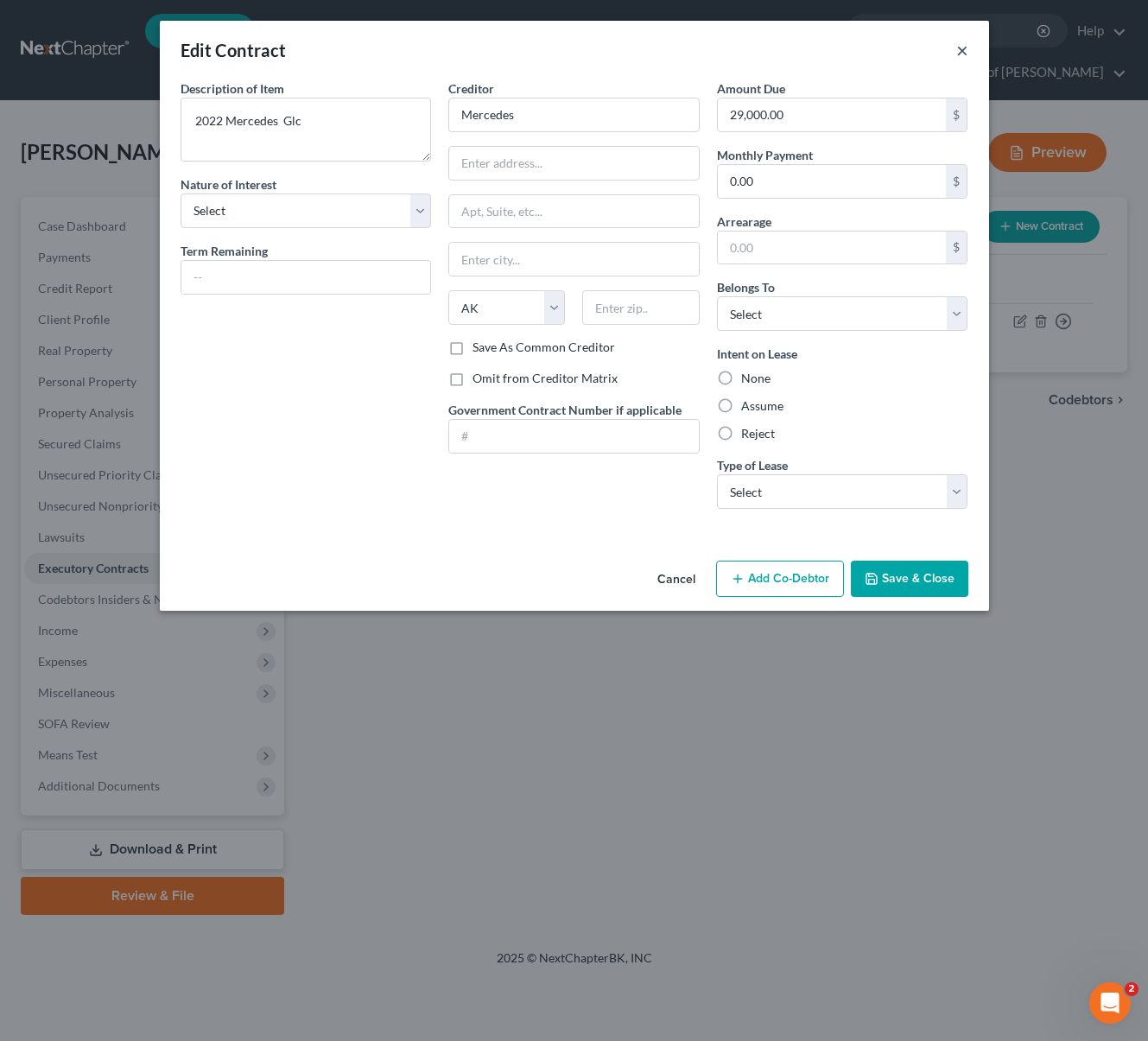
click at [961, 49] on button "×" at bounding box center [961, 51] width 12 height 21
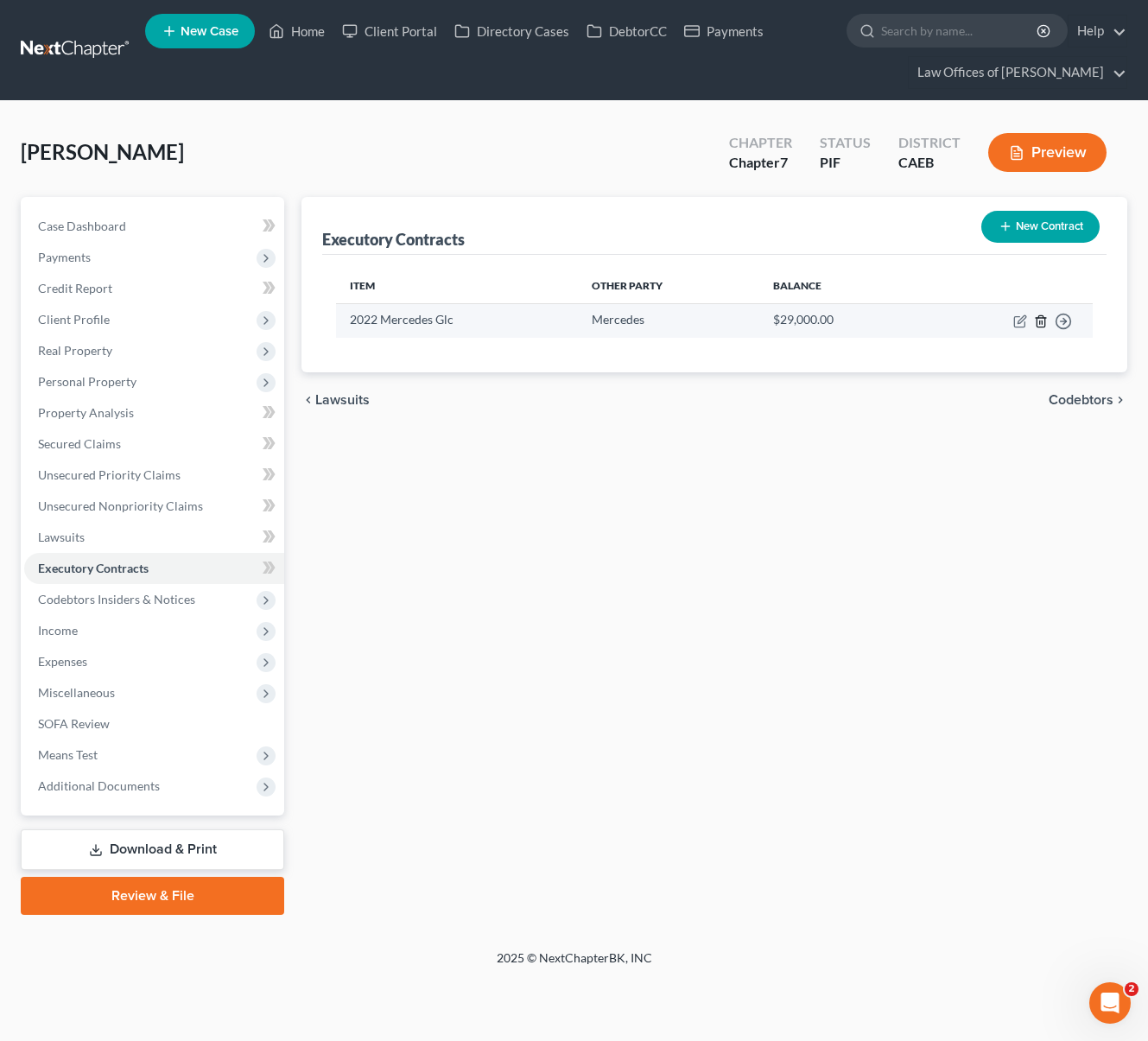
click at [1038, 317] on icon "button" at bounding box center [1040, 321] width 8 height 11
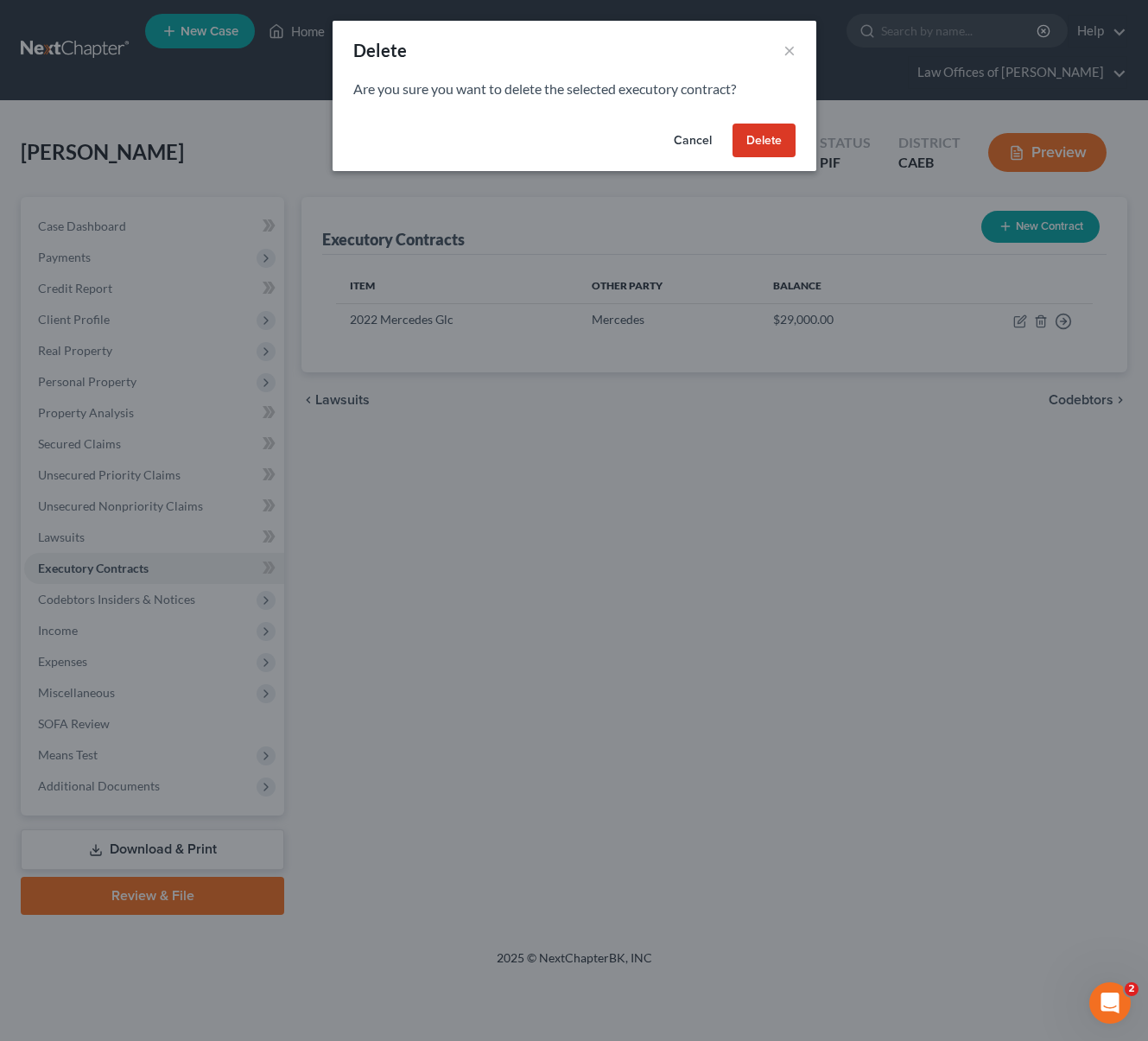
click at [773, 142] on button "Delete" at bounding box center [763, 141] width 63 height 34
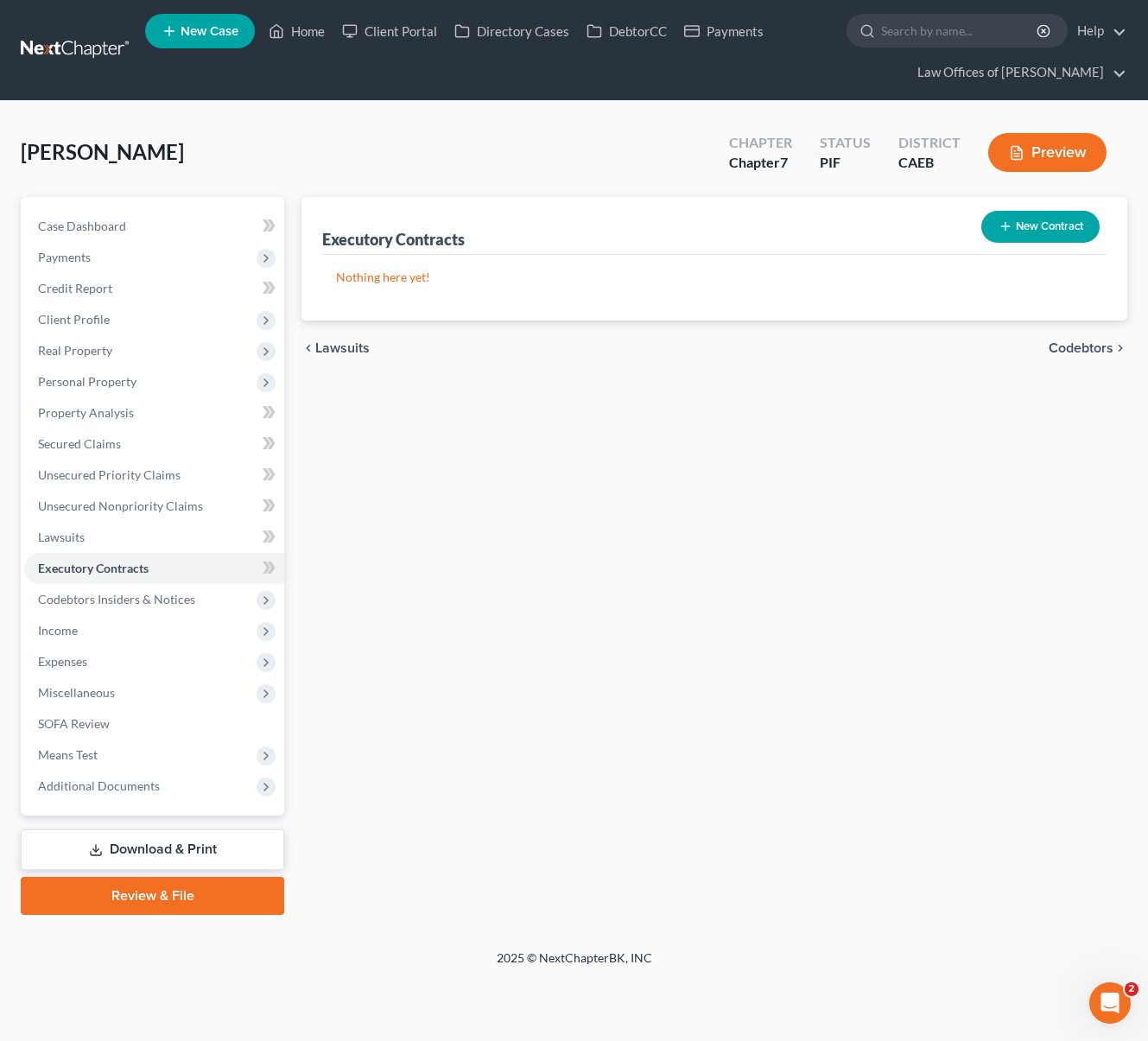
click at [217, 834] on link "Download & Print" at bounding box center [152, 850] width 263 height 40
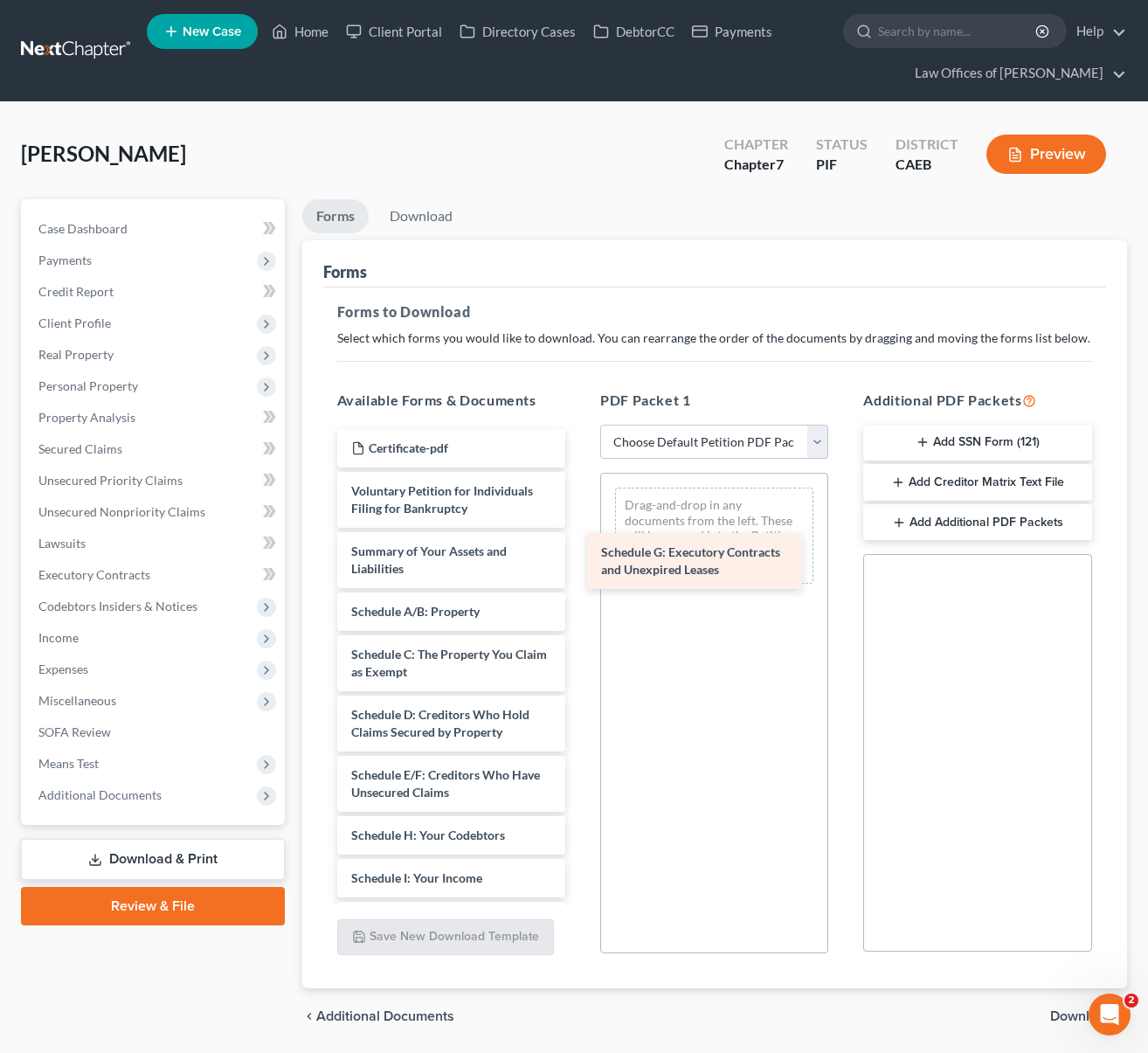
drag, startPoint x: 432, startPoint y: 837, endPoint x: 681, endPoint y: 555, distance: 376.2
click at [579, 555] on div "Schedule G: Executory Contracts and Unexpired Leases Certificate-pdf Voluntary …" at bounding box center [451, 925] width 256 height 993
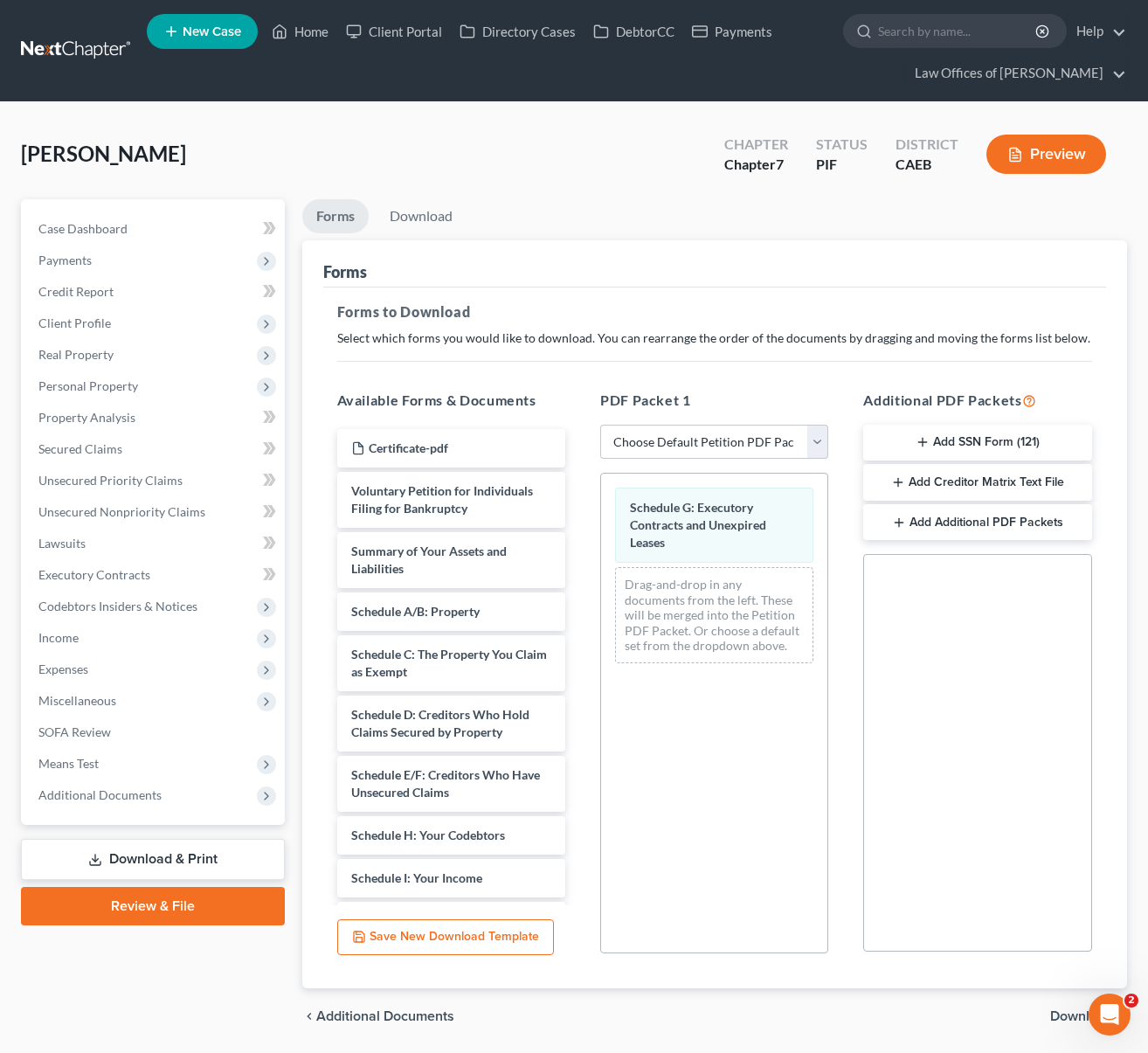
click at [1030, 149] on button "Preview" at bounding box center [1046, 154] width 120 height 40
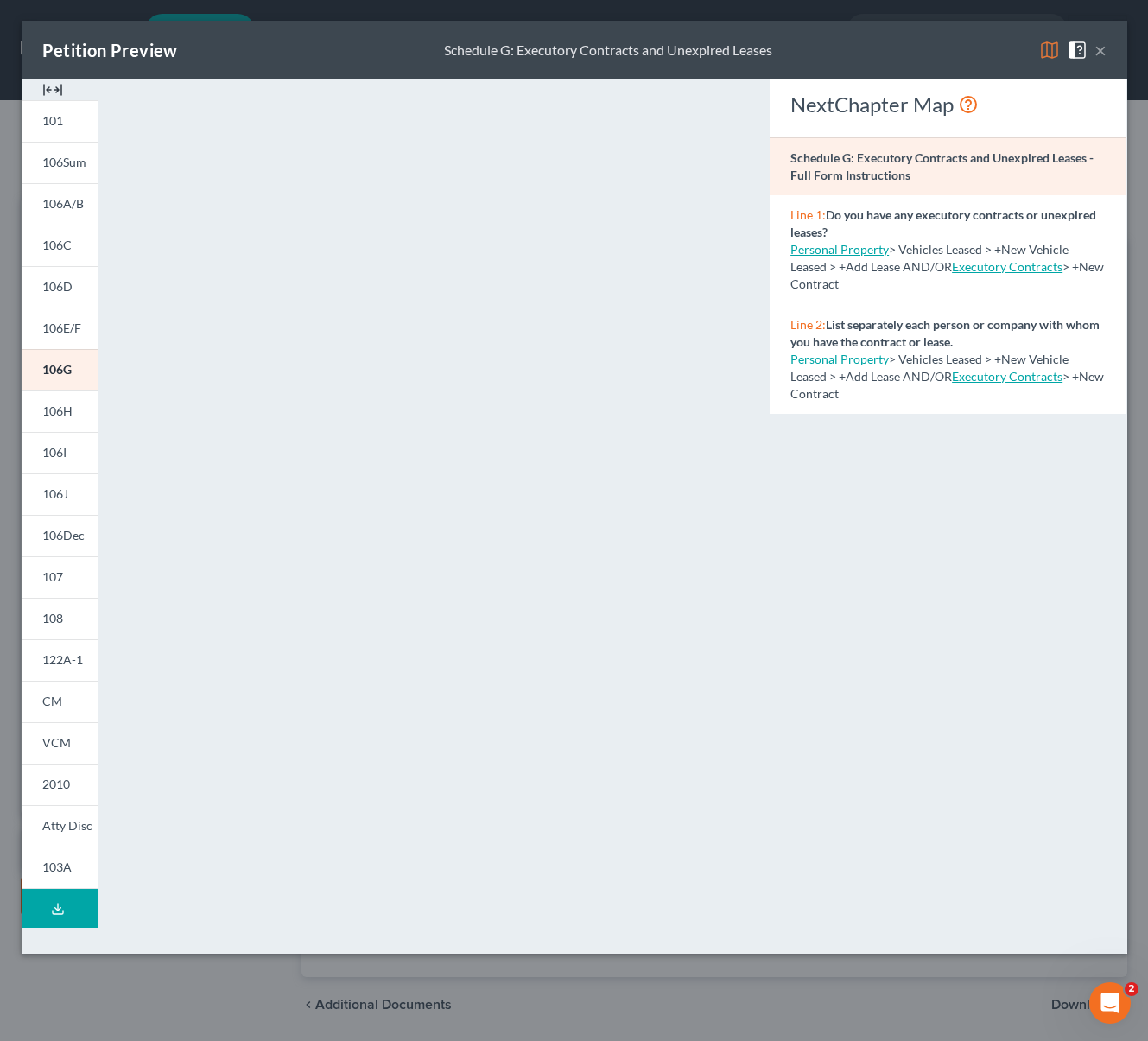
click at [1097, 51] on button "×" at bounding box center [1100, 51] width 12 height 21
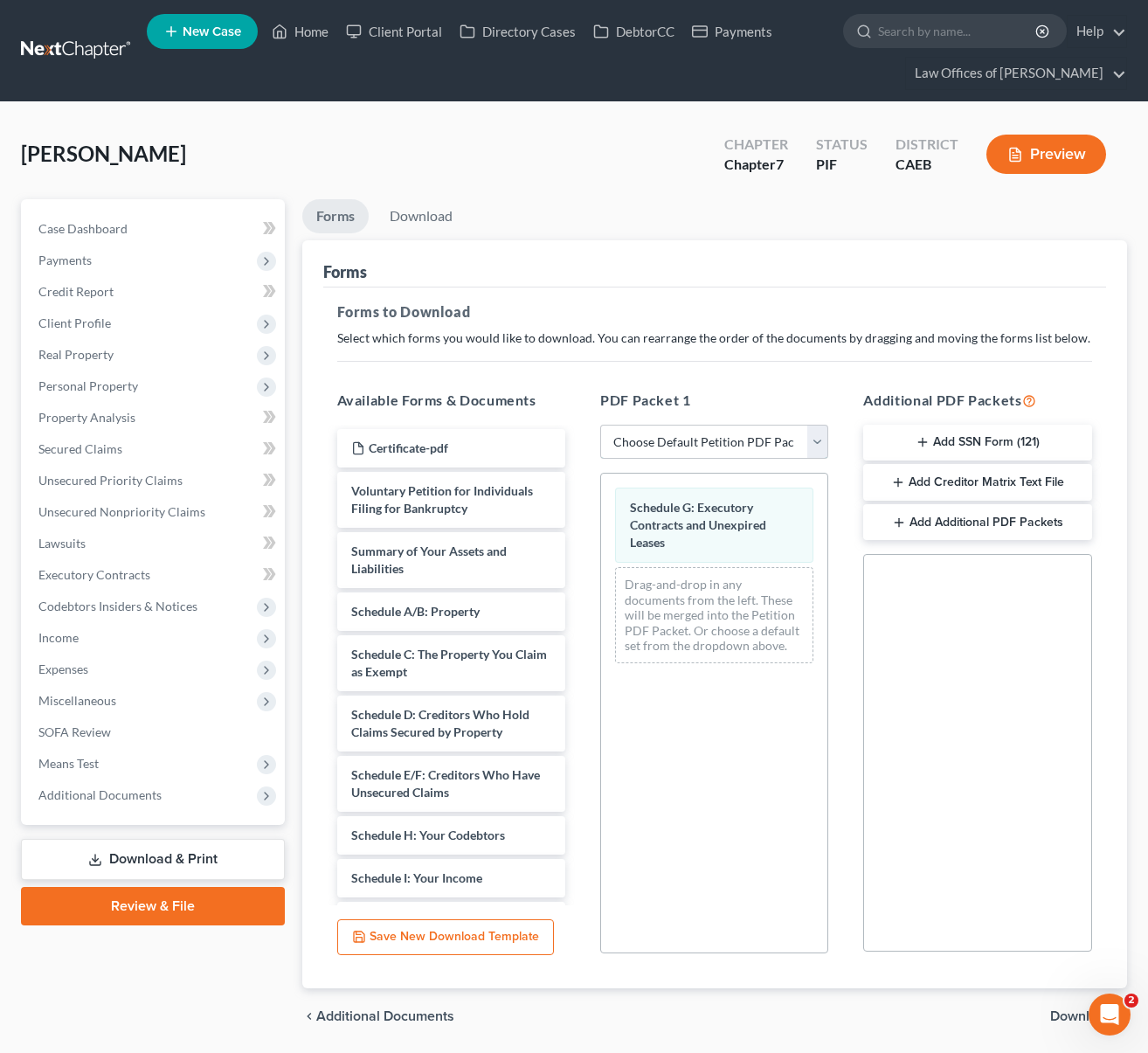
click at [817, 439] on select "Choose Default Petition PDF Packet Complete Bankruptcy Petition (all forms and …" at bounding box center [714, 442] width 228 height 35
select select "4"
click at [600, 425] on select "Choose Default Petition PDF Packet Complete Bankruptcy Petition (all forms and …" at bounding box center [714, 442] width 228 height 35
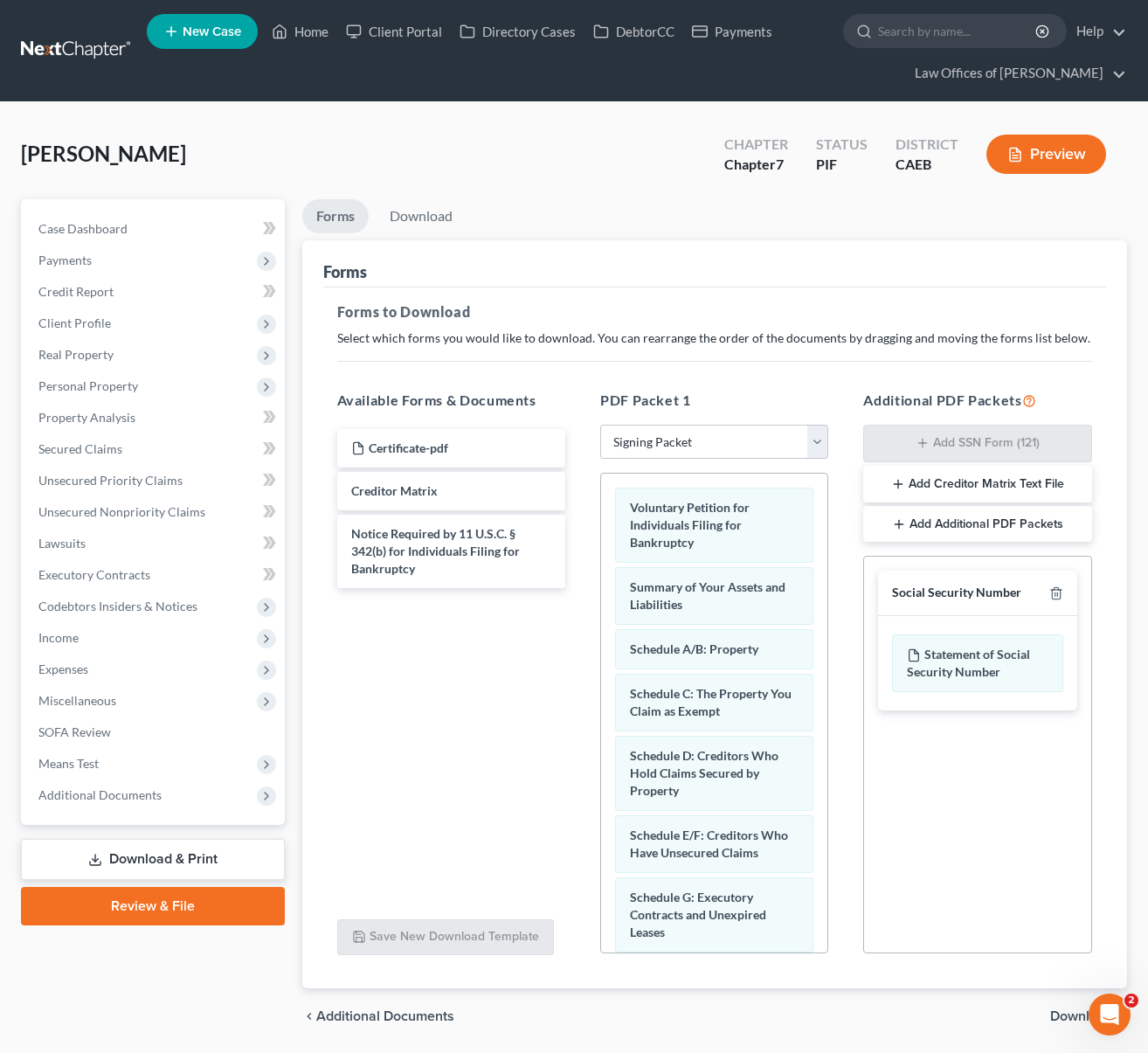
click at [1077, 1014] on span "Download" at bounding box center [1081, 1016] width 63 height 14
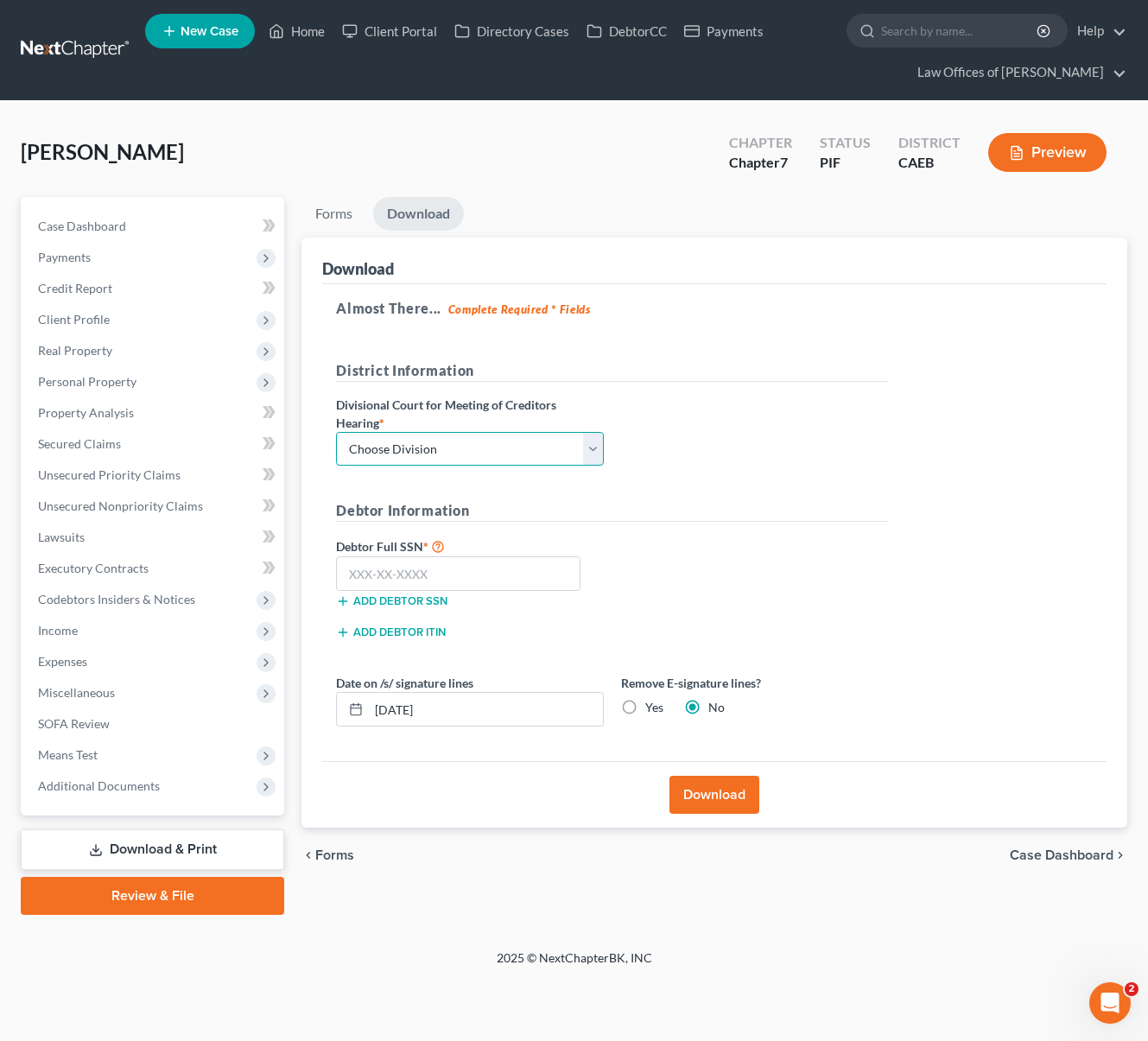
click at [594, 449] on select "Choose Division Fresno Modesto Sacramento" at bounding box center [470, 449] width 268 height 34
select select "0"
click at [336, 432] on select "Choose Division Fresno Modesto Sacramento" at bounding box center [470, 449] width 268 height 34
click at [493, 580] on input "text" at bounding box center [457, 573] width 244 height 34
type input "111-11-1111"
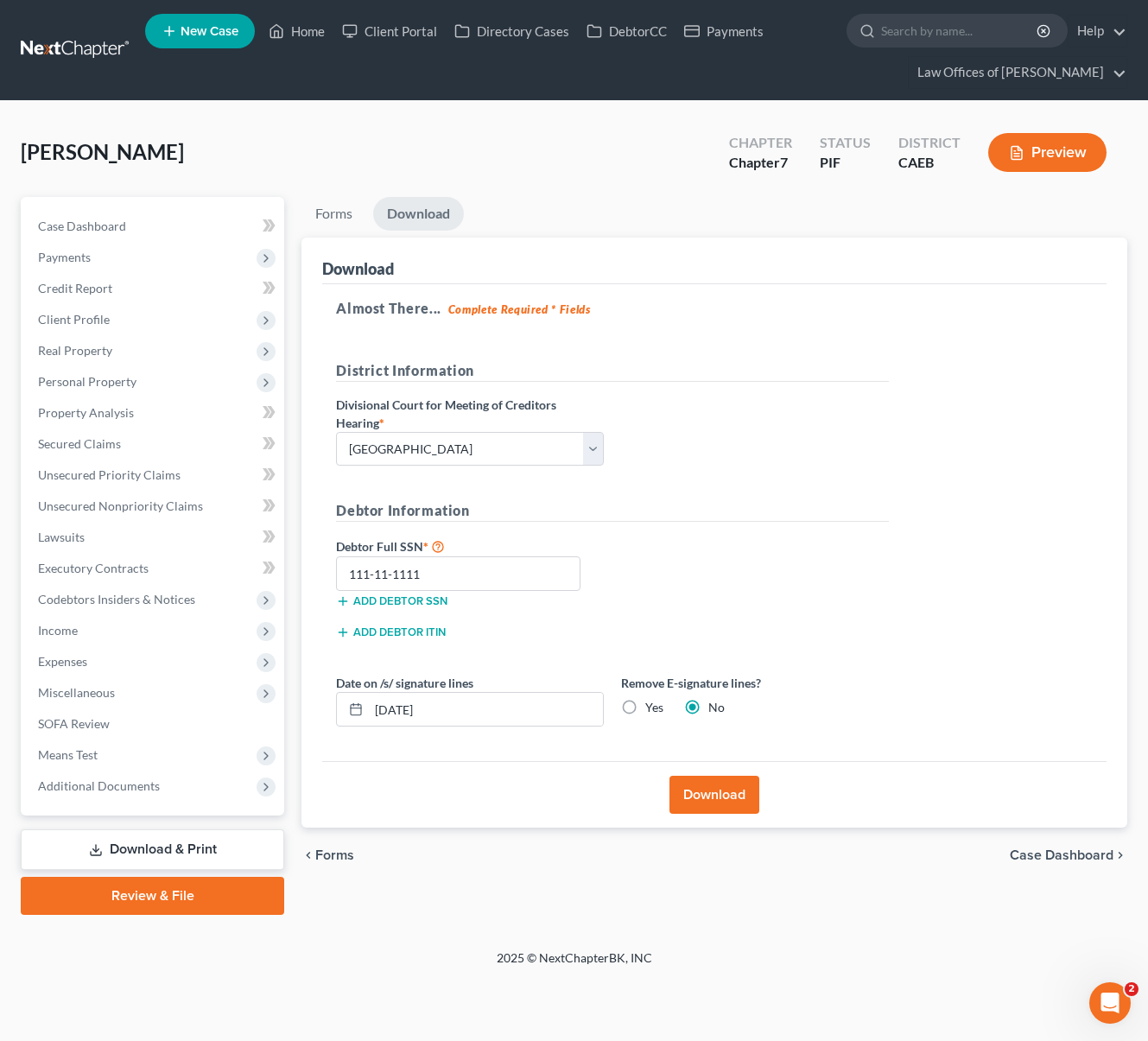
click at [715, 795] on button "Download" at bounding box center [715, 795] width 90 height 38
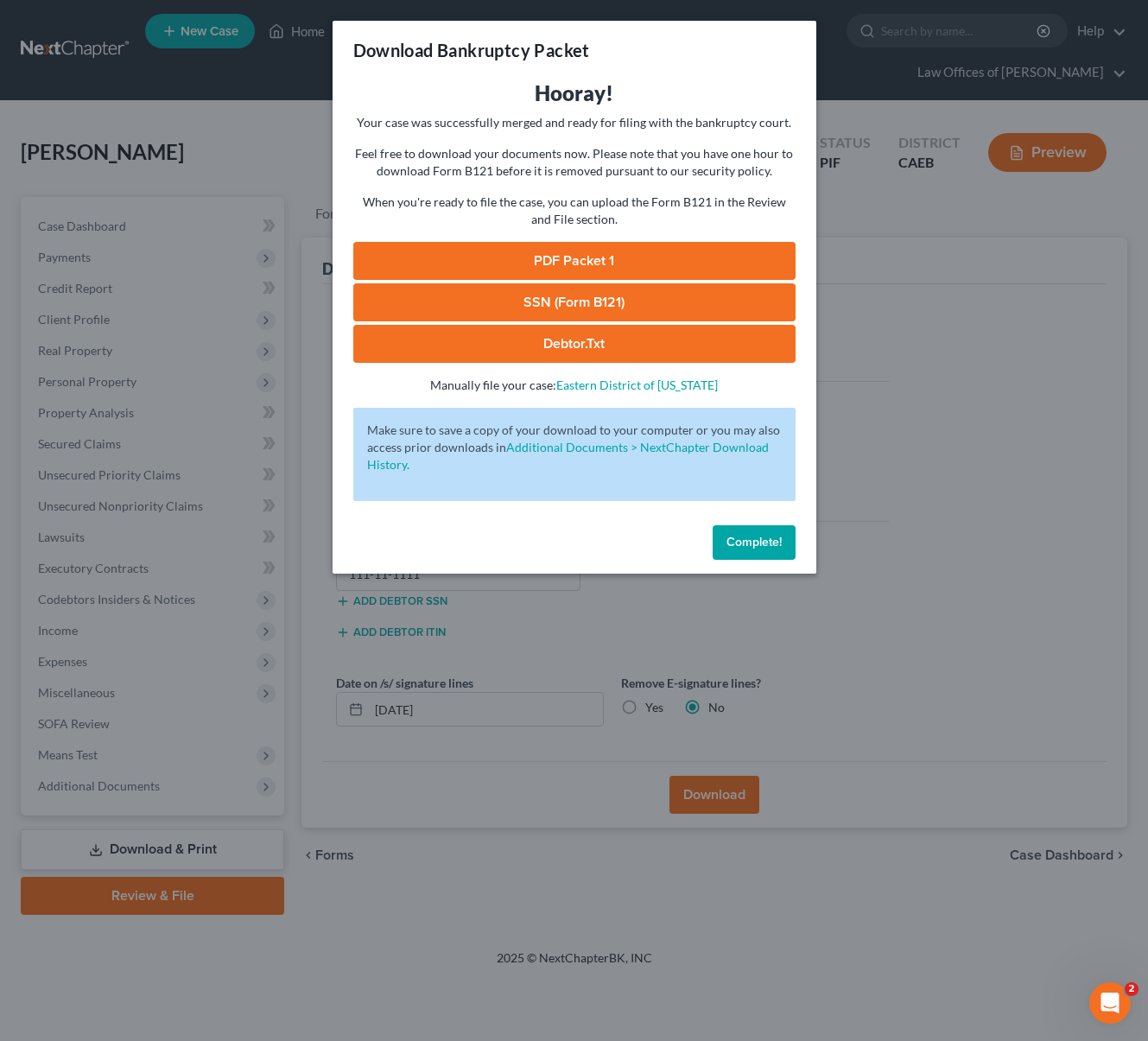
click at [563, 261] on link "PDF Packet 1" at bounding box center [574, 261] width 442 height 38
click at [728, 545] on span "Complete!" at bounding box center [754, 542] width 55 height 14
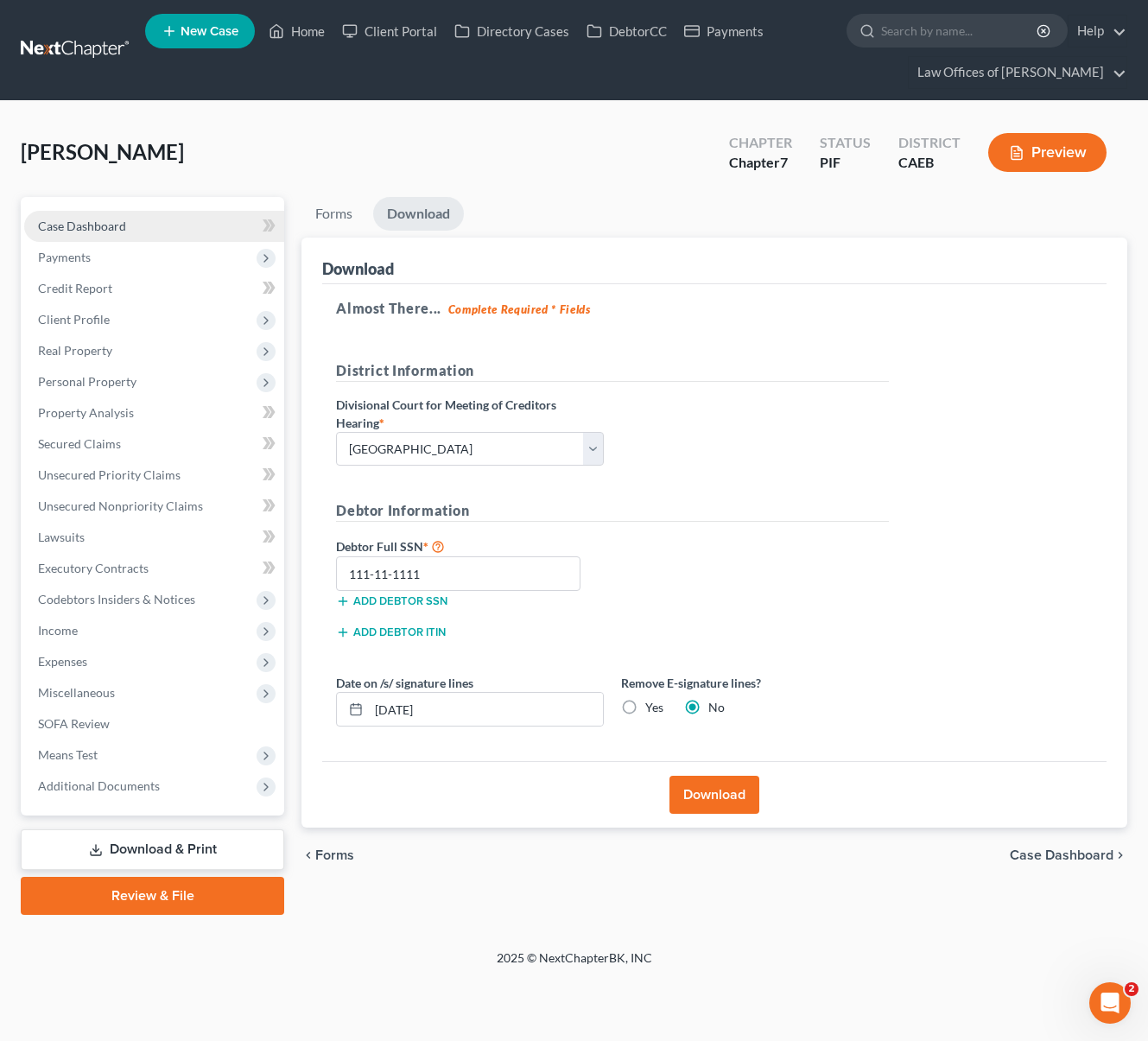
click at [142, 227] on link "Case Dashboard" at bounding box center [154, 226] width 260 height 31
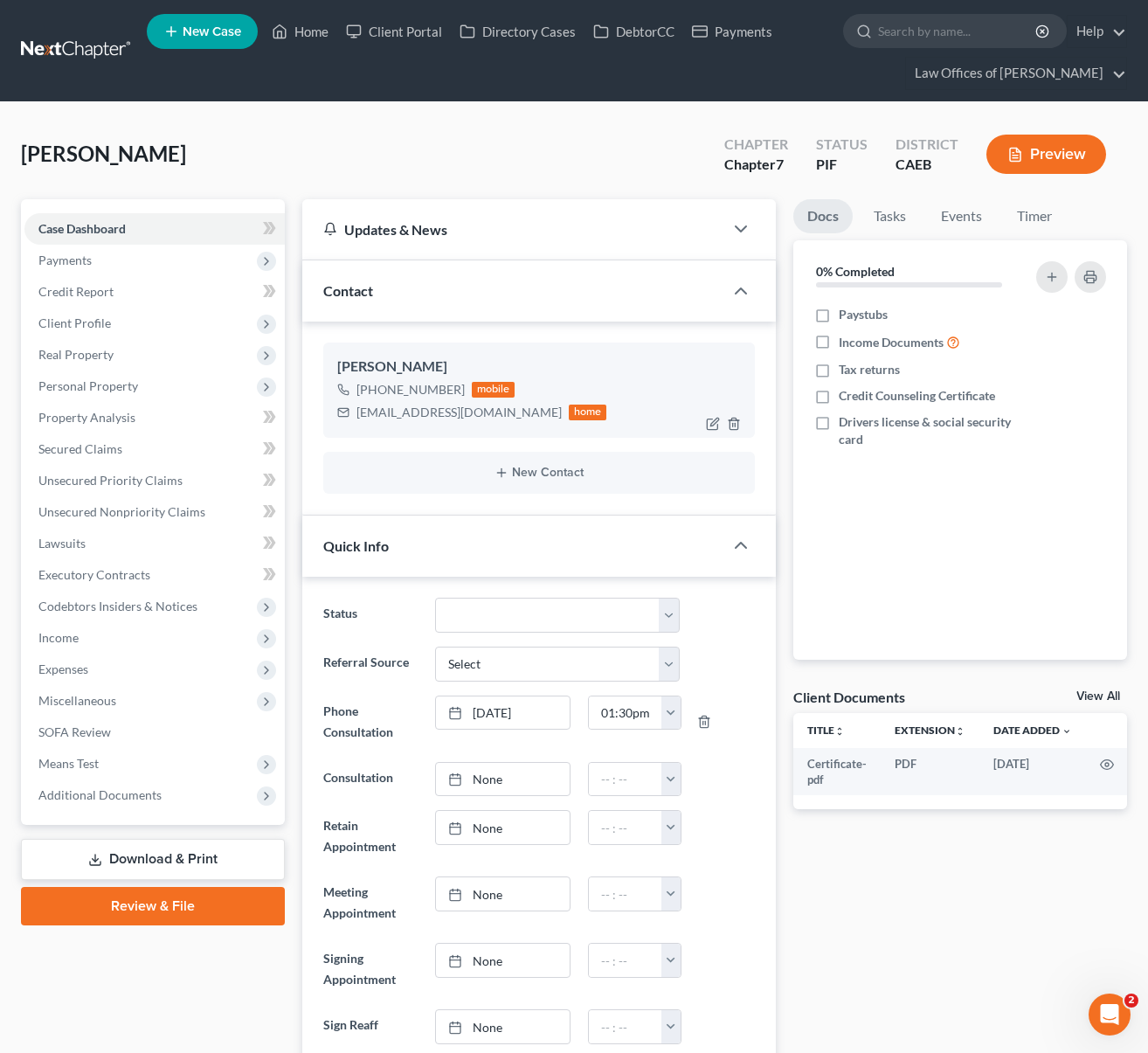
scroll to position [2443, 0]
drag, startPoint x: 354, startPoint y: 410, endPoint x: 518, endPoint y: 417, distance: 164.1
click at [518, 417] on div "gonzalezpriscilla19@gmail.com home" at bounding box center [471, 411] width 270 height 22
copy div "gonzalezpriscilla19@gmail.com"
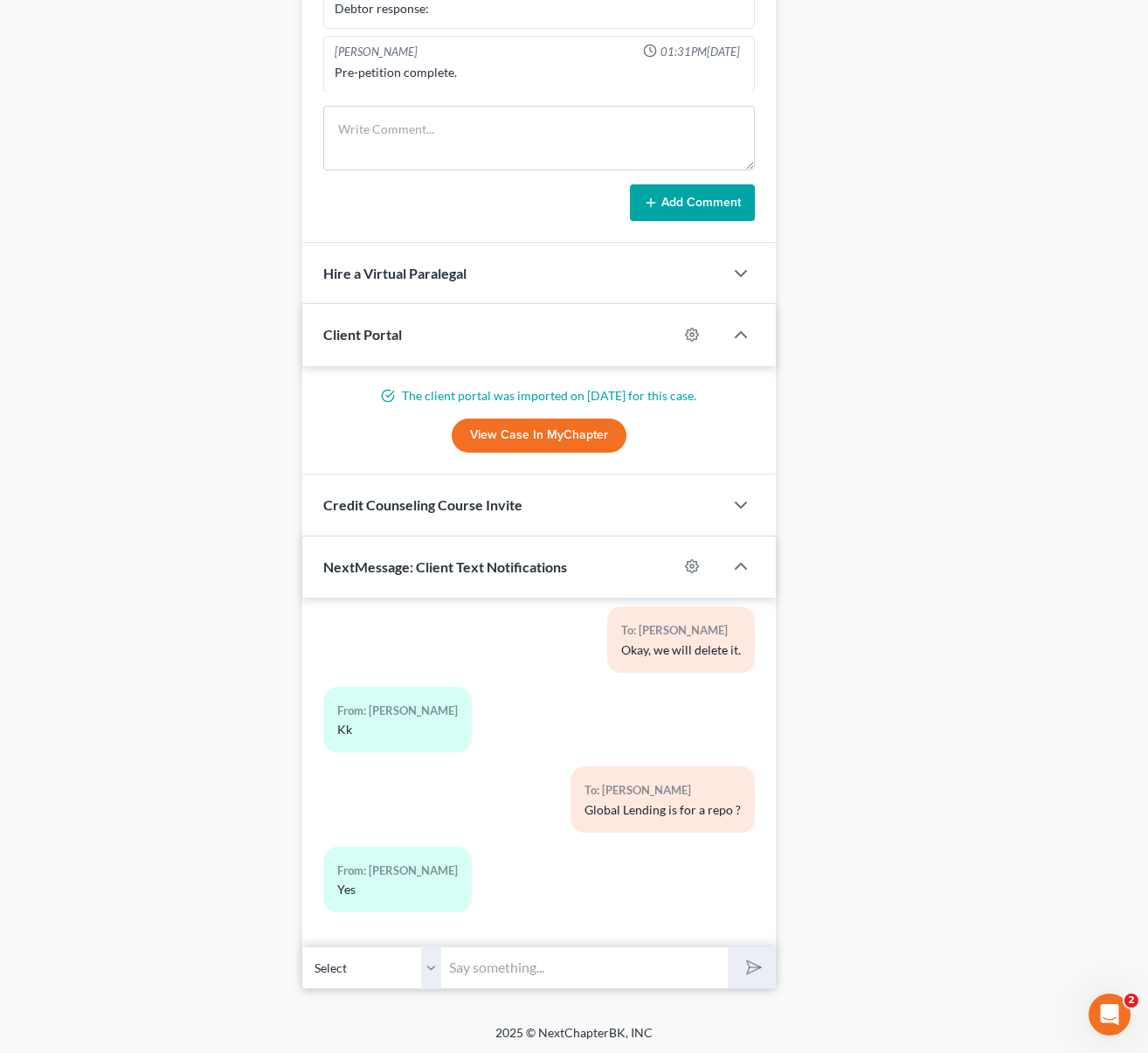
scroll to position [1467, 0]
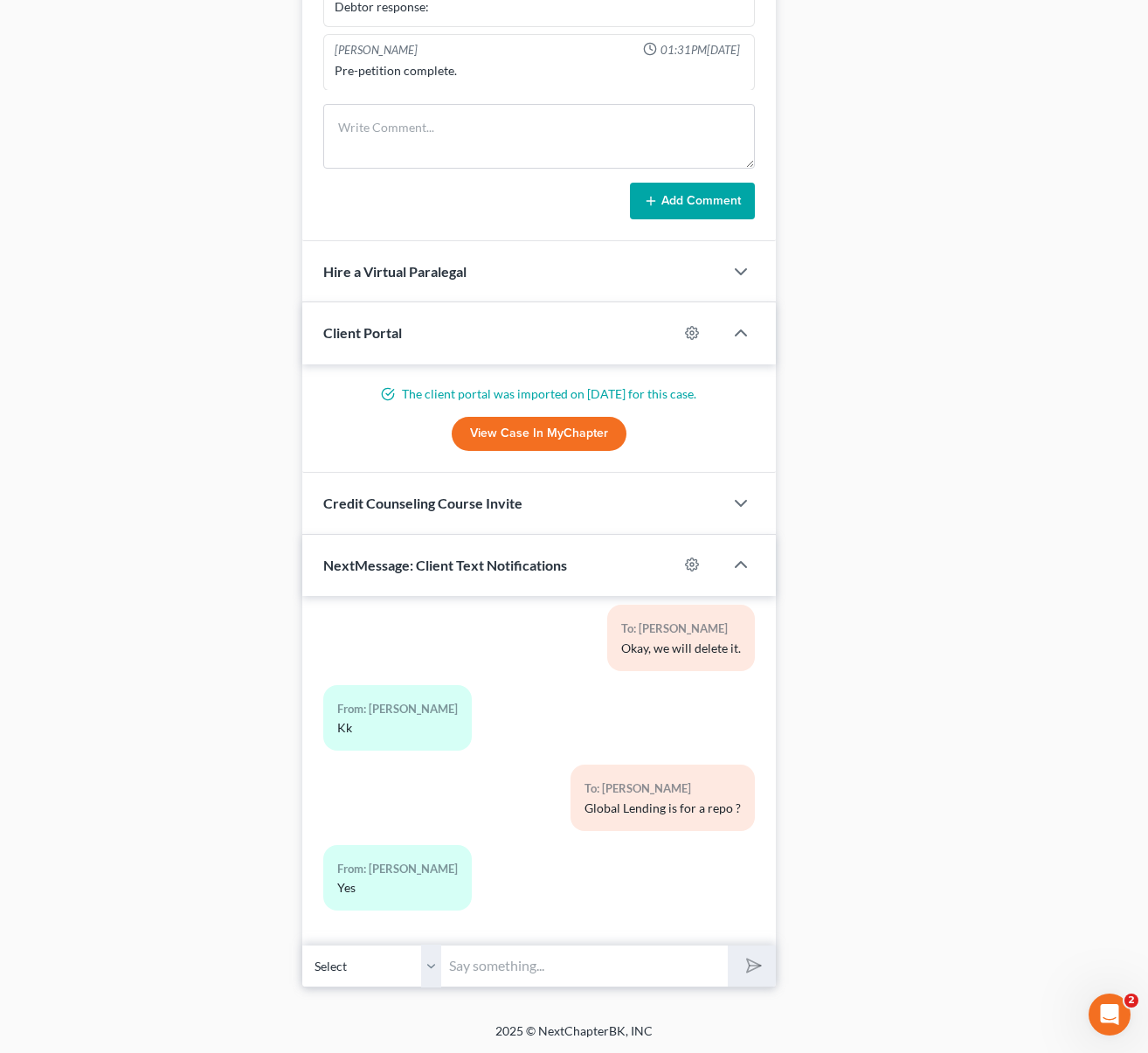
click at [529, 977] on input "text" at bounding box center [585, 966] width 286 height 43
type input "We just emailed you the petition, if you need to make changes please reply to t…"
click at [728, 946] on button "submit" at bounding box center [752, 966] width 48 height 41
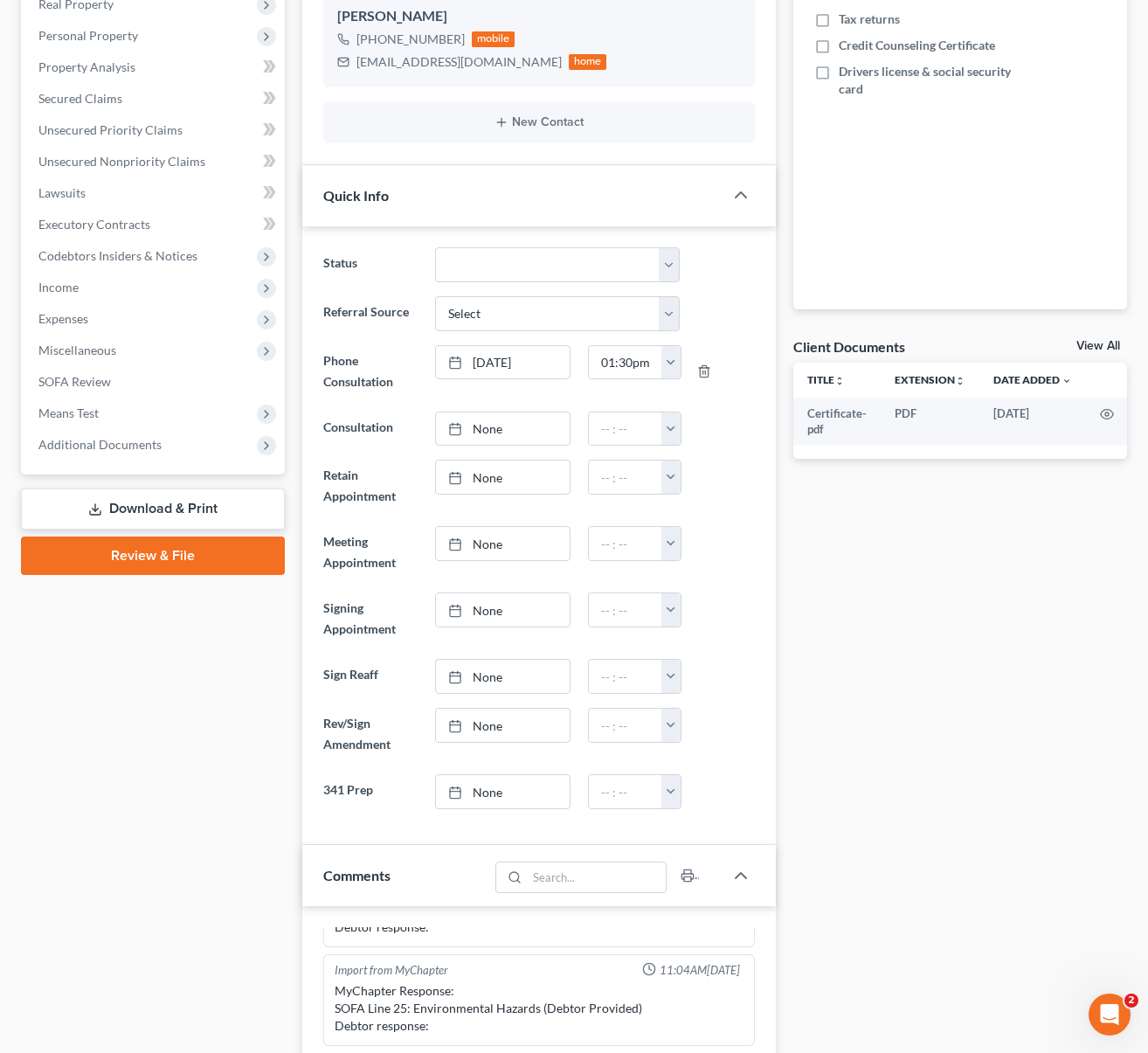
scroll to position [278, 0]
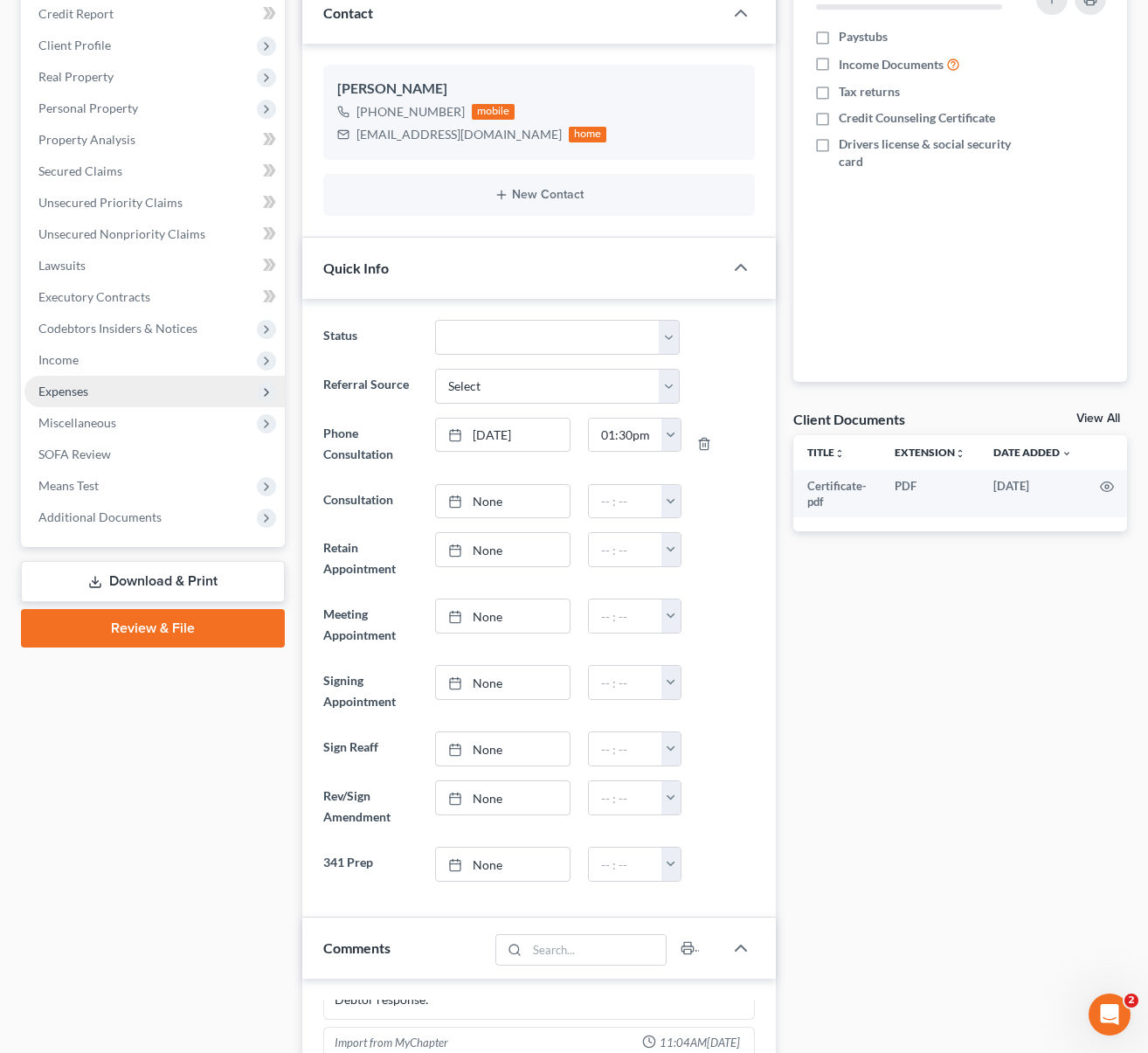
click at [84, 393] on span "Expenses" at bounding box center [63, 390] width 49 height 15
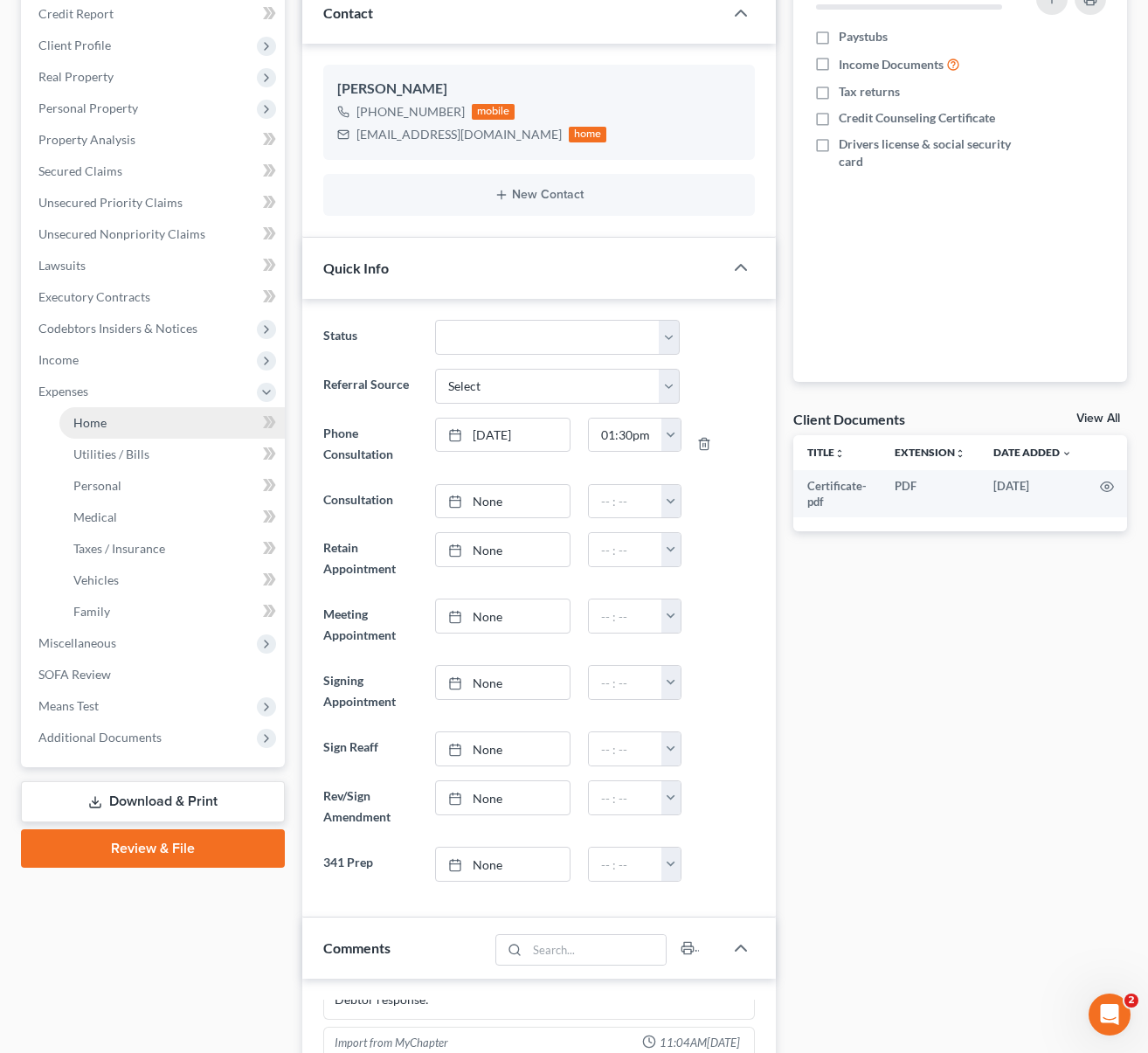
click at [106, 417] on link "Home" at bounding box center [171, 423] width 226 height 31
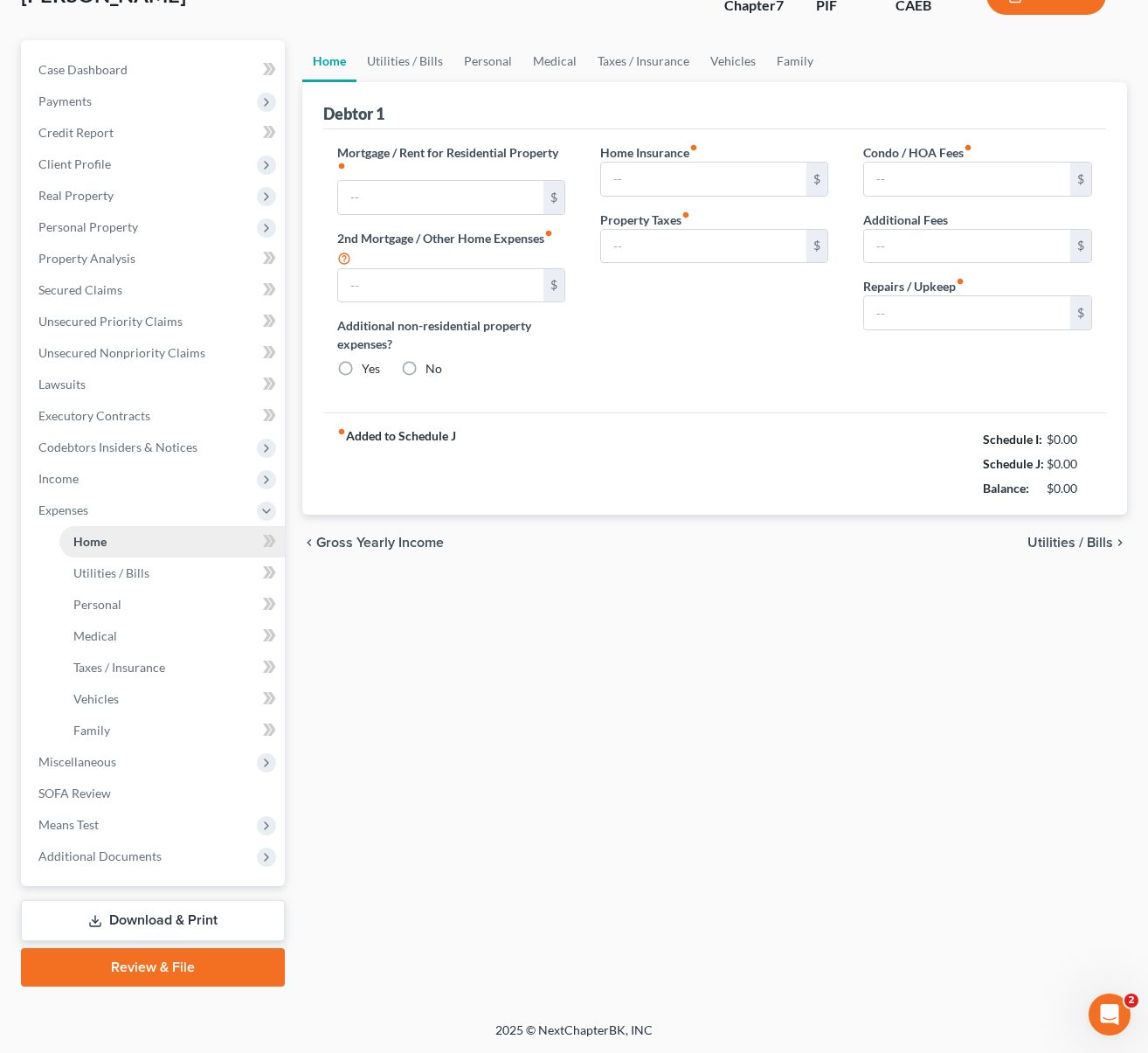
type input "1,200.00"
type input "0.00"
radio input "true"
type input "0.00"
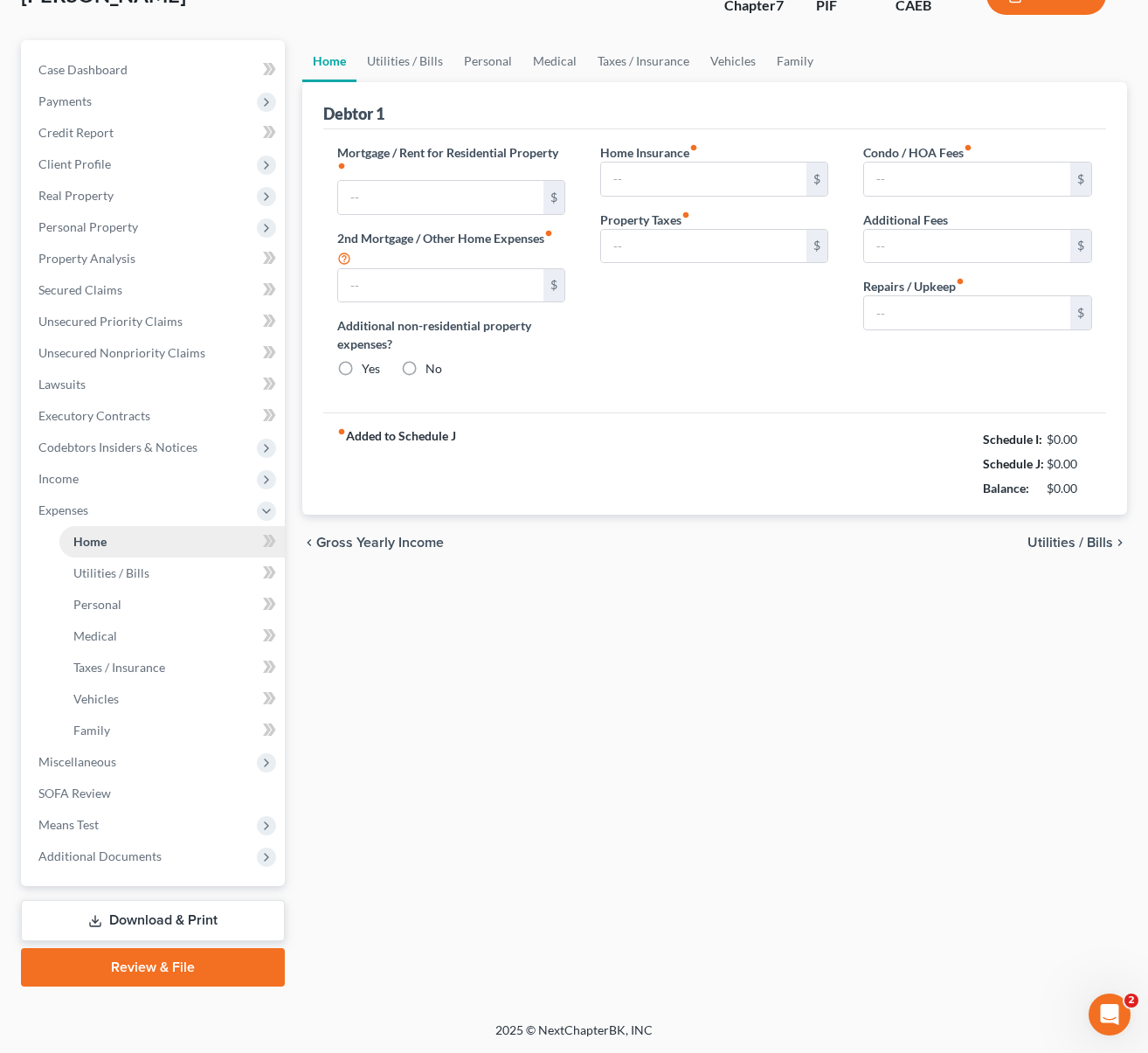
type input "0.00"
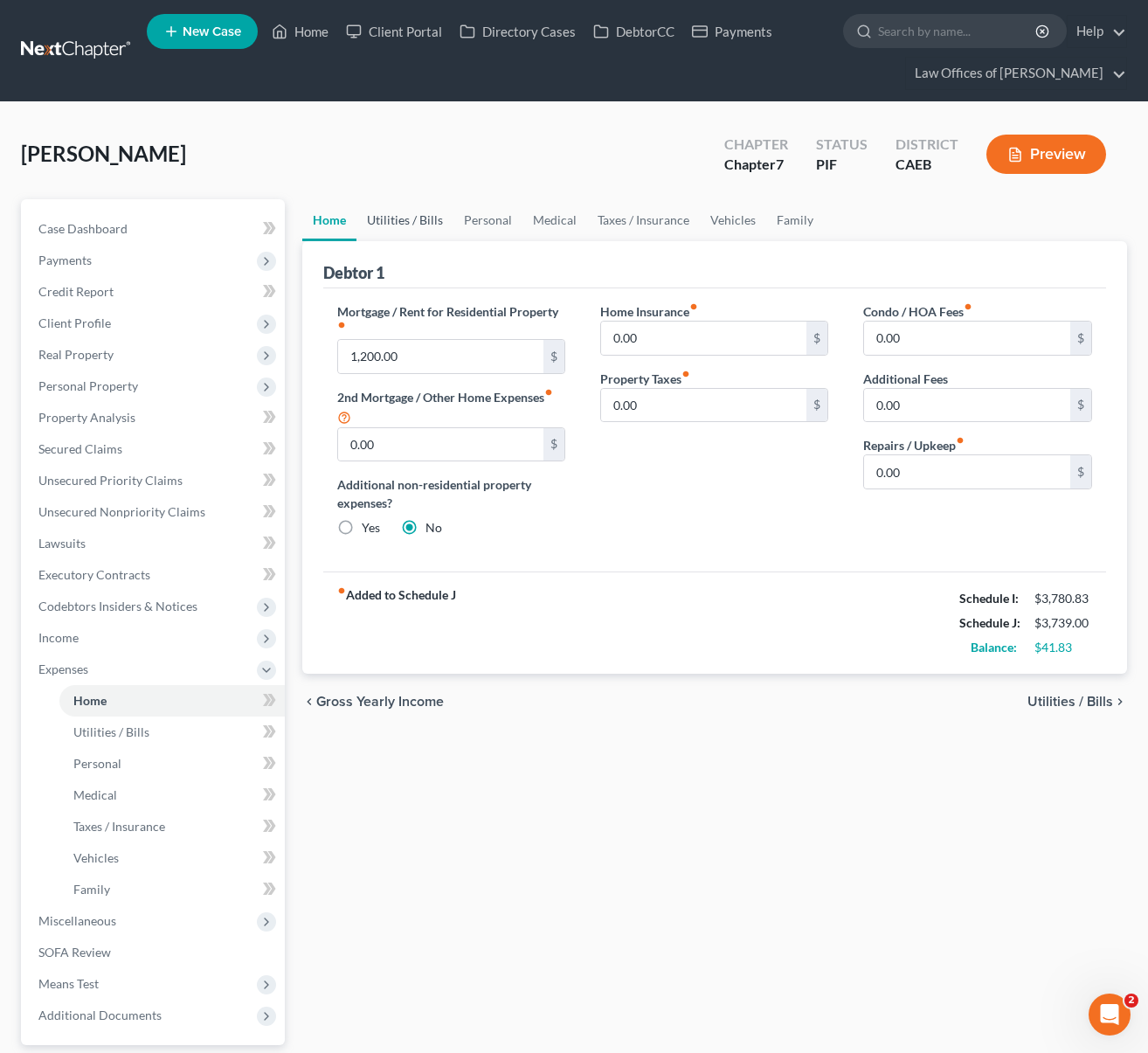
click at [410, 212] on link "Utilities / Bills" at bounding box center [405, 220] width 97 height 42
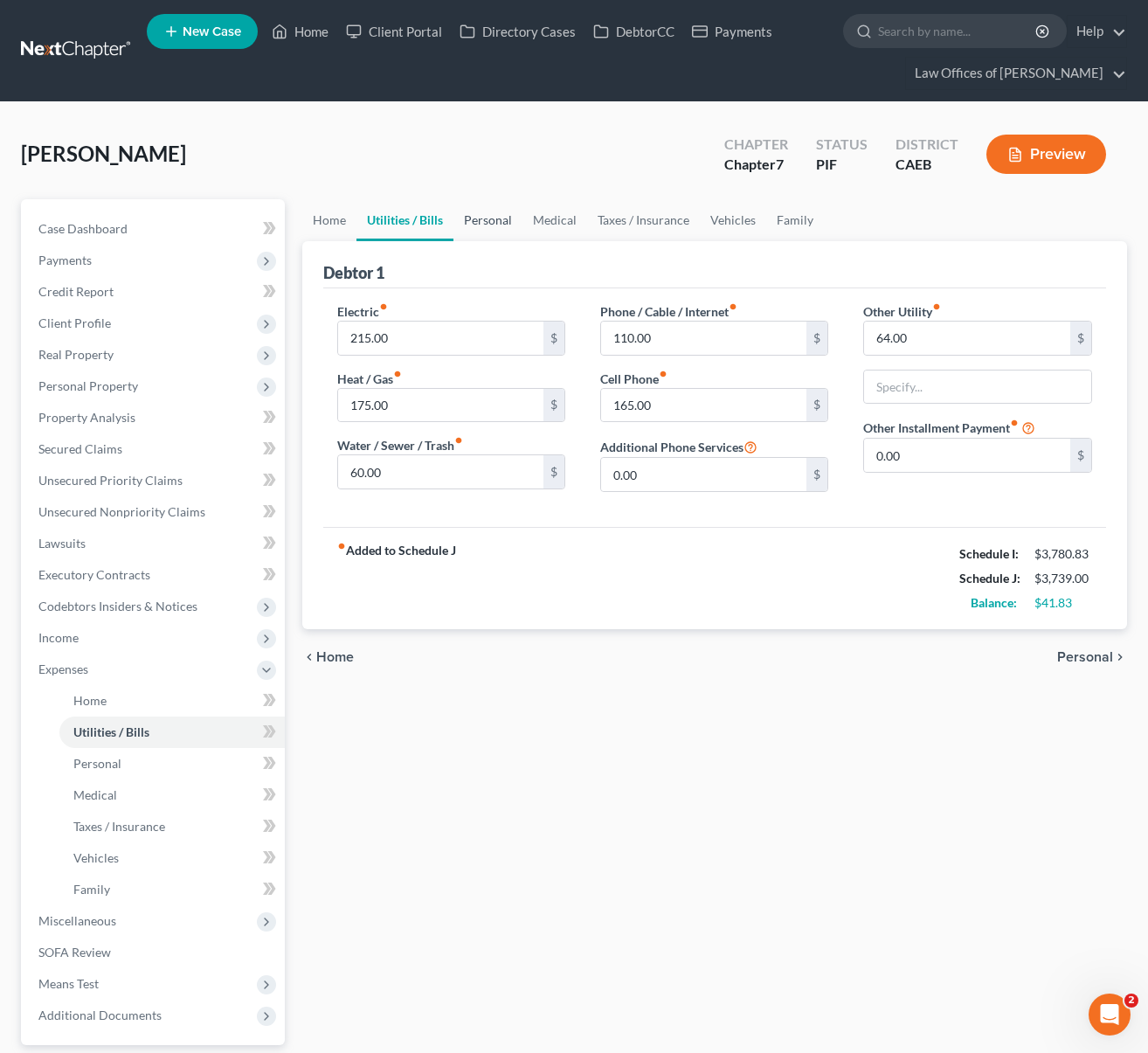
click at [485, 222] on link "Personal" at bounding box center [487, 220] width 69 height 42
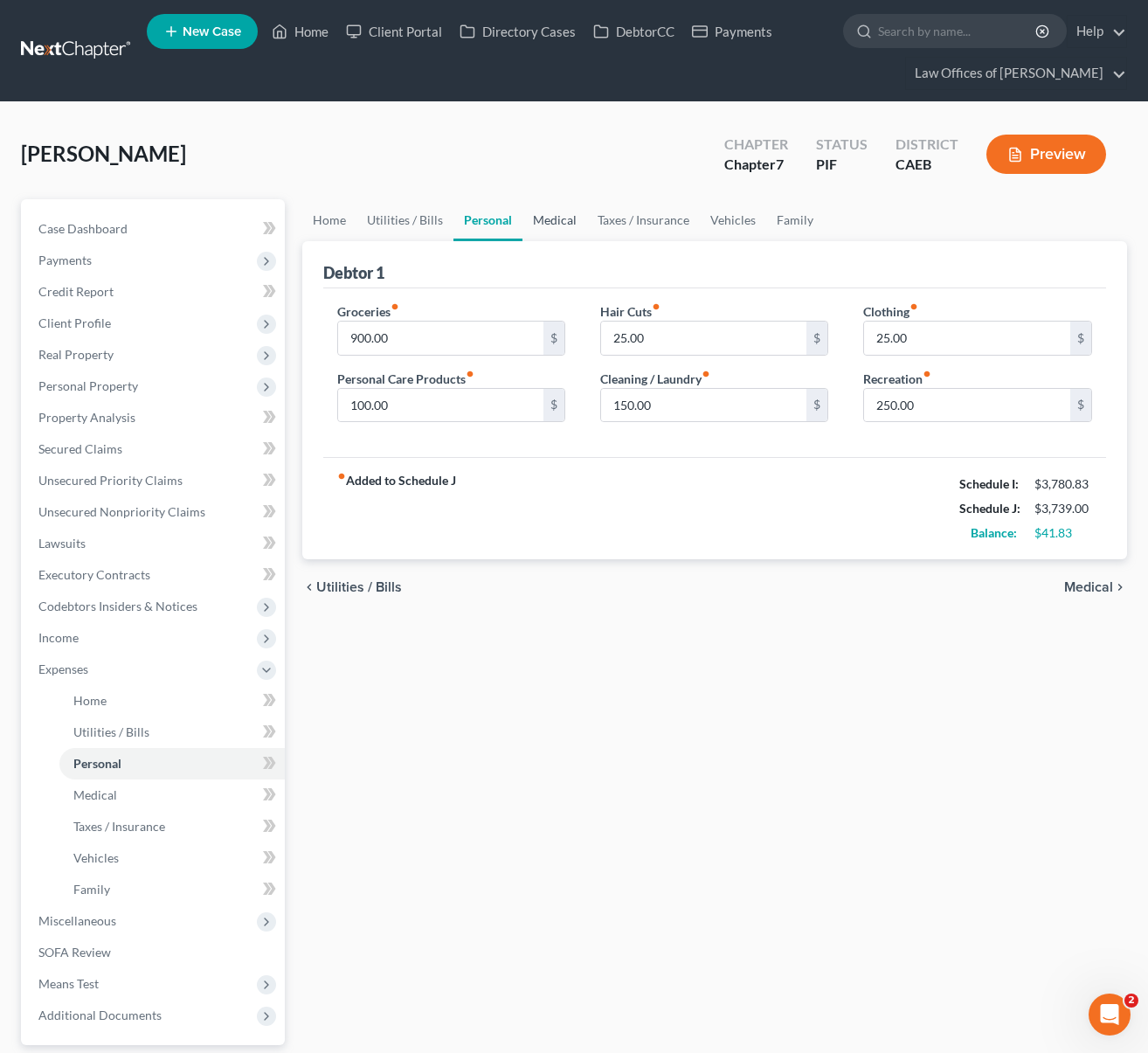
click at [559, 220] on link "Medical" at bounding box center [555, 220] width 65 height 42
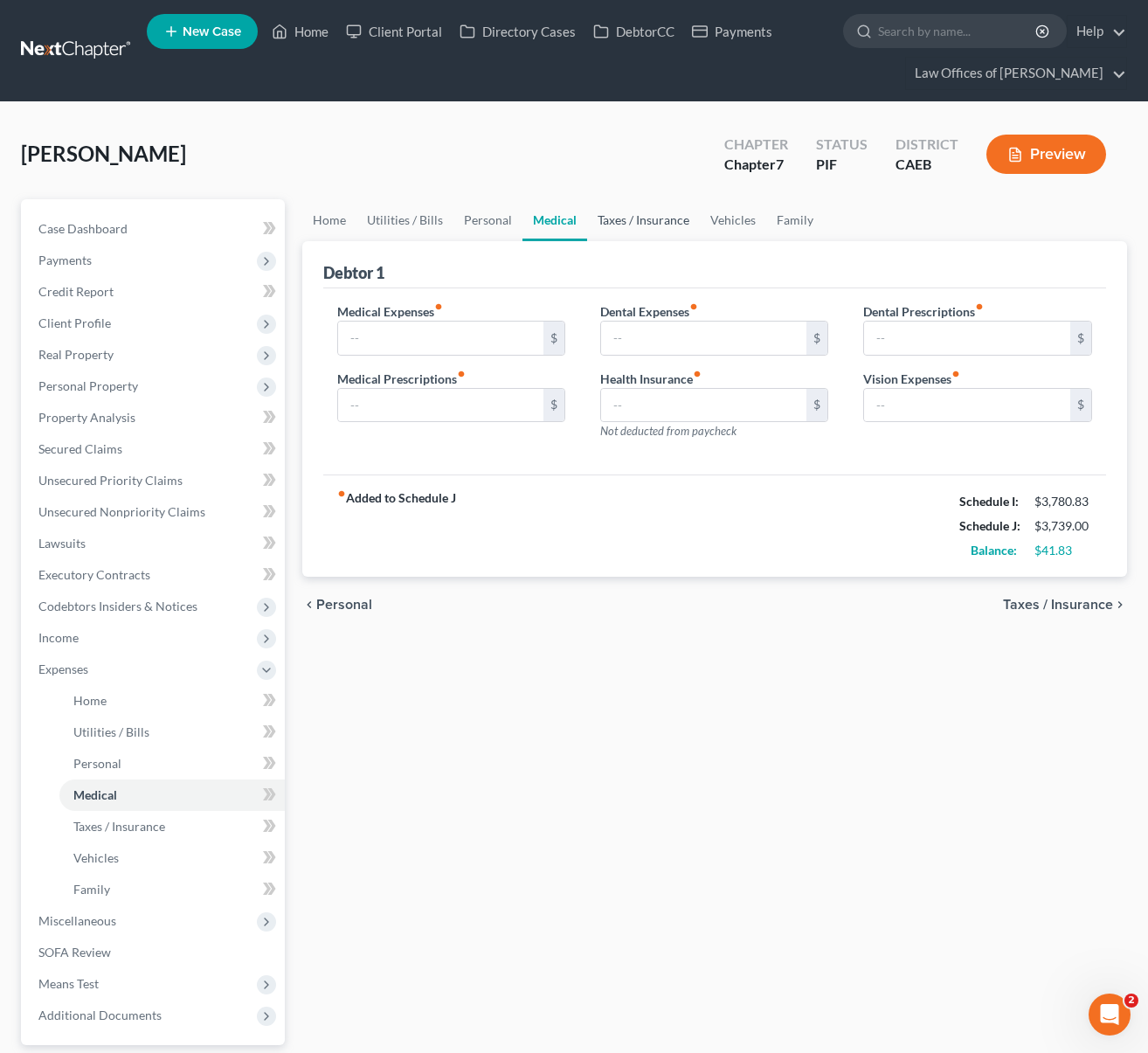
click at [633, 216] on link "Taxes / Insurance" at bounding box center [644, 220] width 112 height 42
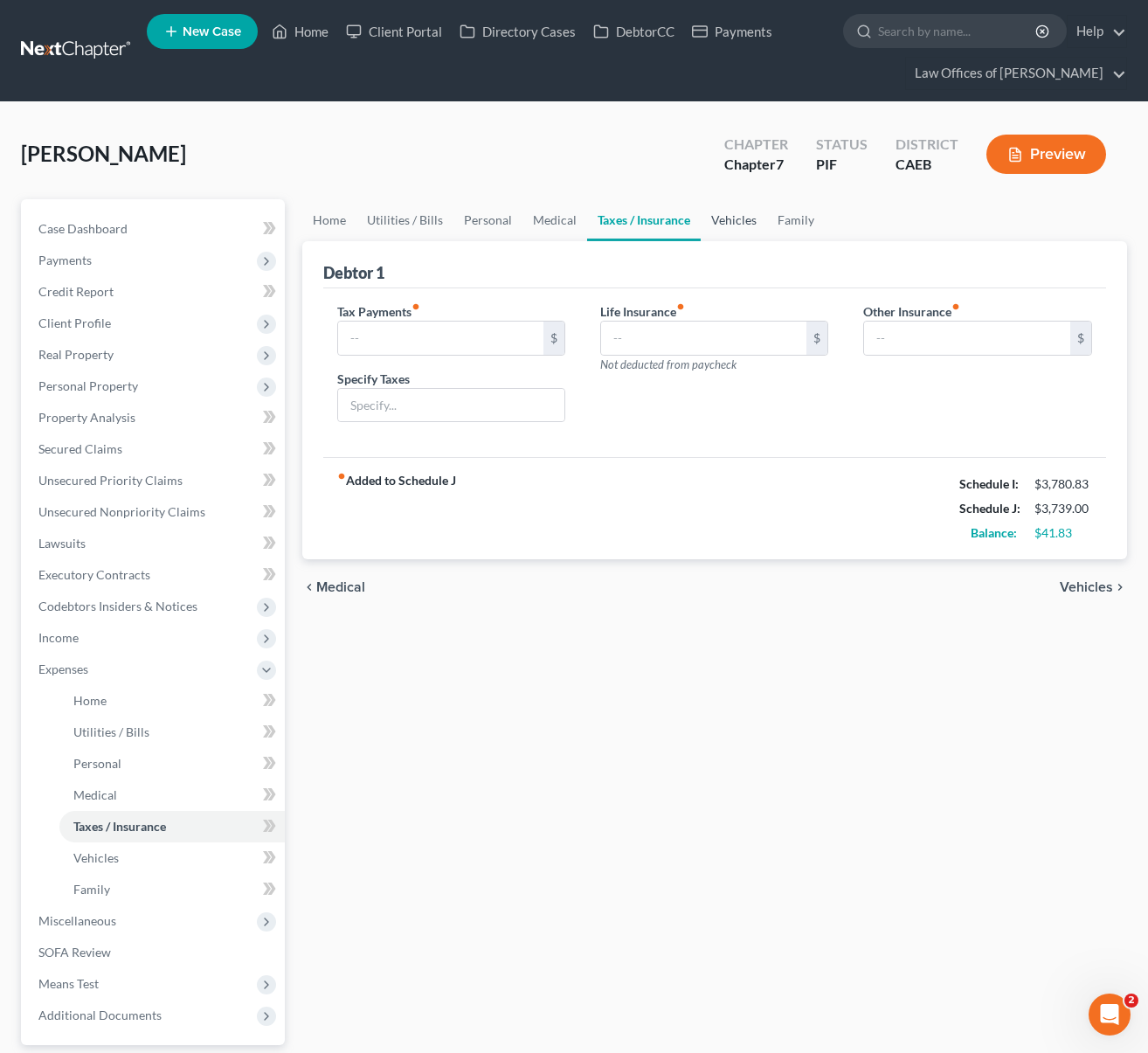
click at [740, 224] on link "Vehicles" at bounding box center [734, 220] width 67 height 42
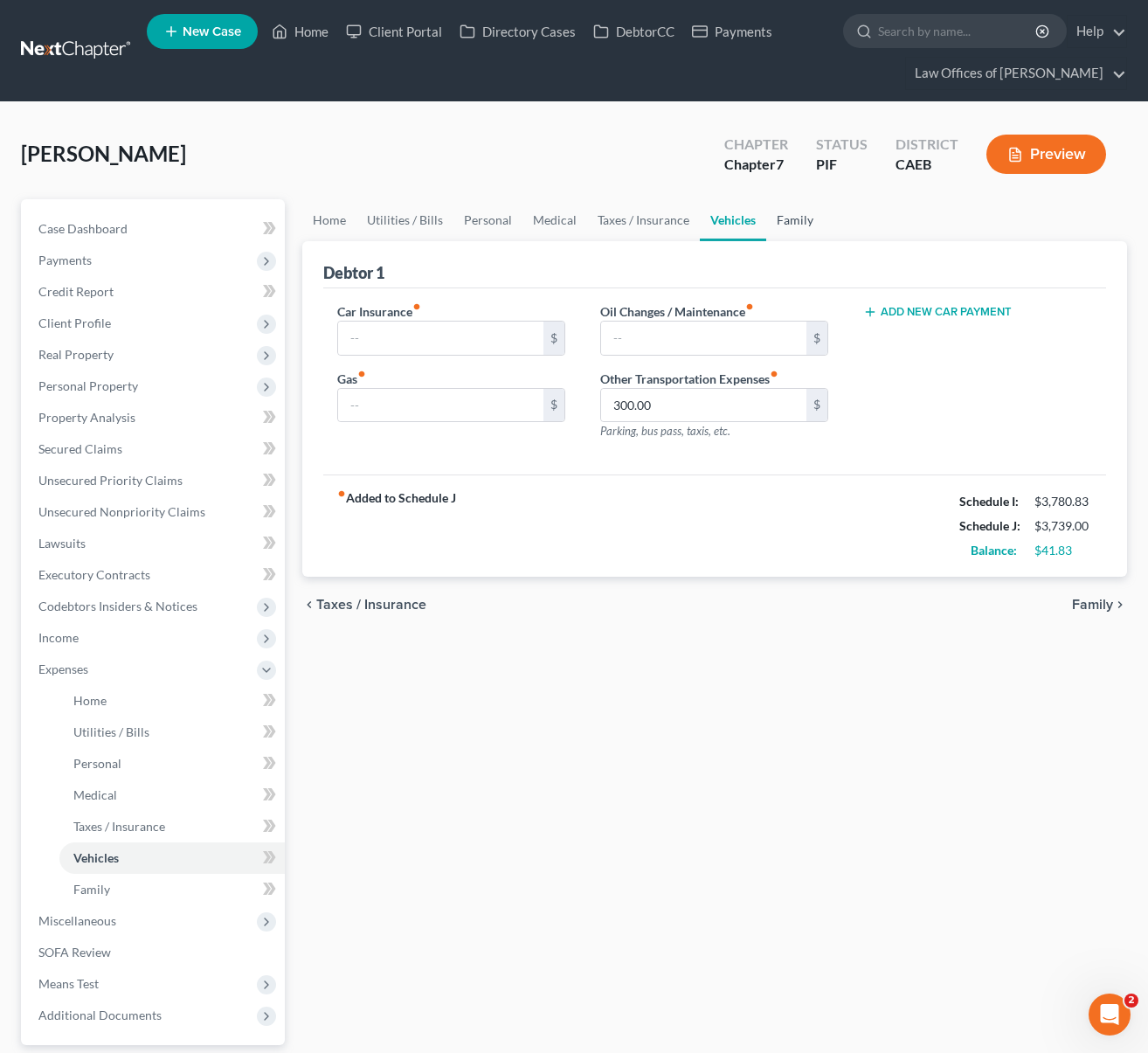
click at [786, 211] on link "Family" at bounding box center [796, 220] width 58 height 42
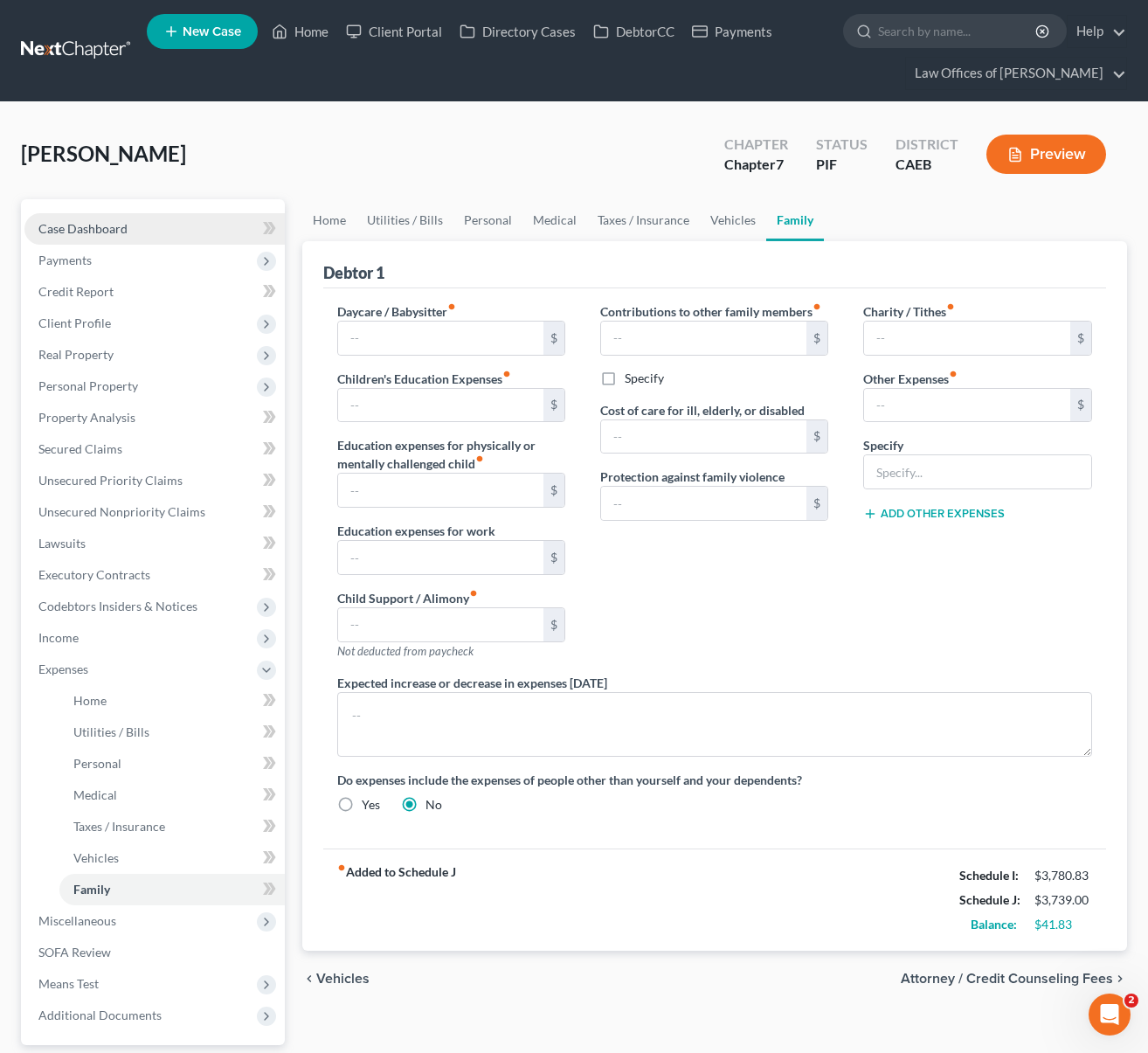
click at [129, 233] on link "Case Dashboard" at bounding box center [154, 228] width 260 height 31
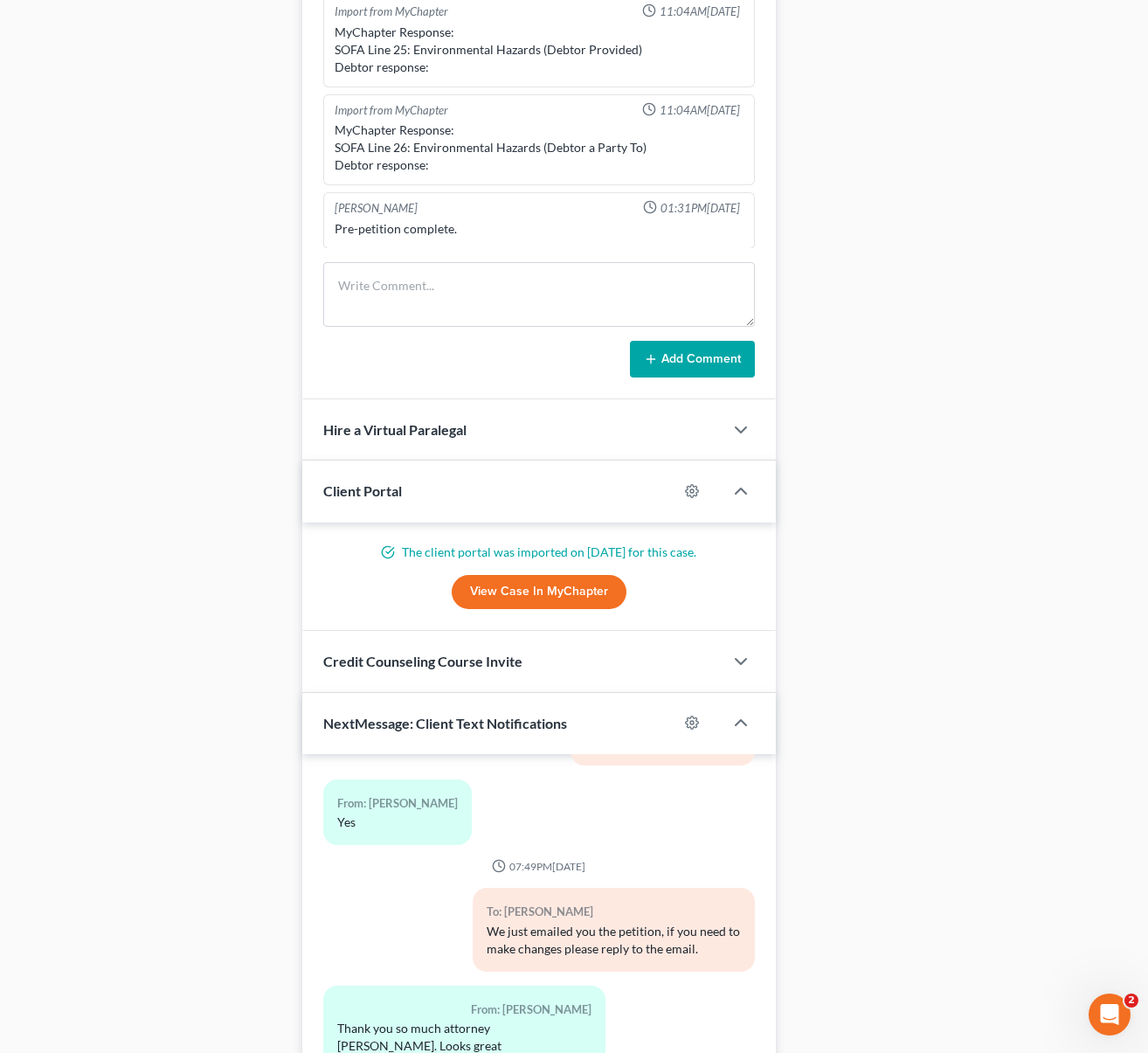
scroll to position [1467, 0]
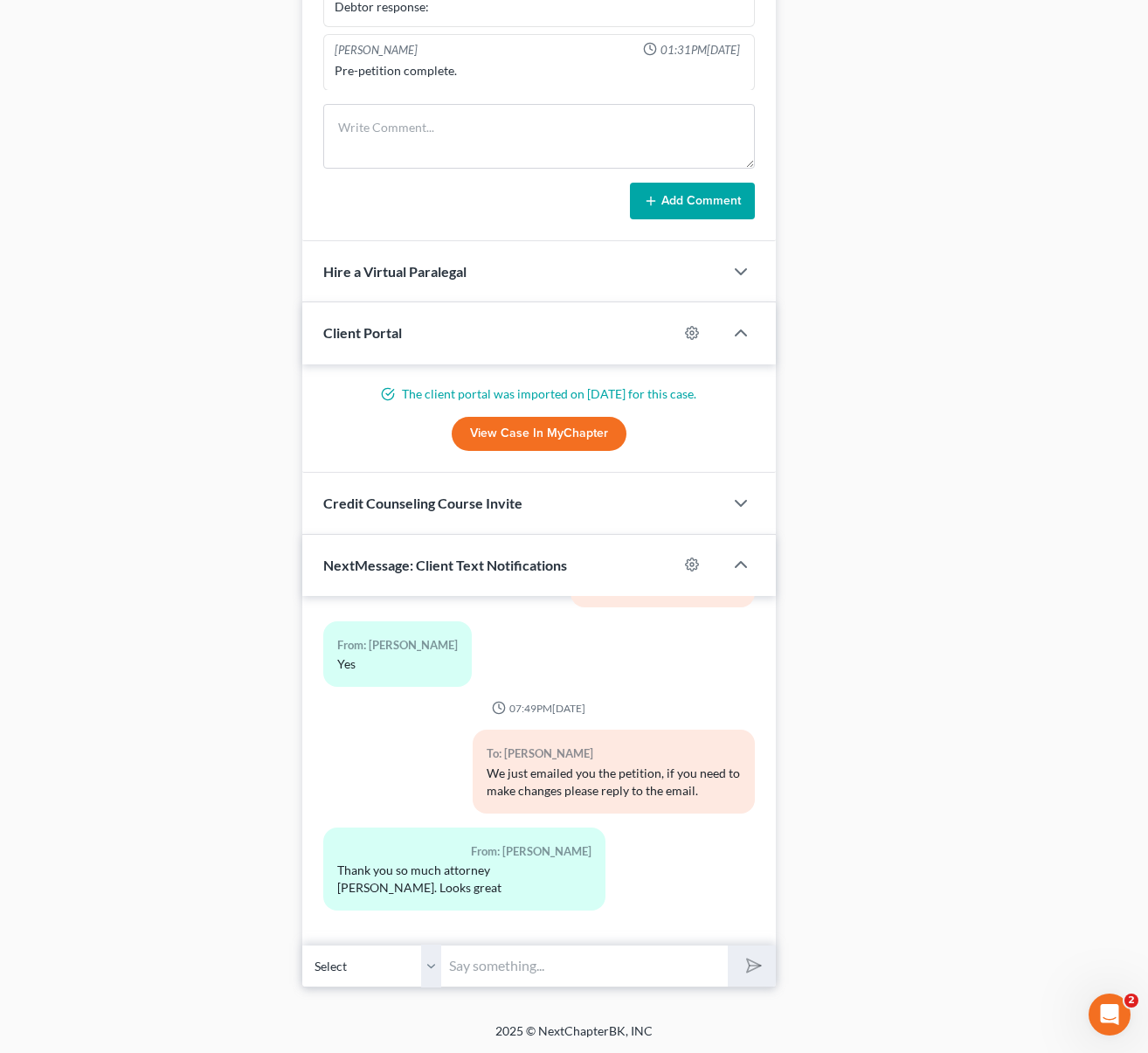
click at [586, 972] on input "text" at bounding box center [585, 966] width 286 height 43
type input "My pleasure."
click at [728, 946] on button "submit" at bounding box center [752, 966] width 48 height 41
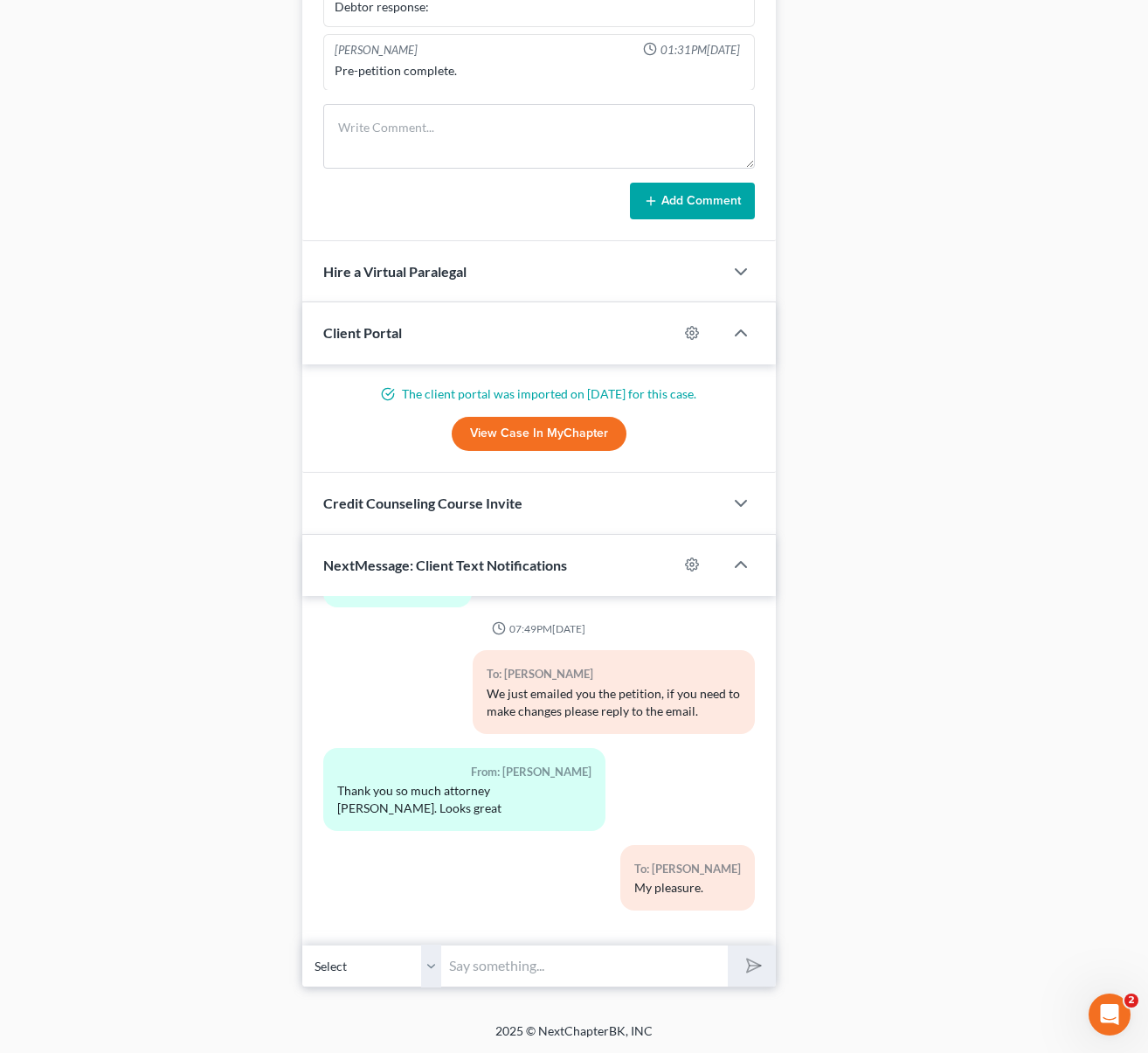
click at [436, 906] on div "To: Priscilla Gonzalez My pleasure." at bounding box center [539, 885] width 450 height 79
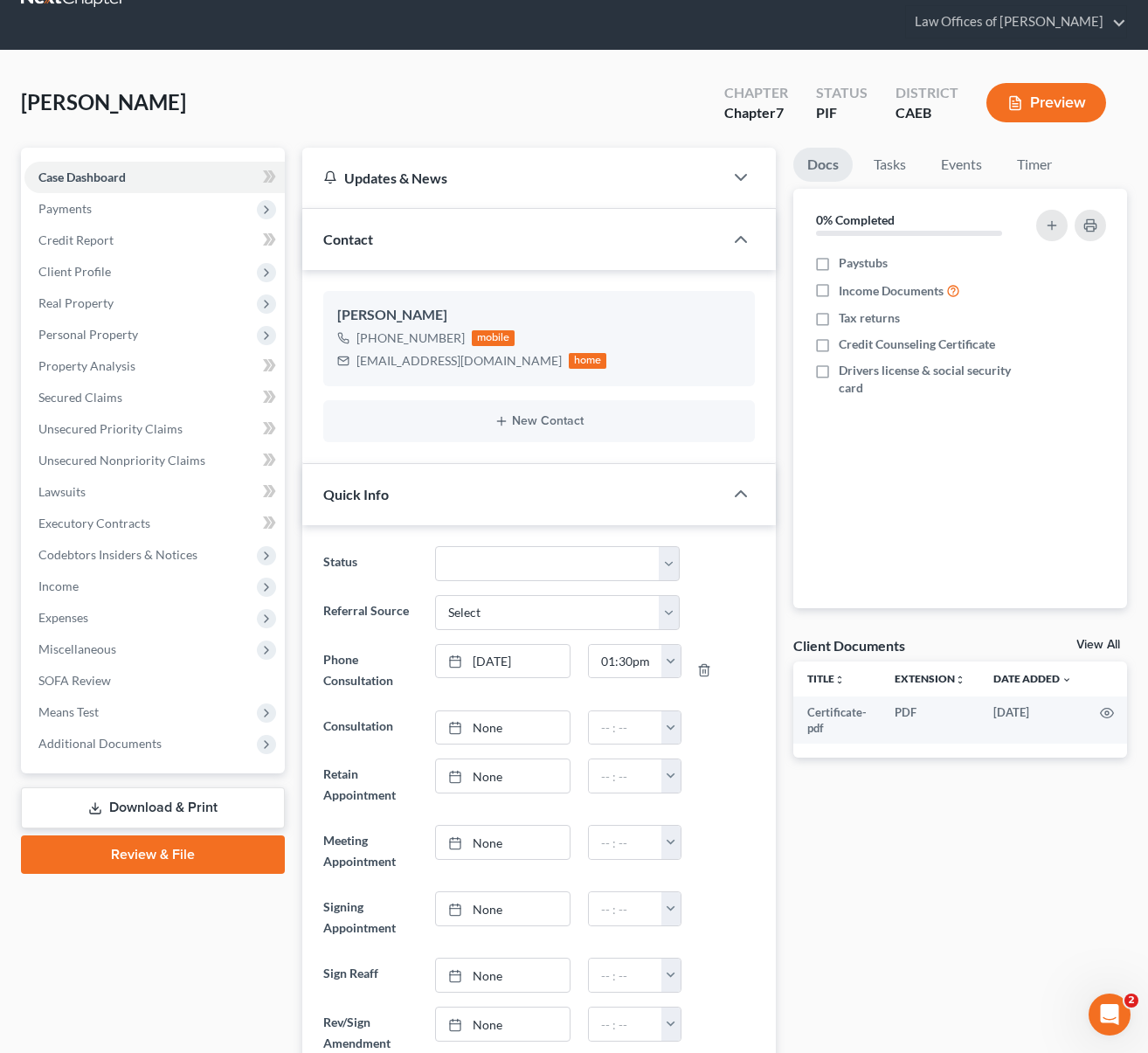
scroll to position [0, 0]
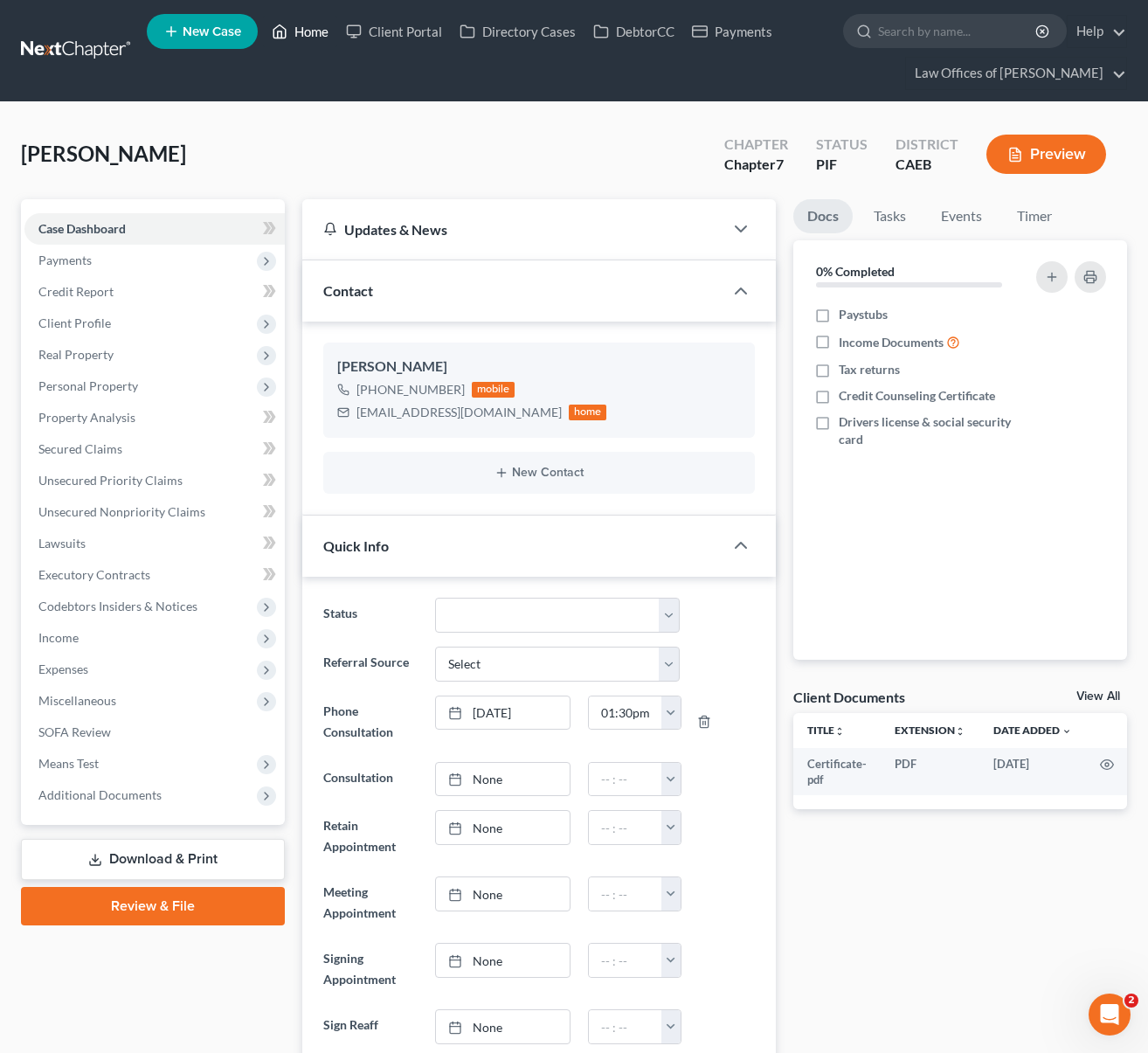
click at [315, 34] on link "Home" at bounding box center [300, 31] width 75 height 31
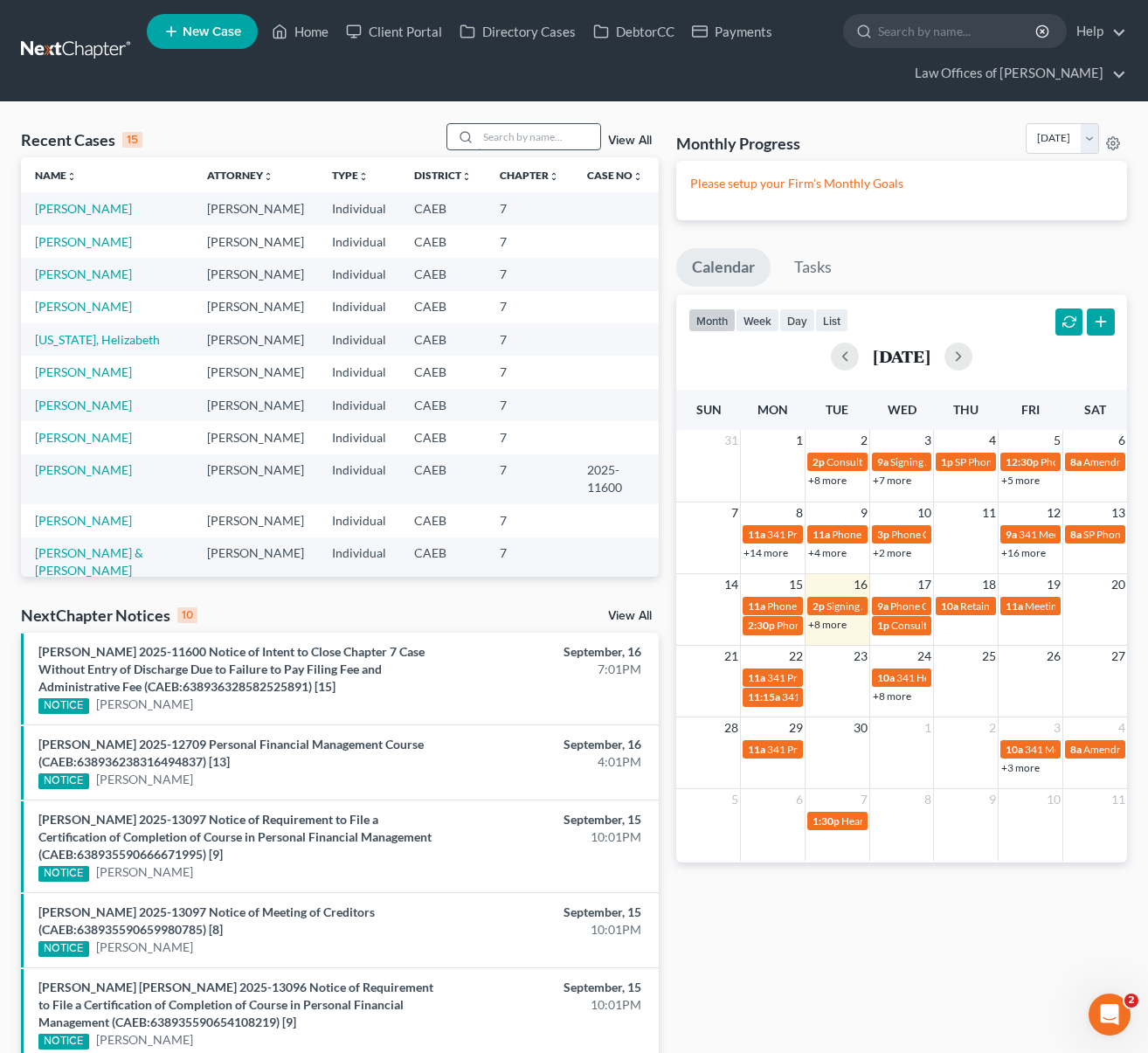
click at [561, 148] on input "search" at bounding box center [539, 136] width 122 height 25
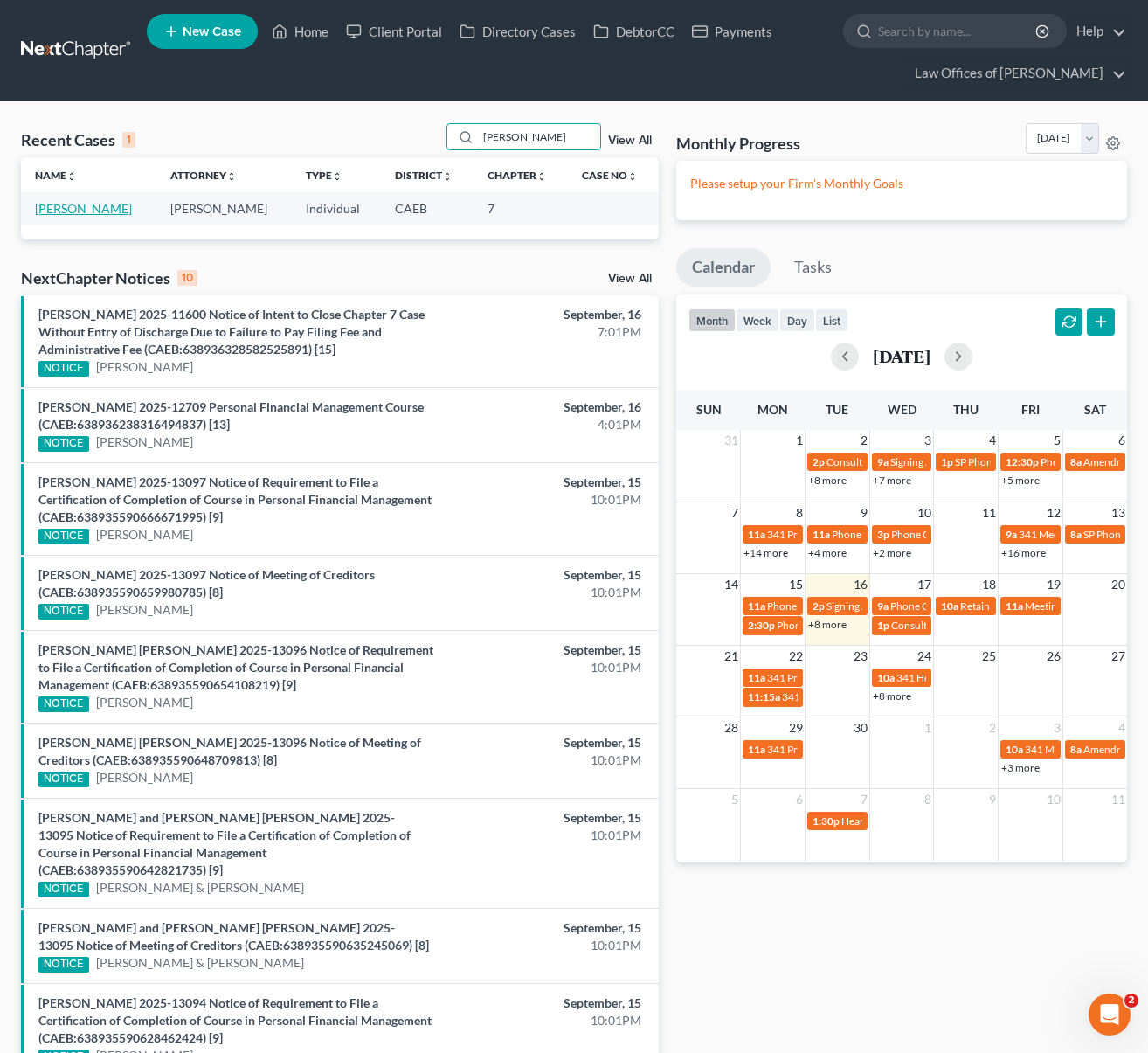
type input "morentin"
click at [74, 208] on link "Morentin, Lilia" at bounding box center [83, 208] width 97 height 15
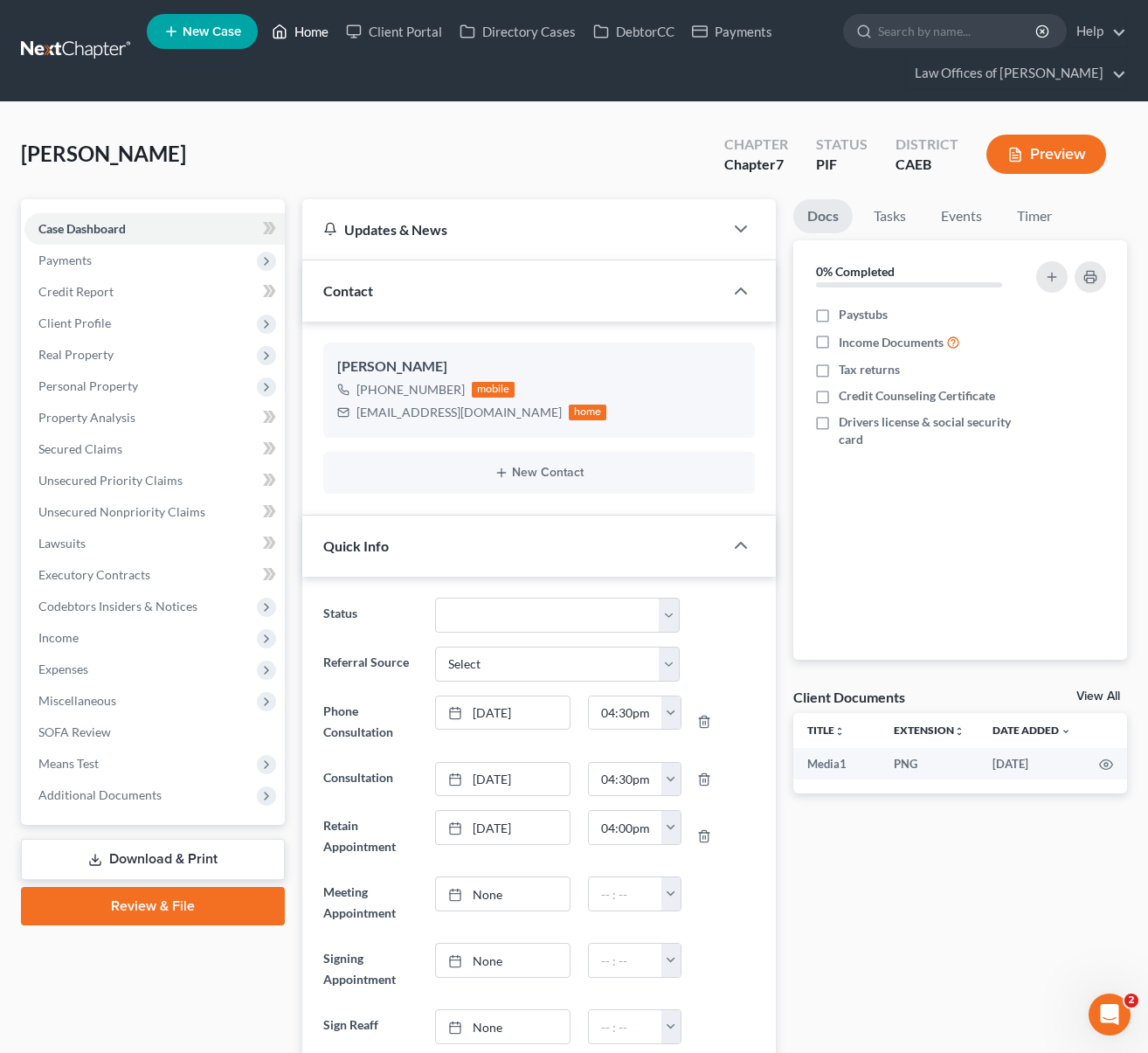
click at [308, 33] on link "Home" at bounding box center [300, 31] width 75 height 31
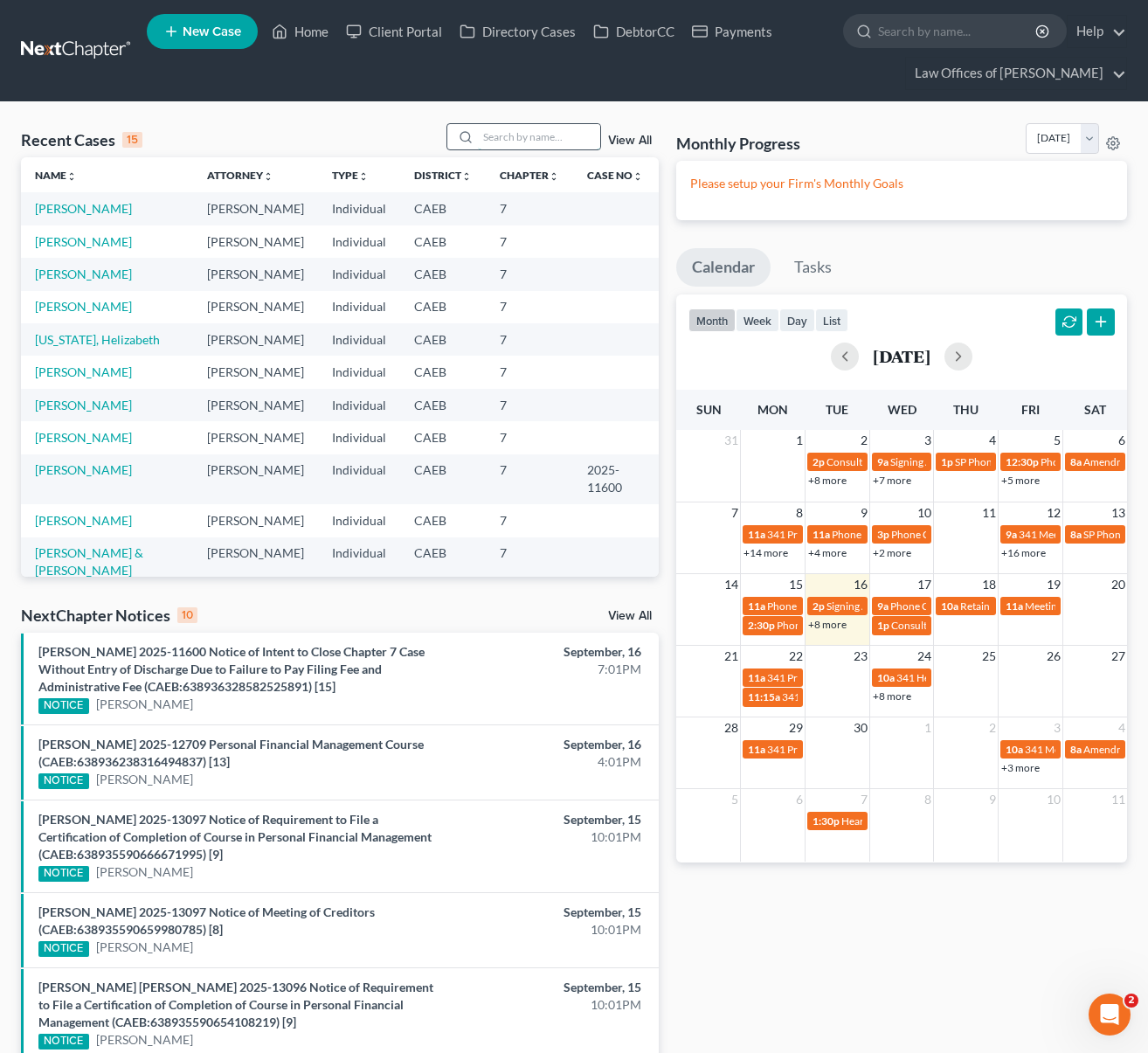
click at [509, 146] on input "search" at bounding box center [539, 136] width 122 height 25
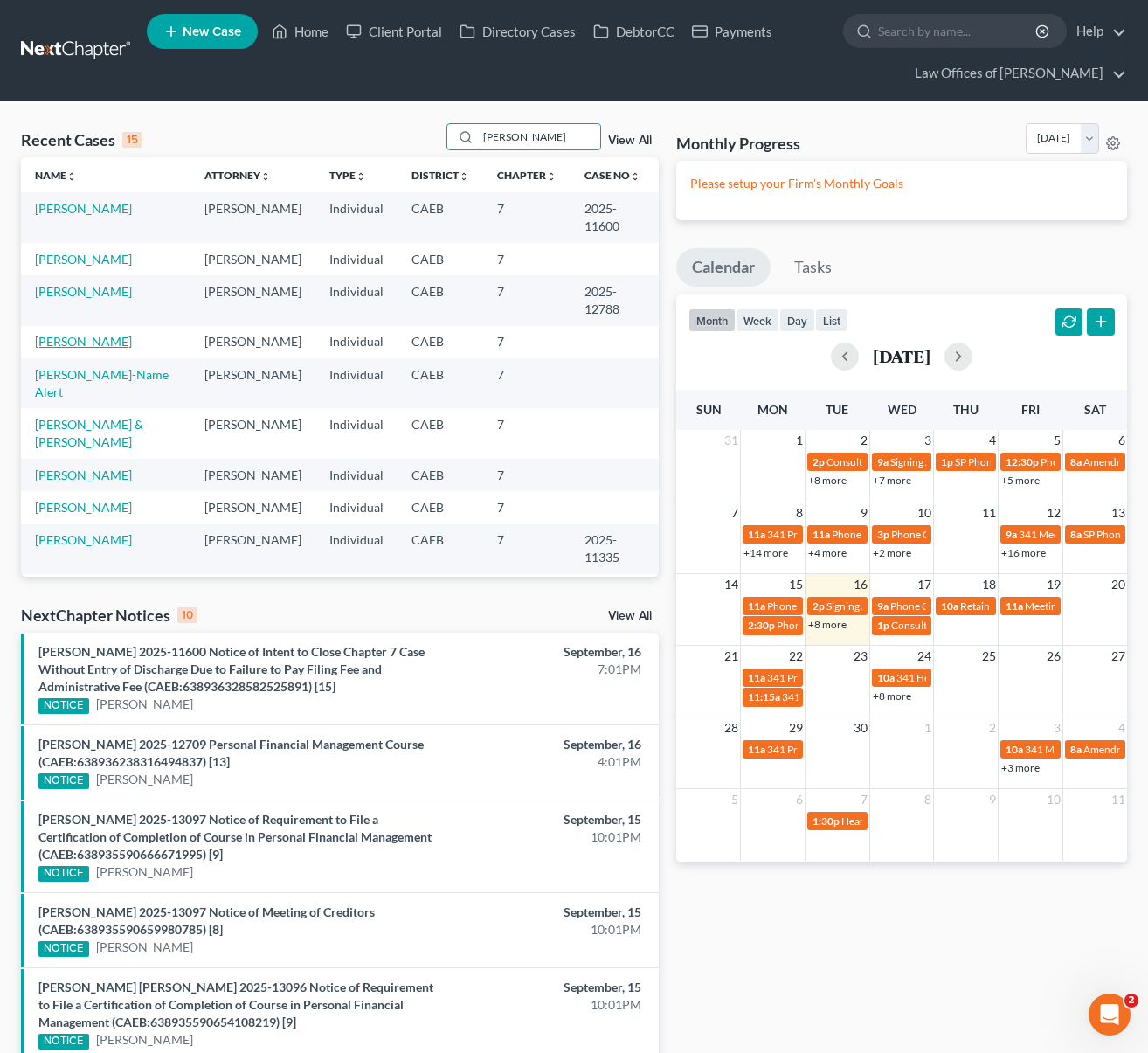
type input "lopez"
click at [81, 346] on link "Lopez, Christina" at bounding box center [83, 341] width 97 height 15
select select "0"
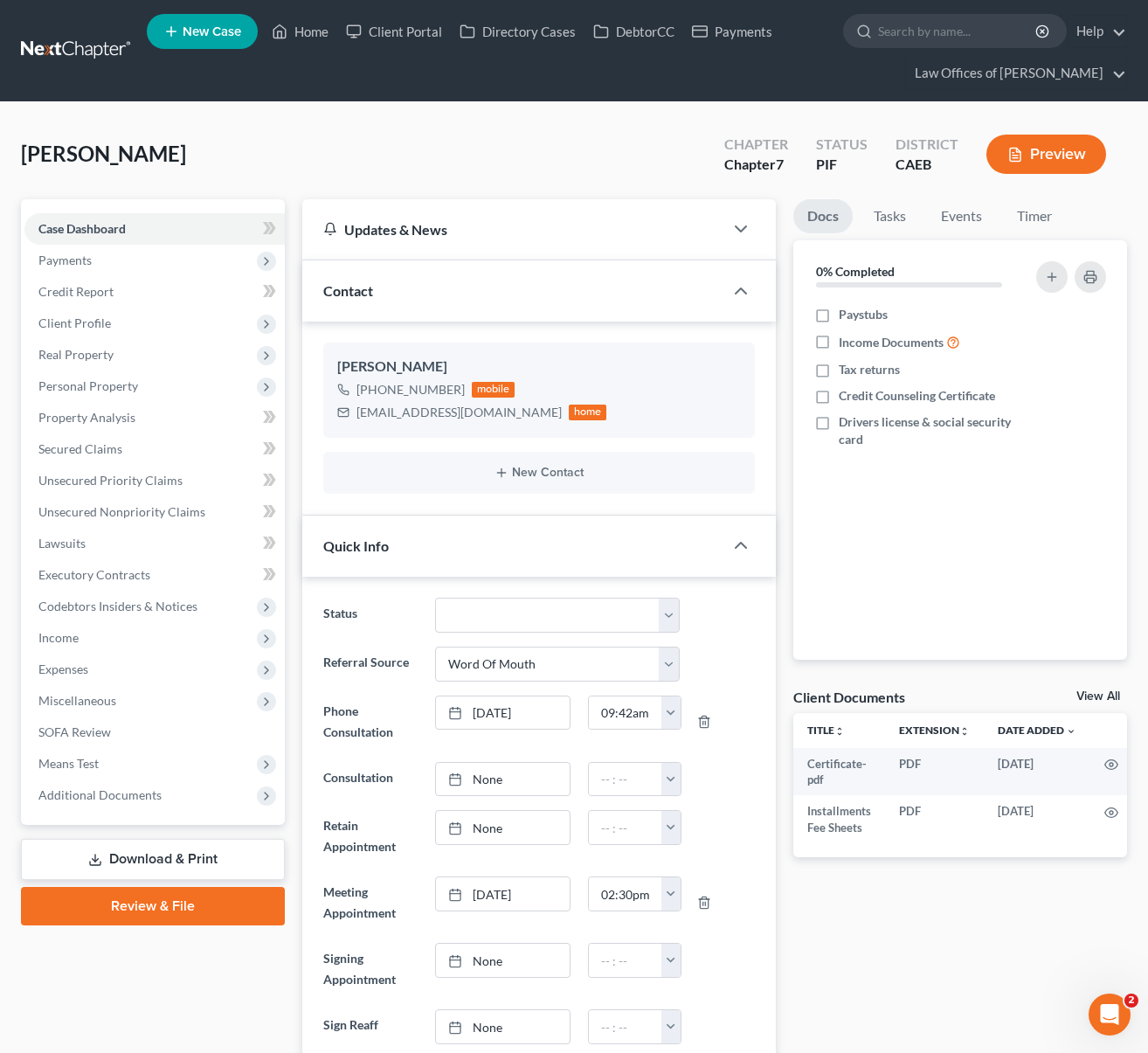
scroll to position [2251, 0]
drag, startPoint x: 354, startPoint y: 414, endPoint x: 483, endPoint y: 416, distance: 129.0
click at [505, 416] on div "christinalopez59@gmail.com home" at bounding box center [471, 411] width 270 height 22
copy div "christinalopez59@gmail.com"
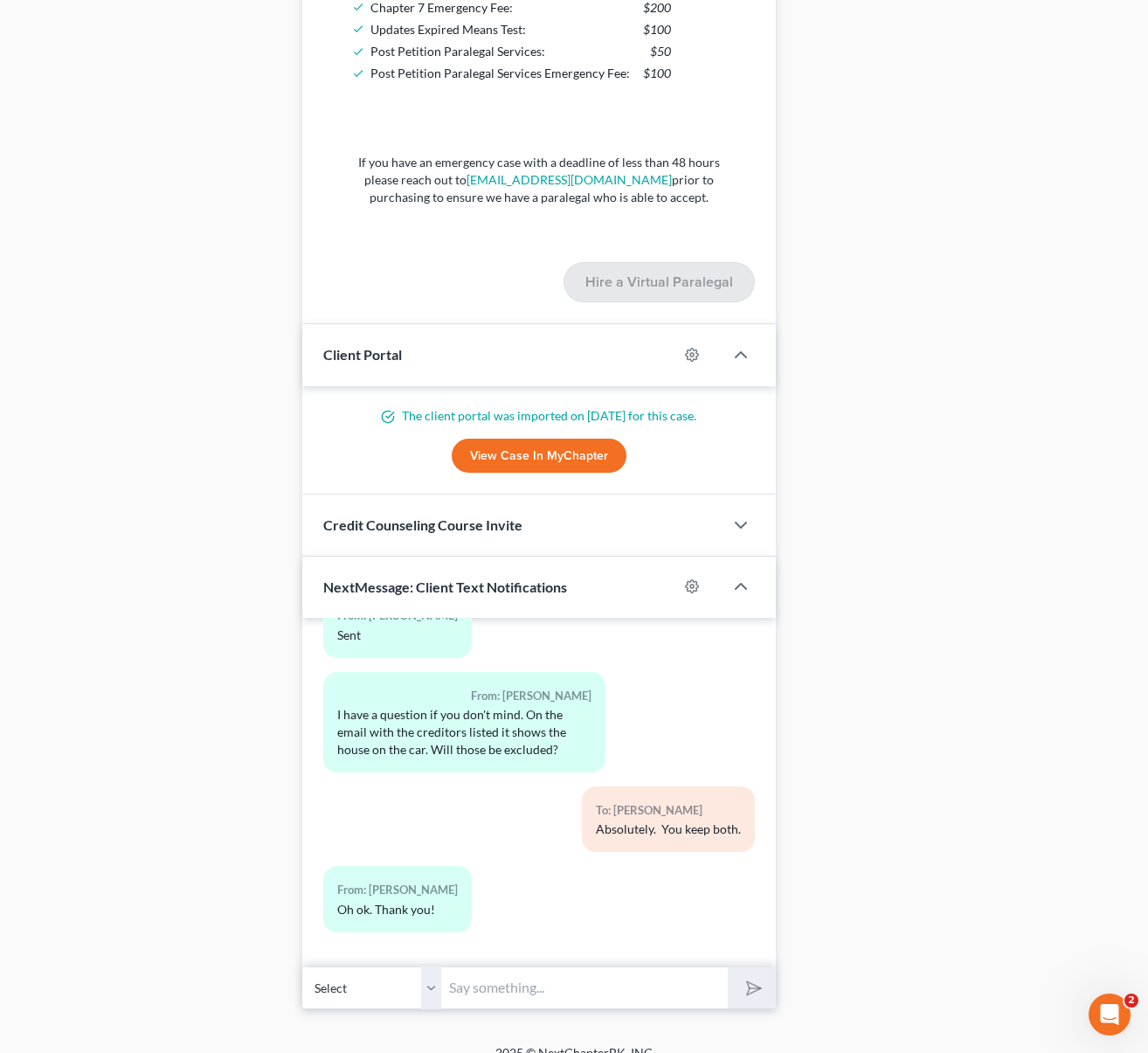
scroll to position [2262, 0]
click at [526, 982] on input "text" at bounding box center [585, 987] width 286 height 43
type input "Hi. We just emailed you the petition for your reviewing, please reply to the em…"
click at [728, 967] on button "submit" at bounding box center [752, 987] width 48 height 41
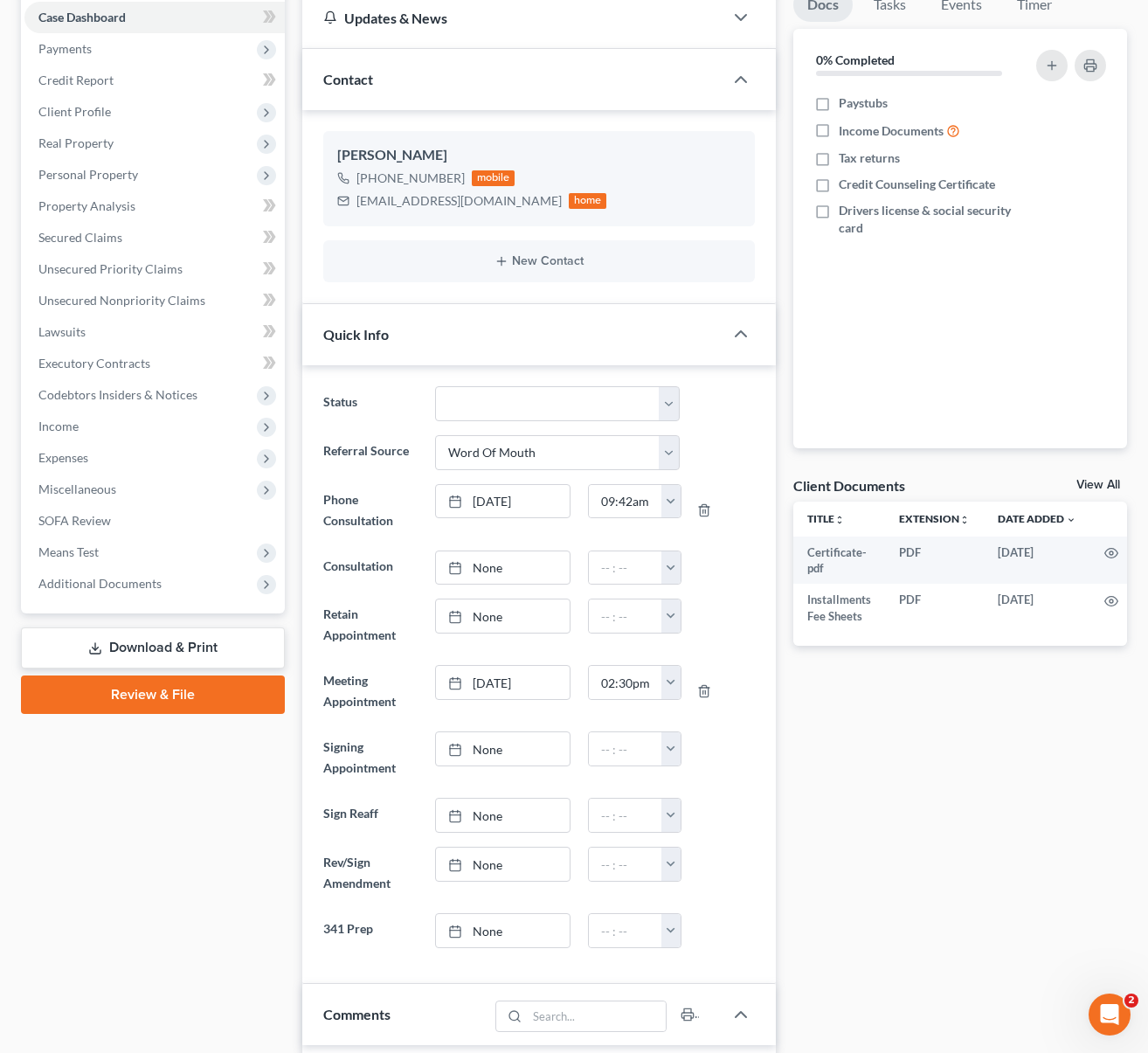
scroll to position [0, 0]
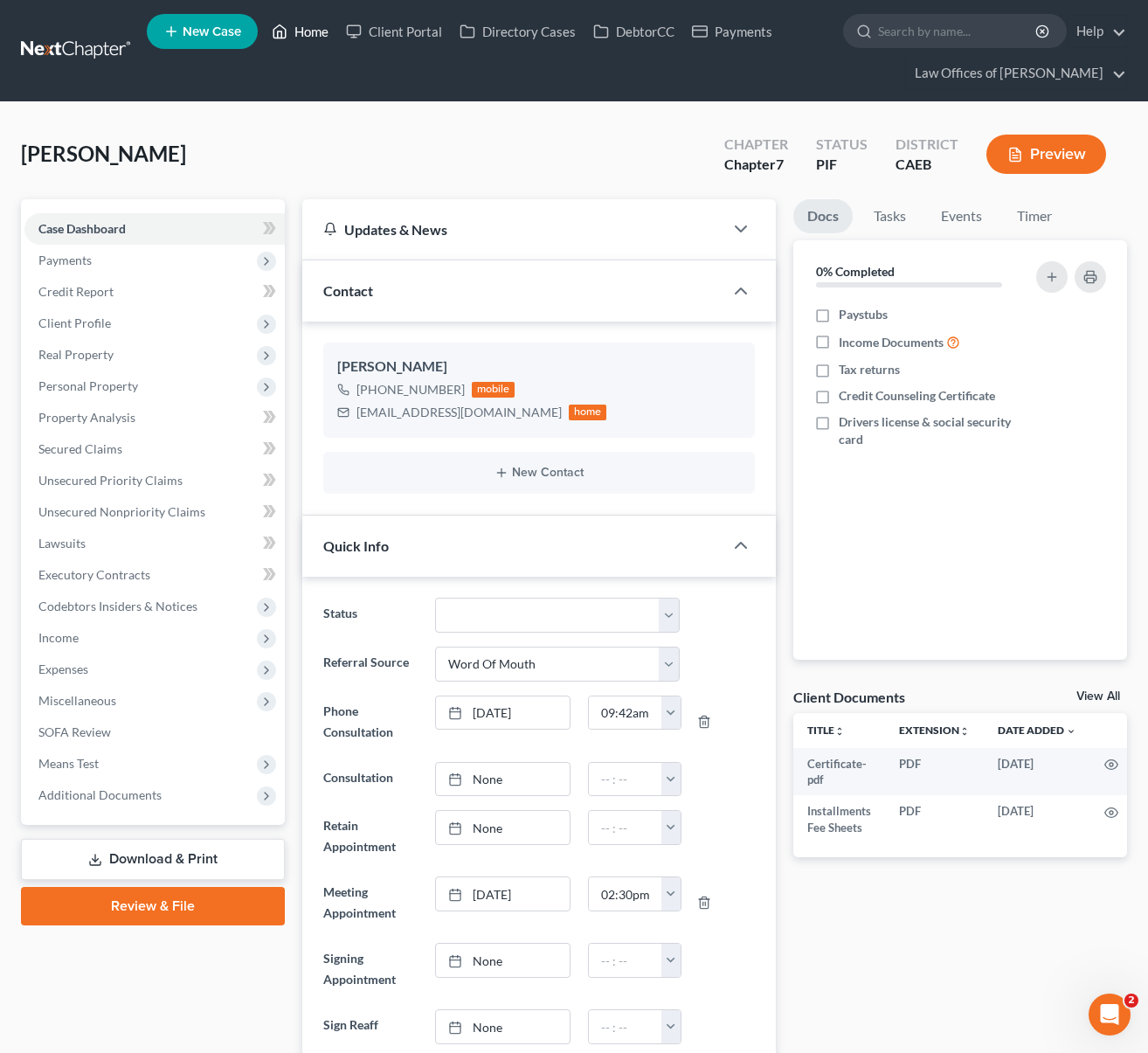
click at [307, 41] on link "Home" at bounding box center [300, 31] width 75 height 31
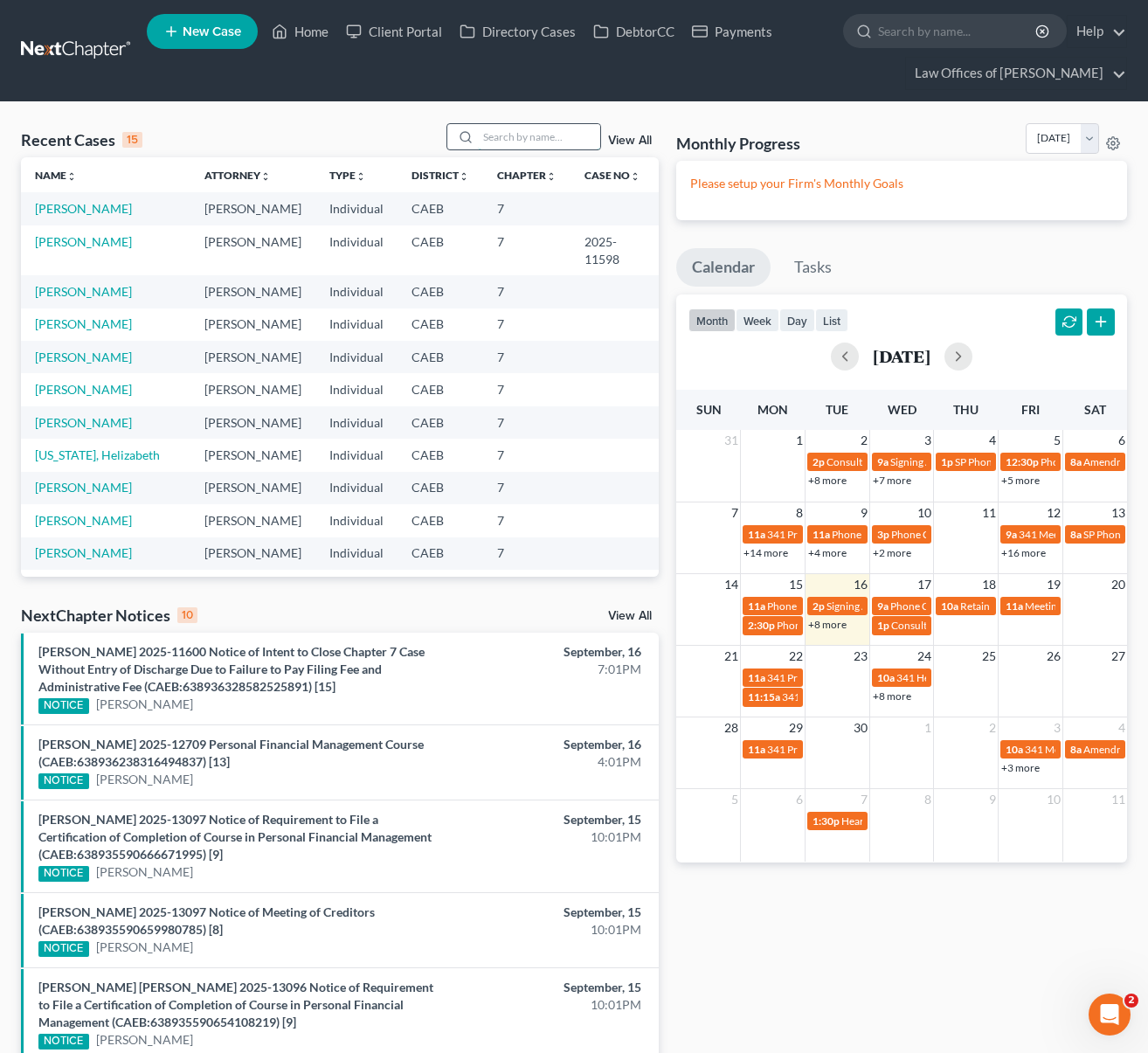
click at [510, 146] on input "search" at bounding box center [539, 136] width 122 height 25
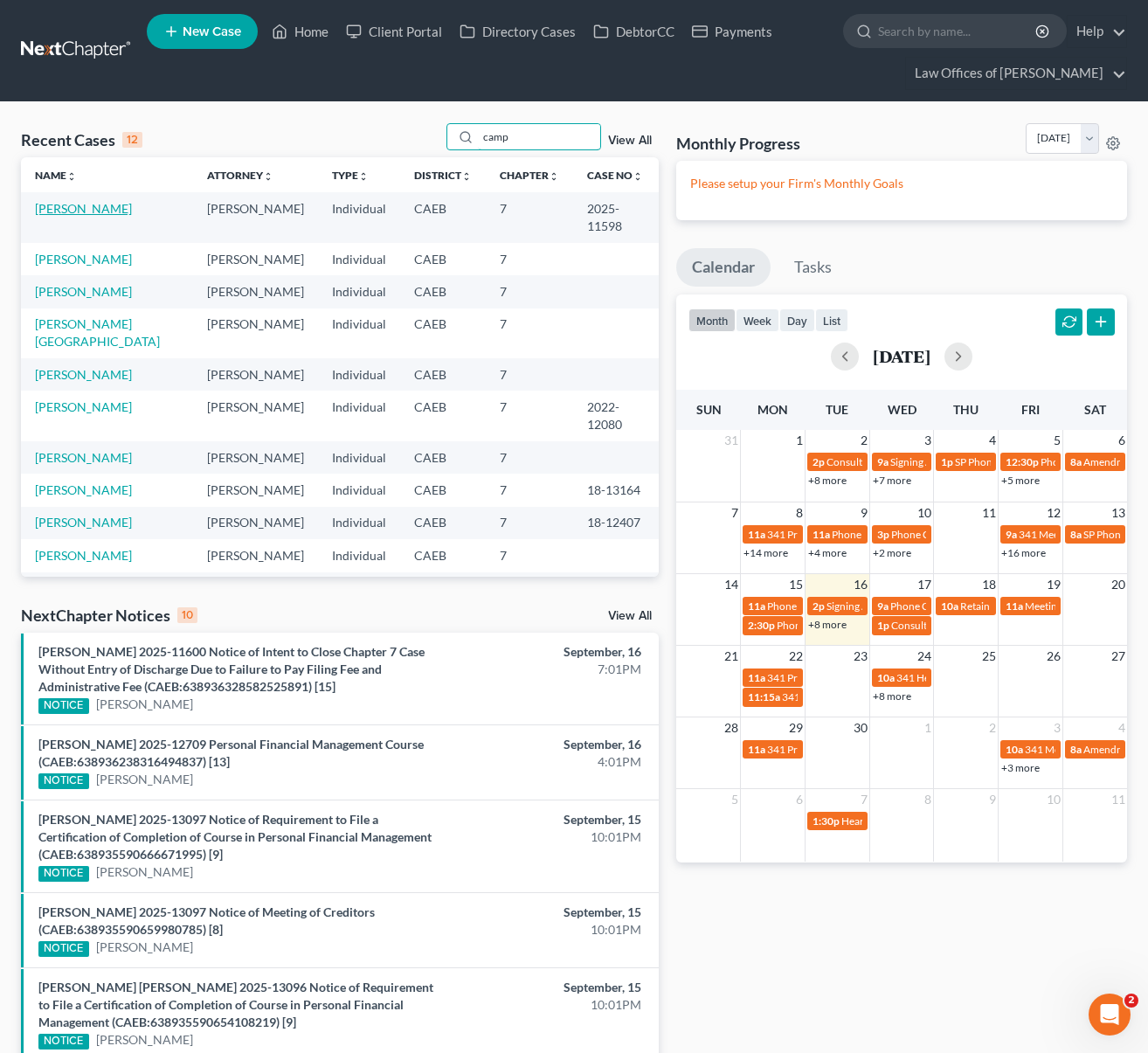
type input "camp"
click at [64, 211] on link "Camp, Emily" at bounding box center [83, 208] width 97 height 15
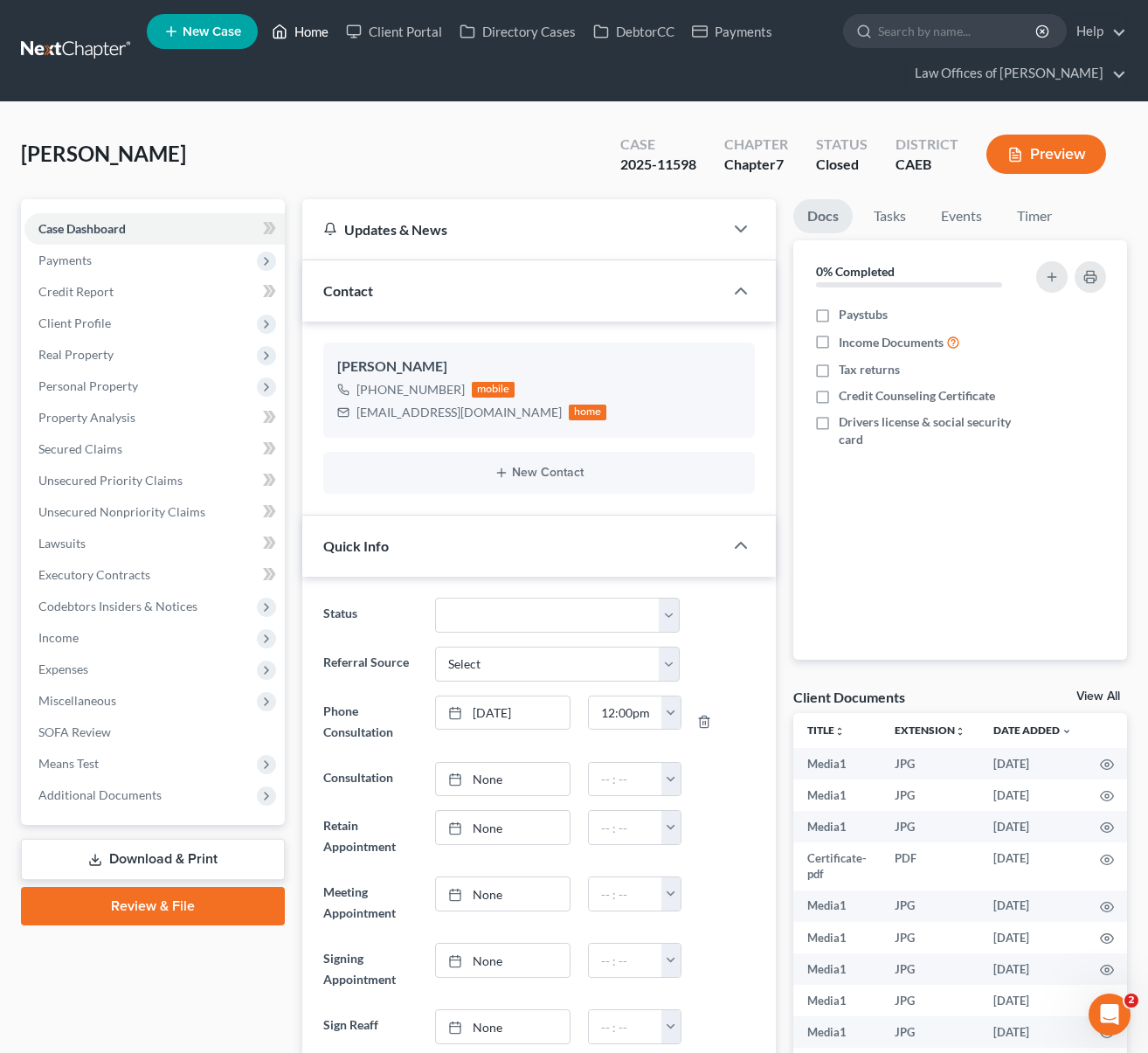
click at [303, 32] on link "Home" at bounding box center [300, 31] width 75 height 31
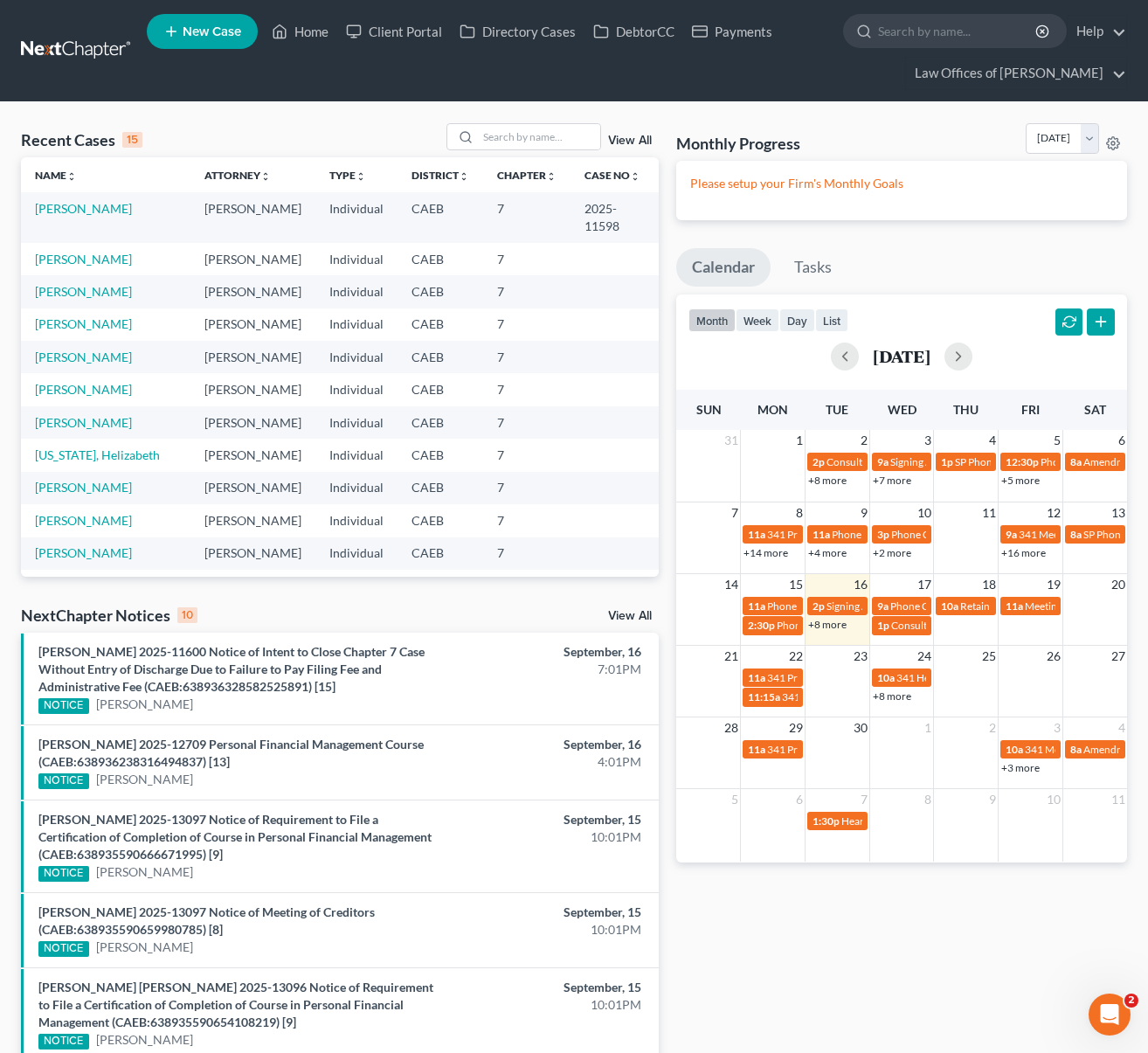
click at [828, 626] on link "+8 more" at bounding box center [828, 624] width 39 height 14
click at [62, 391] on link "Uribe, Zelma" at bounding box center [83, 388] width 97 height 15
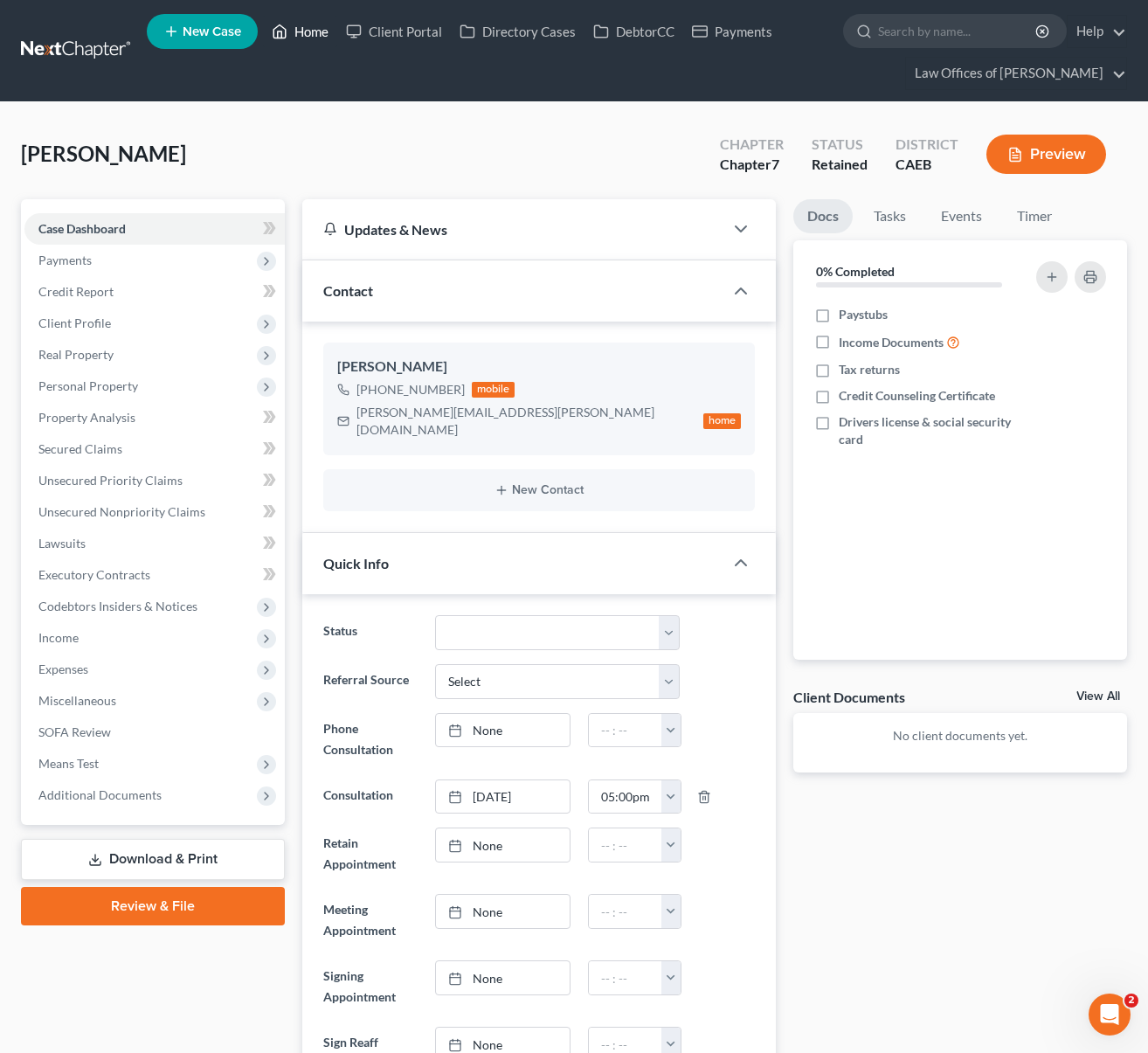
click at [307, 39] on link "Home" at bounding box center [300, 31] width 75 height 31
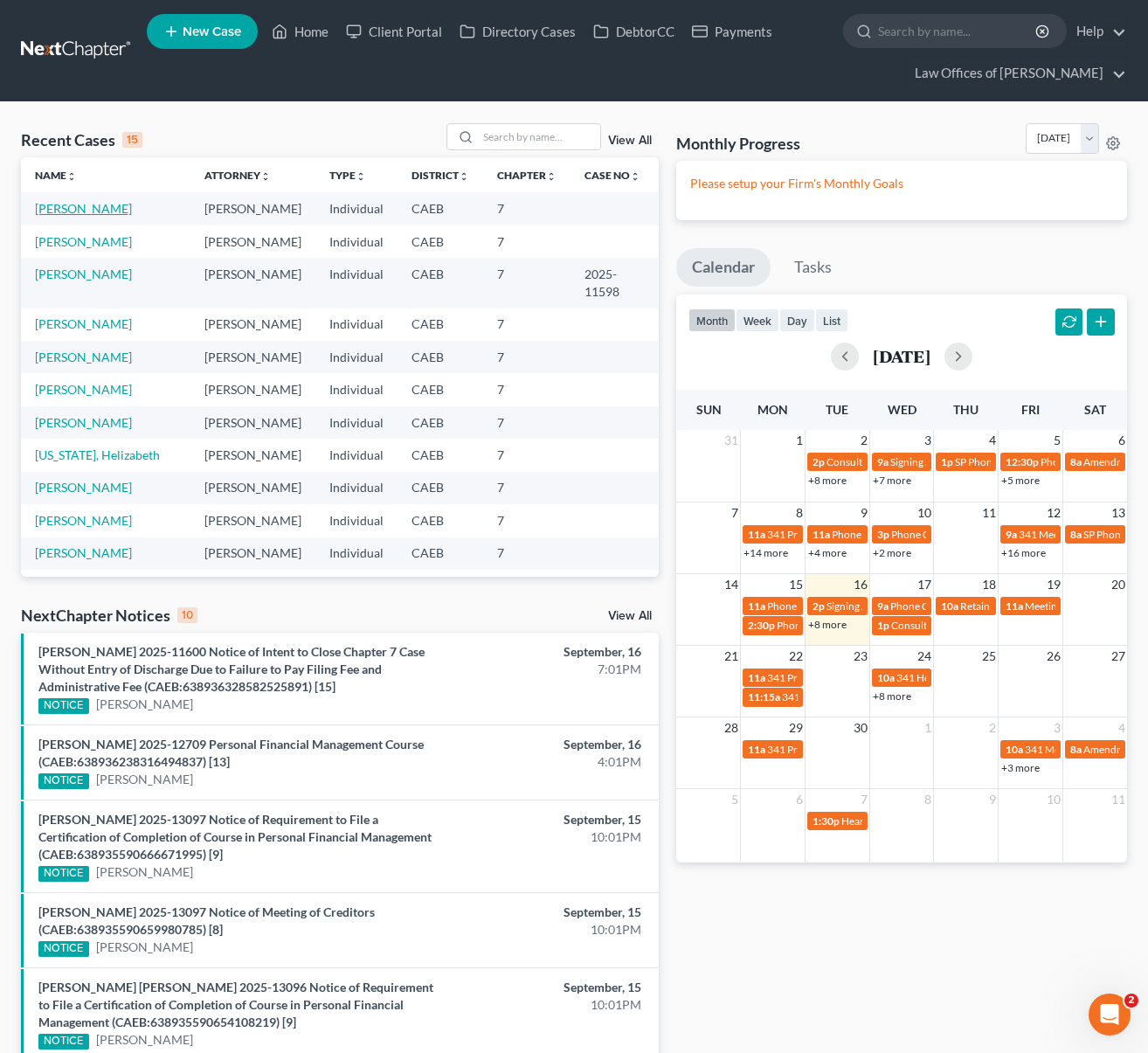
click at [96, 210] on link "Woods, Crystal" at bounding box center [83, 208] width 97 height 15
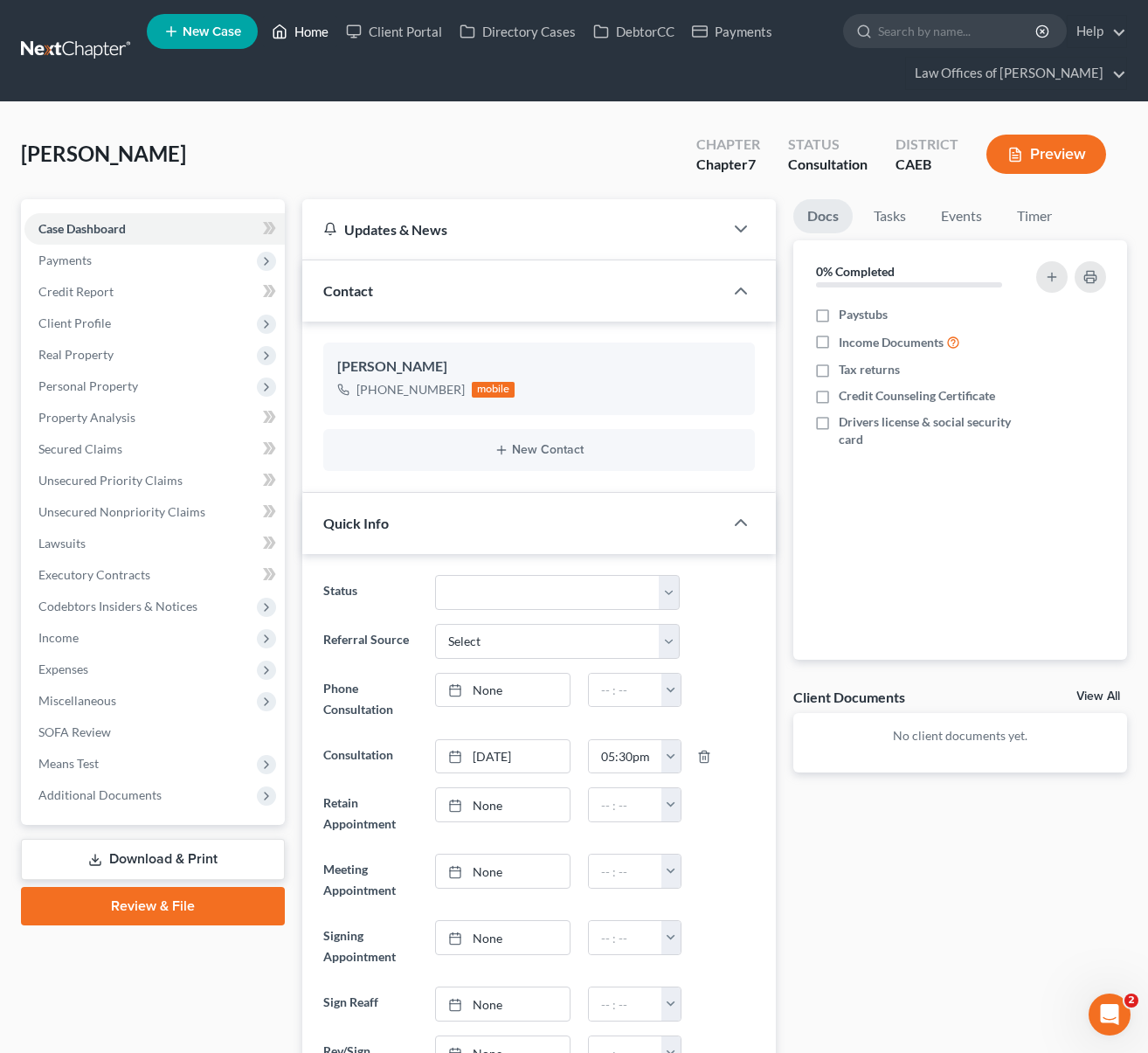
click at [322, 38] on link "Home" at bounding box center [300, 31] width 75 height 31
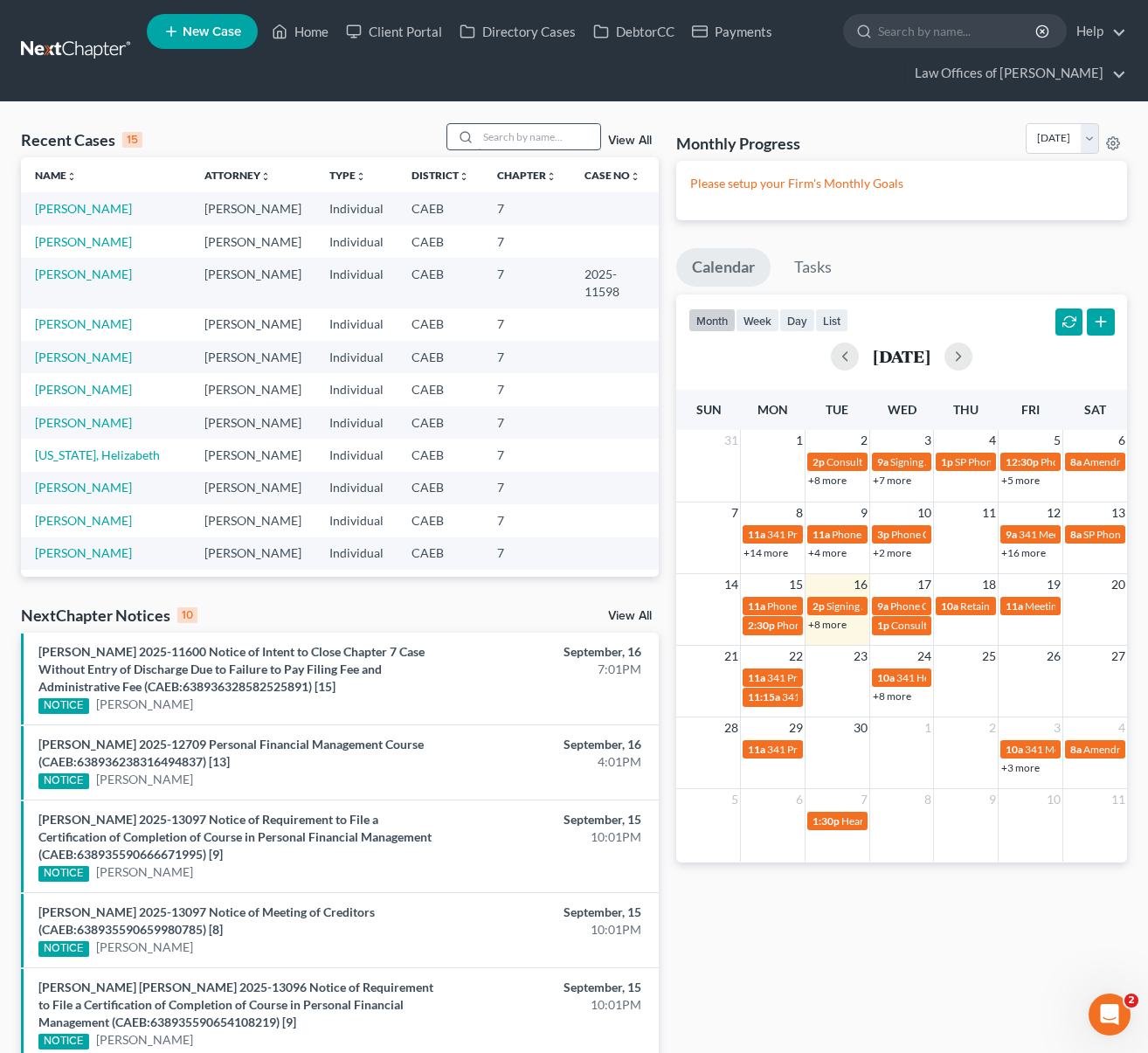
click at [526, 139] on input "search" at bounding box center [539, 136] width 122 height 25
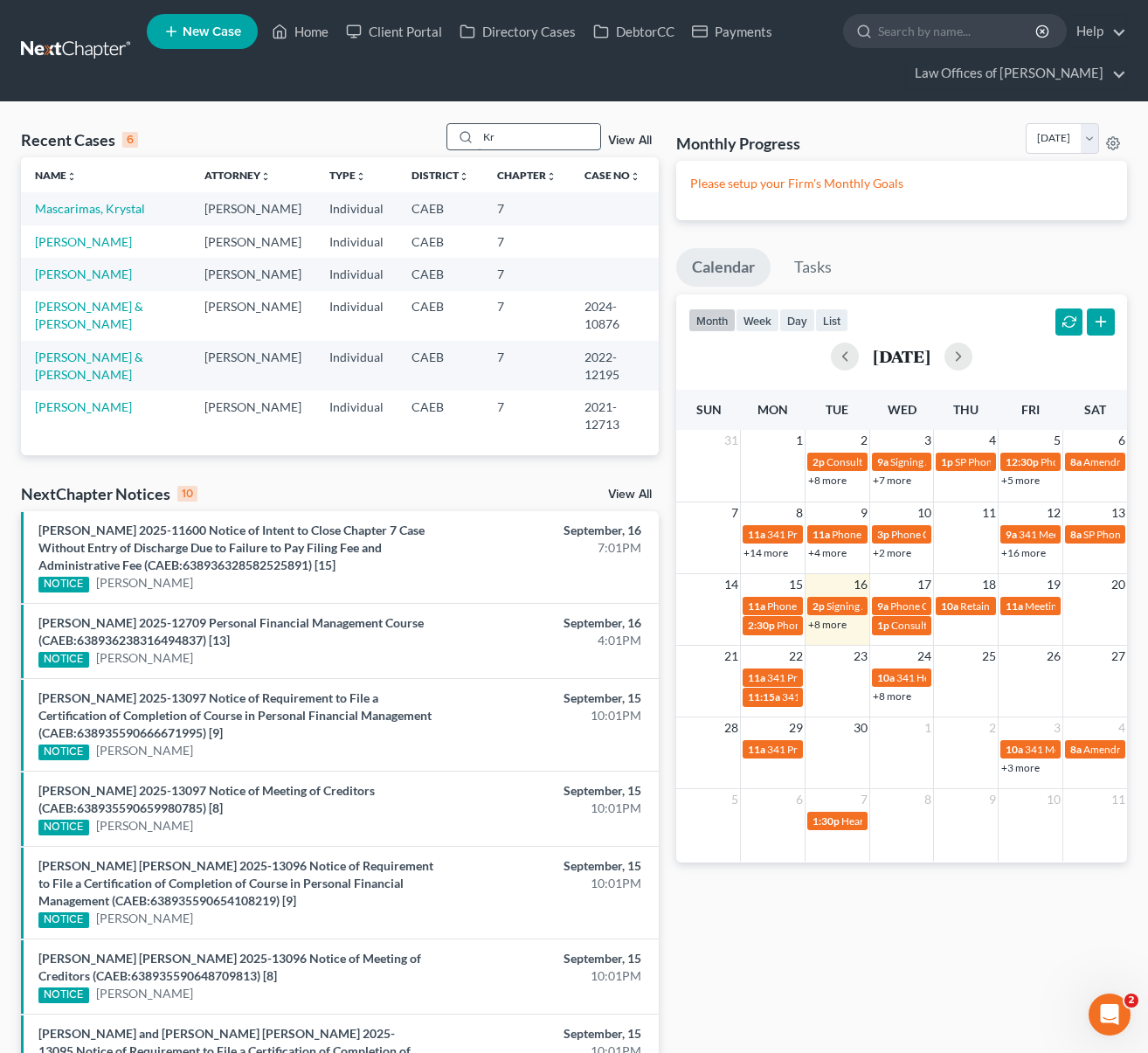
type input "K"
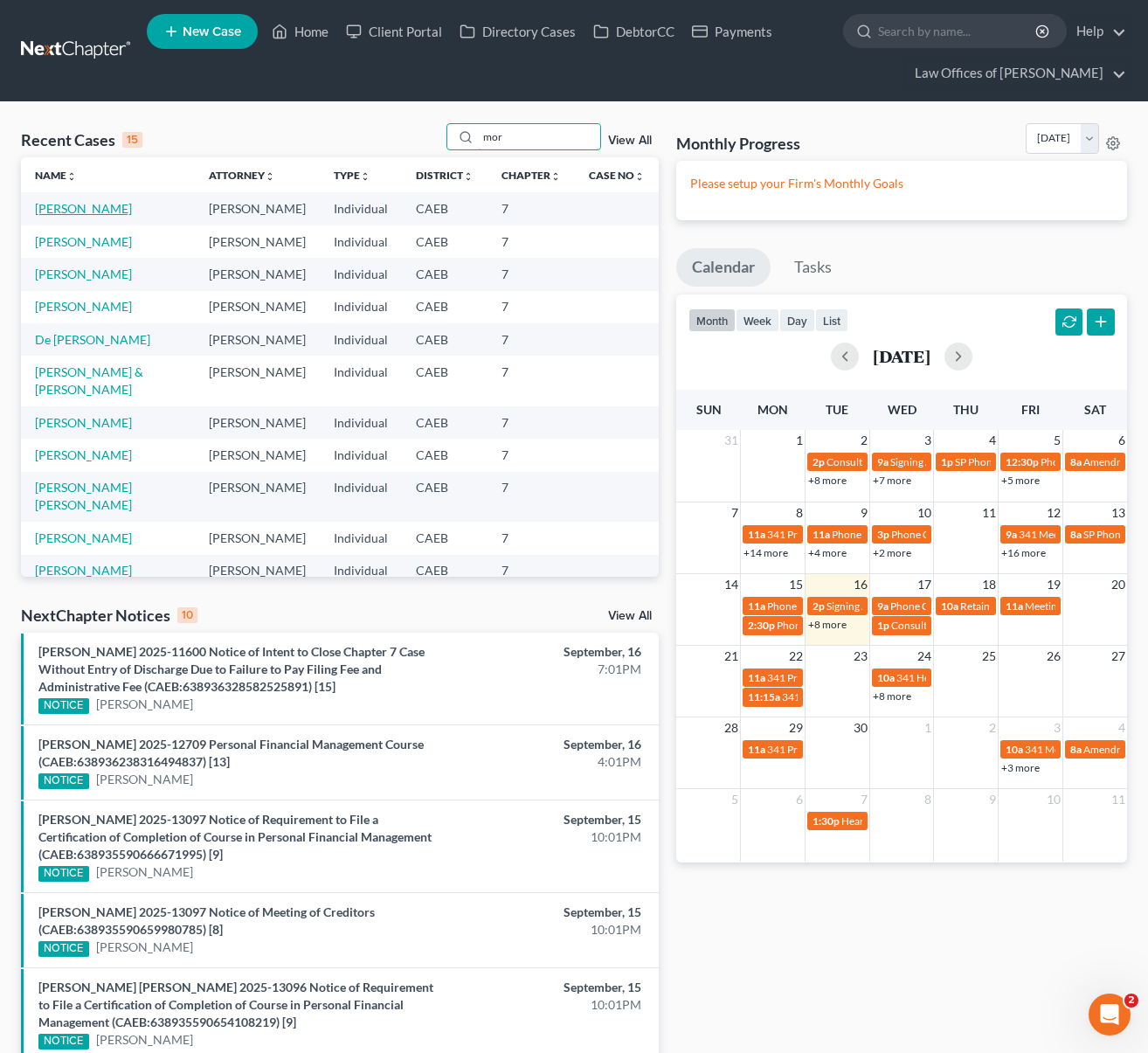
type input "mor"
click at [109, 206] on link "Morentin, Lilia" at bounding box center [83, 208] width 97 height 15
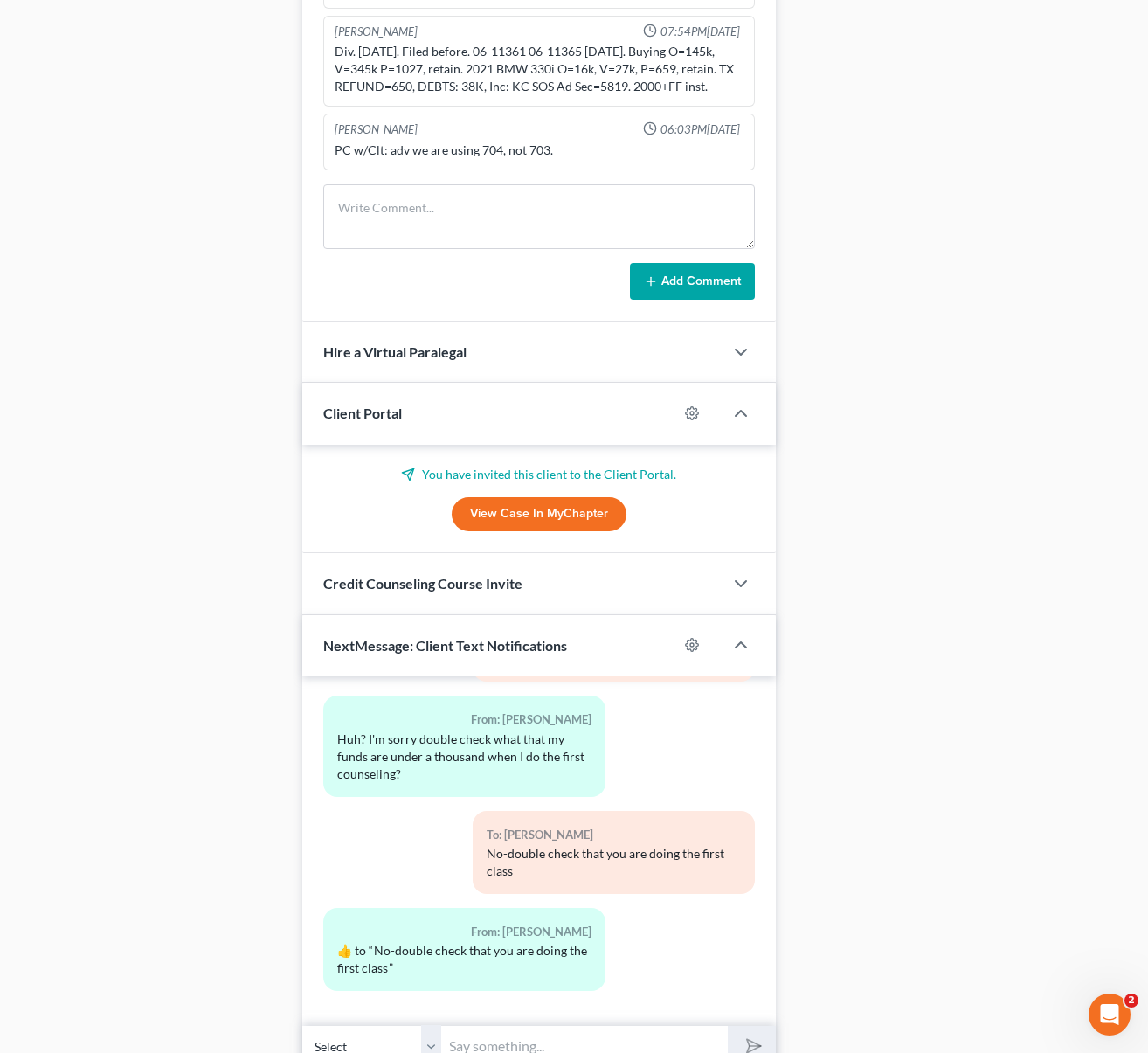
scroll to position [1356, 0]
